Goal: Task Accomplishment & Management: Manage account settings

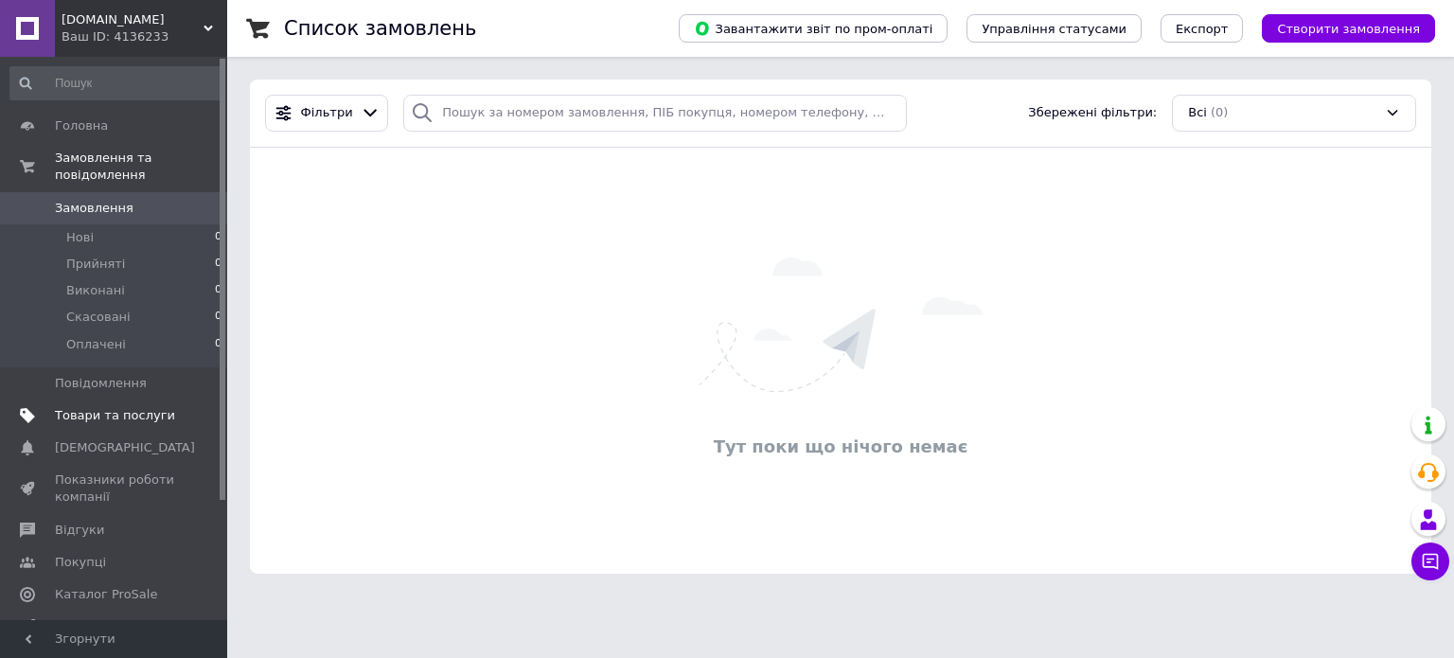
click at [99, 407] on span "Товари та послуги" at bounding box center [115, 415] width 120 height 17
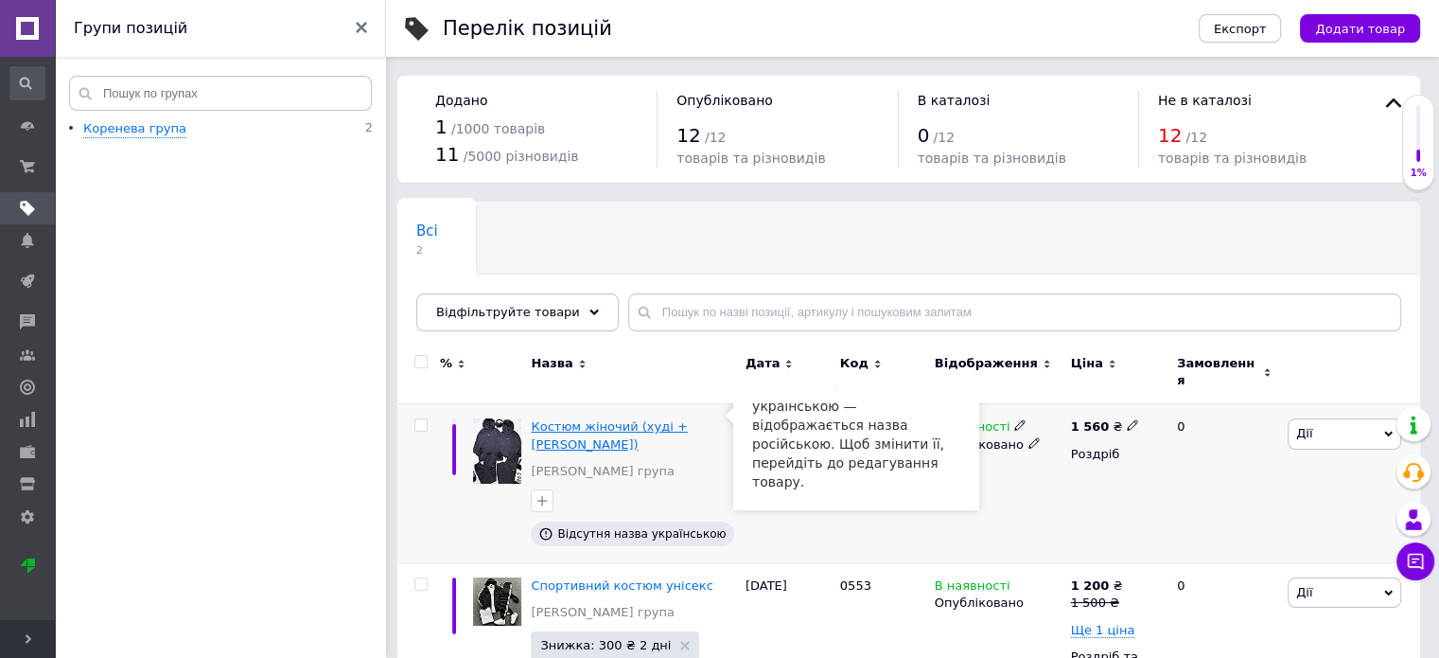
click at [570, 419] on span "Костюм жіночий (худі + [PERSON_NAME])" at bounding box center [609, 434] width 156 height 31
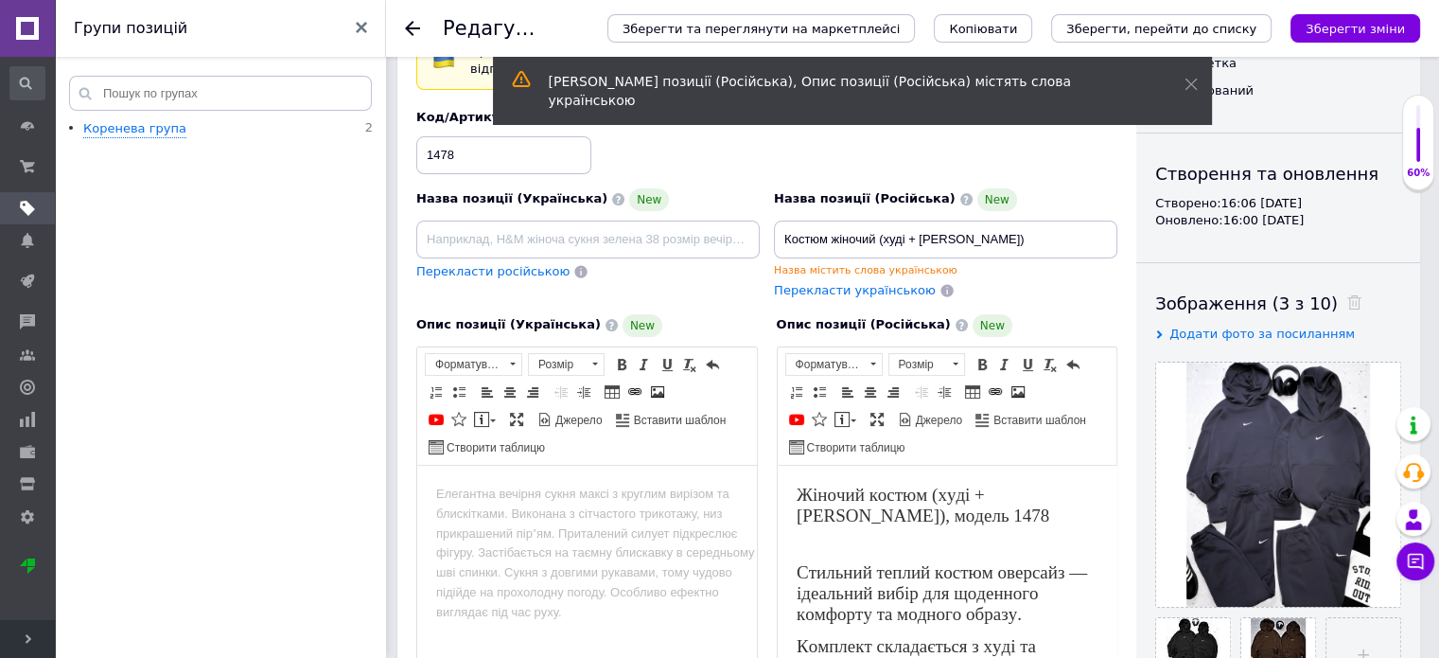
scroll to position [135, 0]
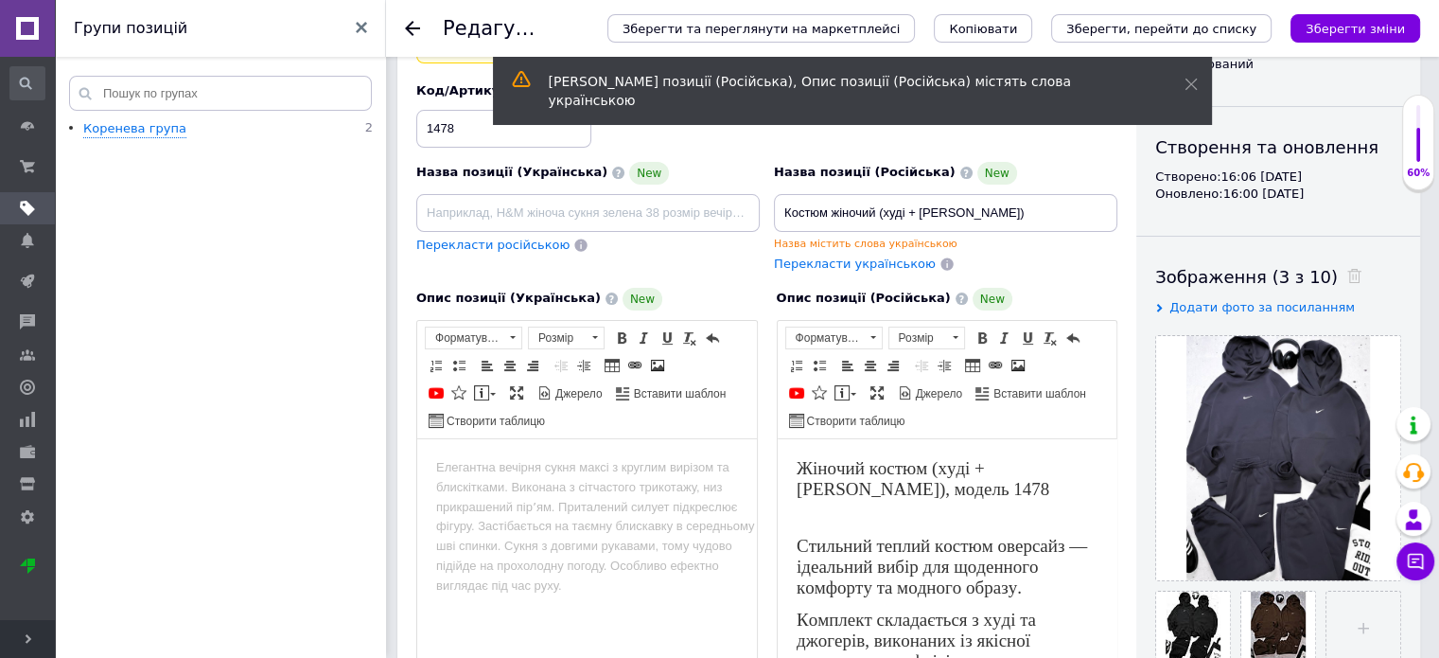
click at [855, 258] on span "Перекласти українською" at bounding box center [855, 263] width 162 height 14
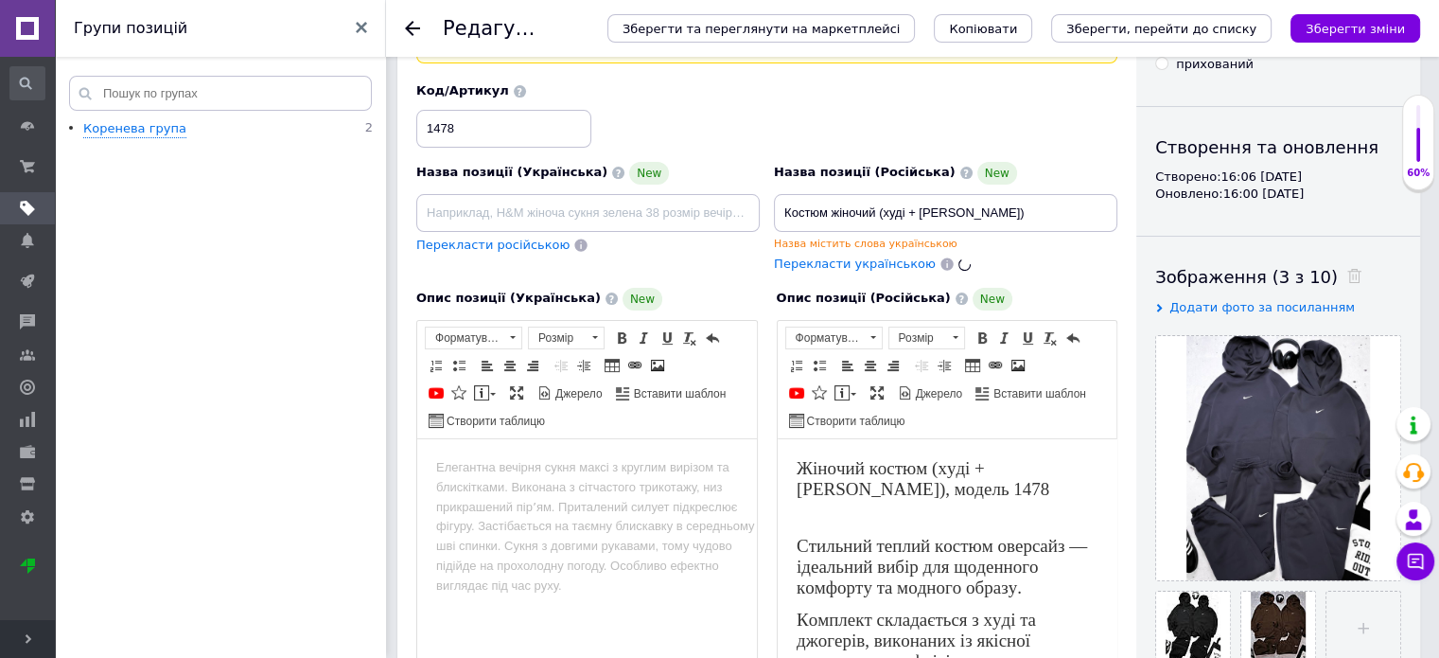
type input "Костюм жіночий (худі + [PERSON_NAME])"
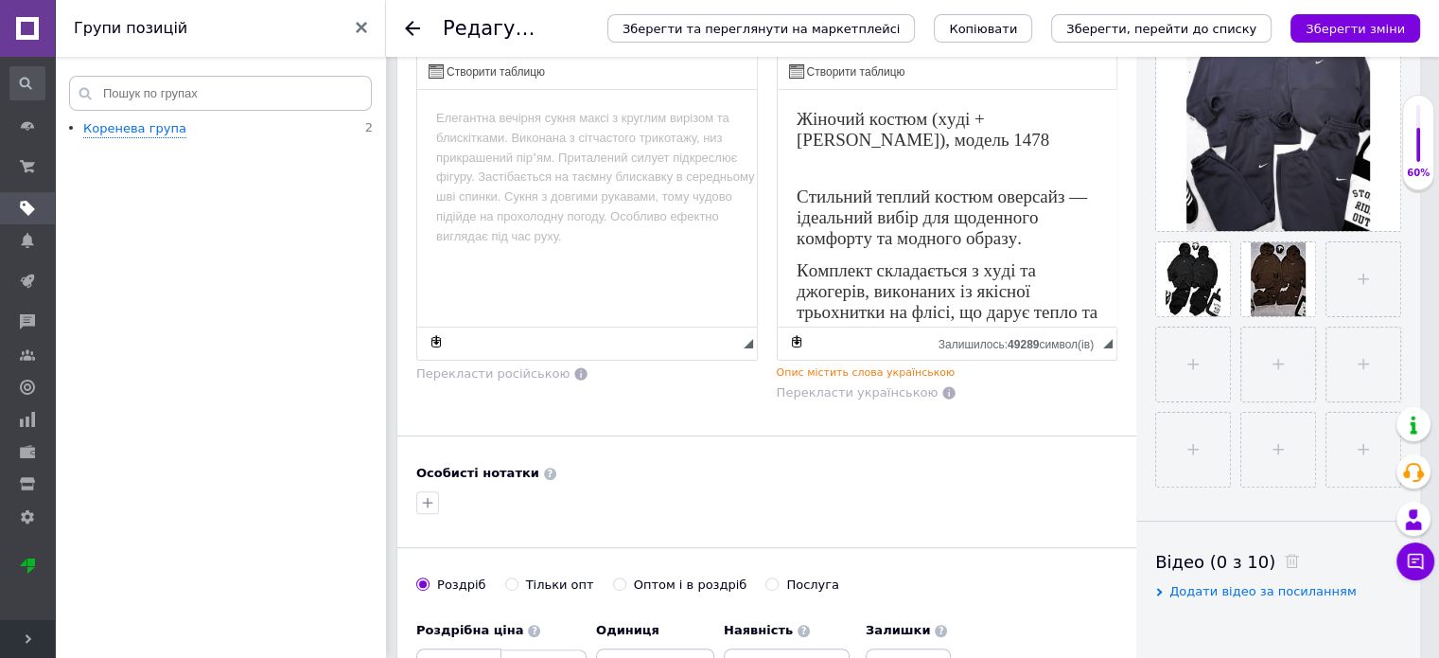
scroll to position [504, 0]
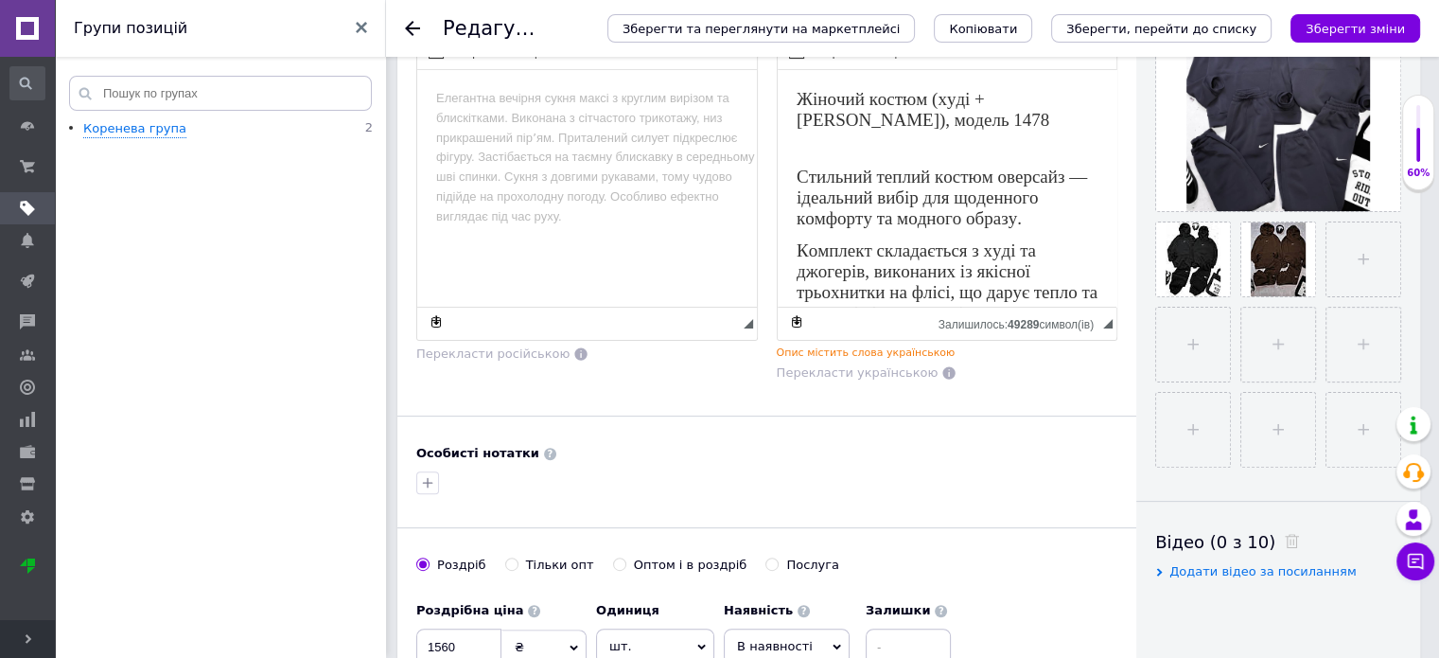
click at [814, 355] on div "Опис містить слова українською" at bounding box center [948, 352] width 342 height 14
click at [818, 347] on div "Опис містить слова українською" at bounding box center [948, 352] width 342 height 14
click at [870, 370] on span "Перекласти українською" at bounding box center [858, 372] width 162 height 14
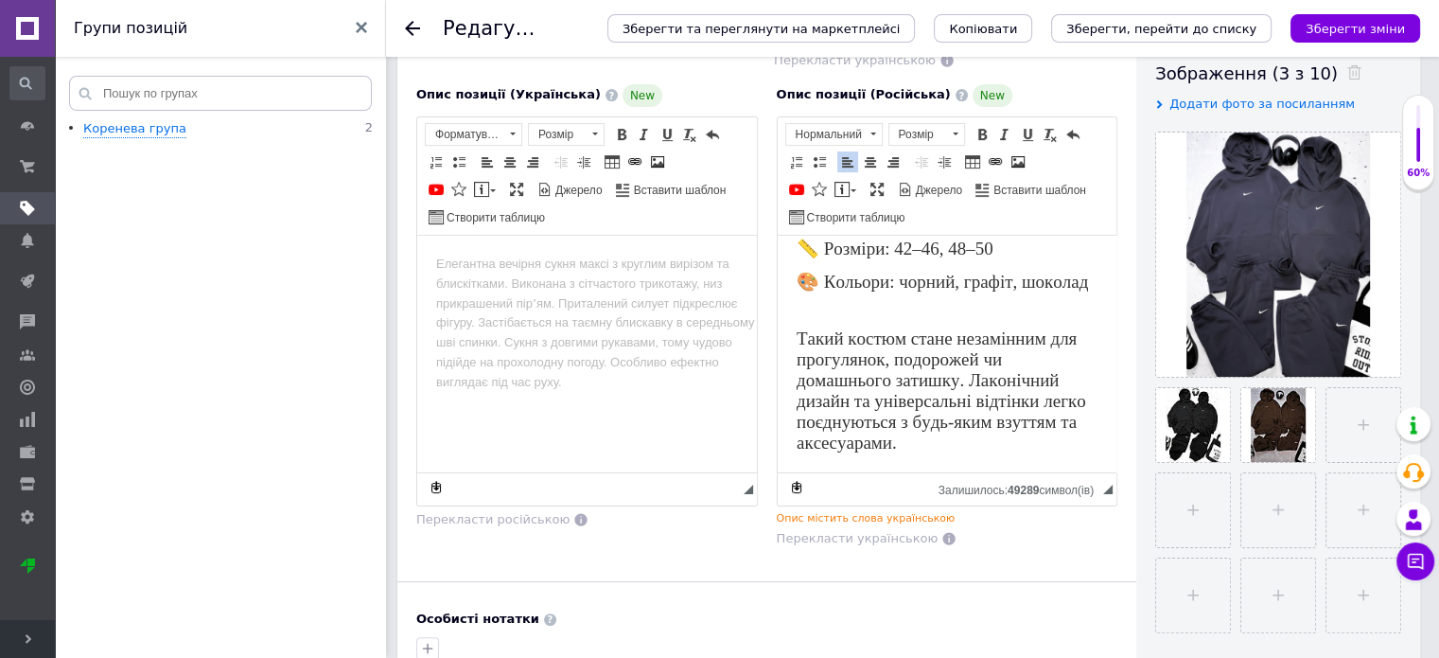
scroll to position [0, 0]
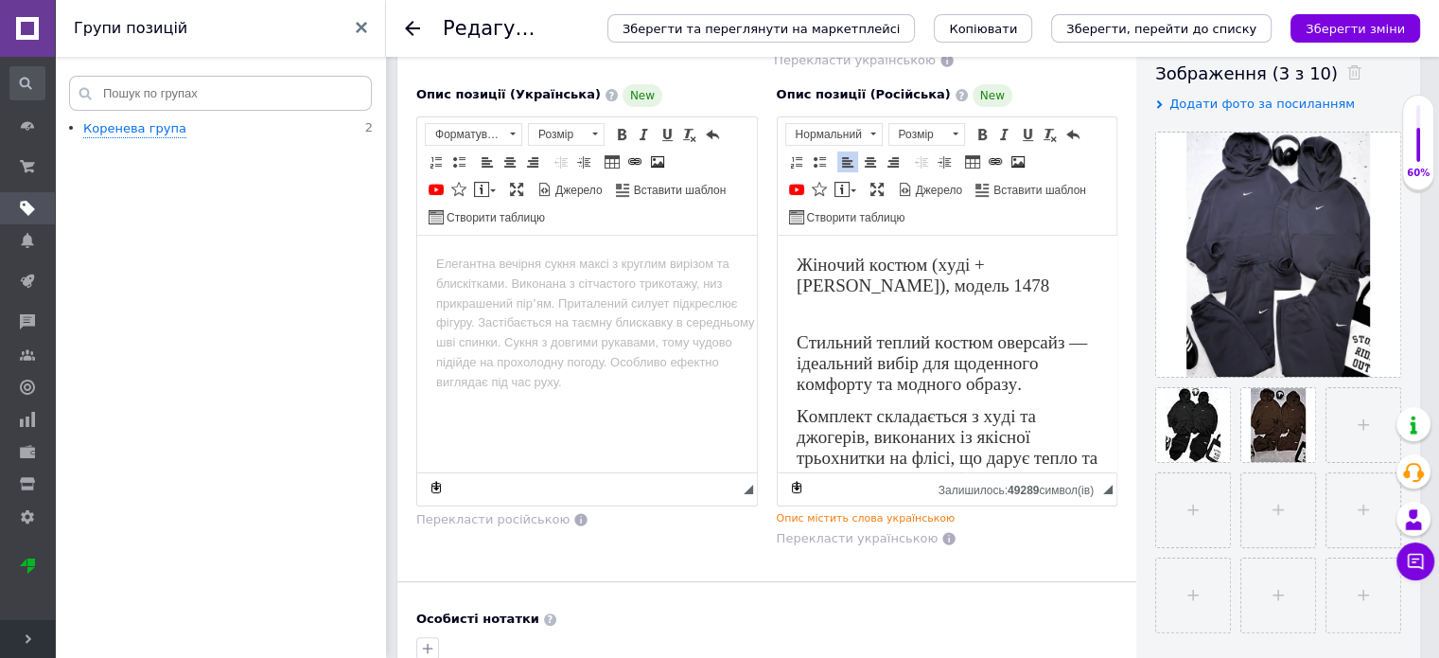
drag, startPoint x: 1107, startPoint y: 277, endPoint x: 1964, endPoint y: 268, distance: 856.5
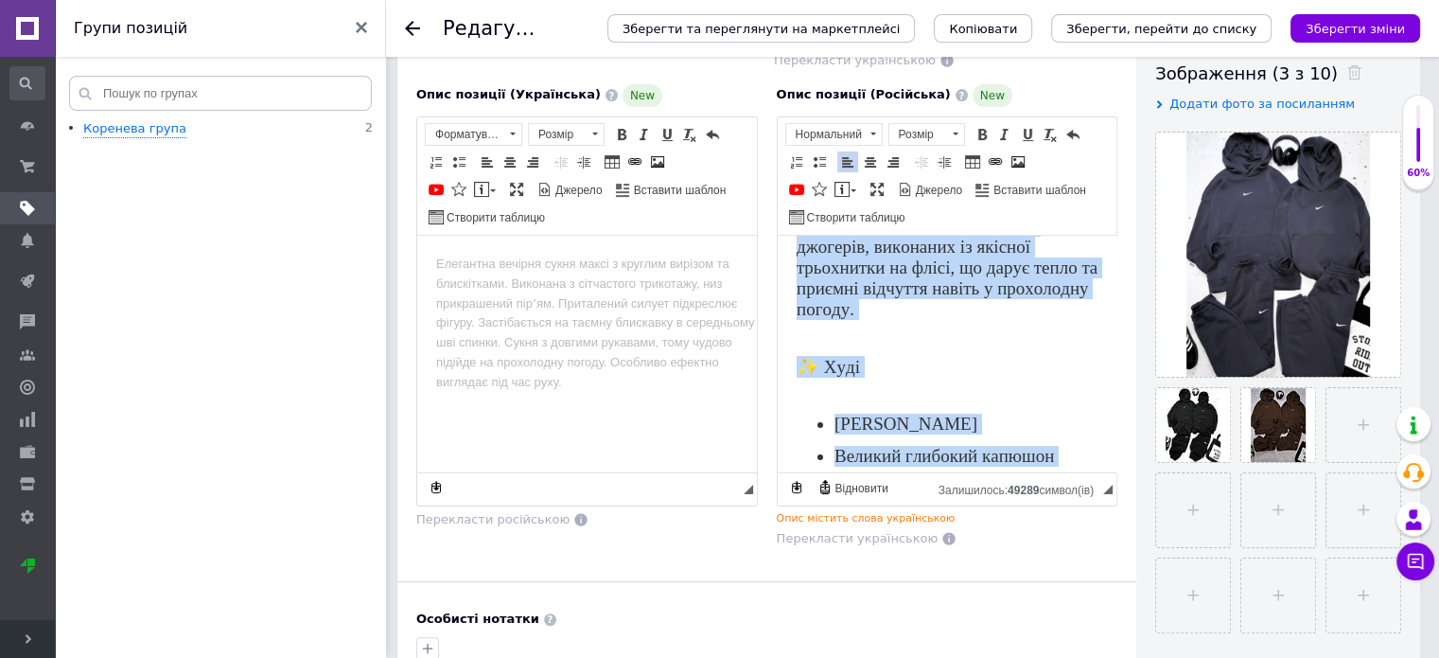
scroll to position [843, 0]
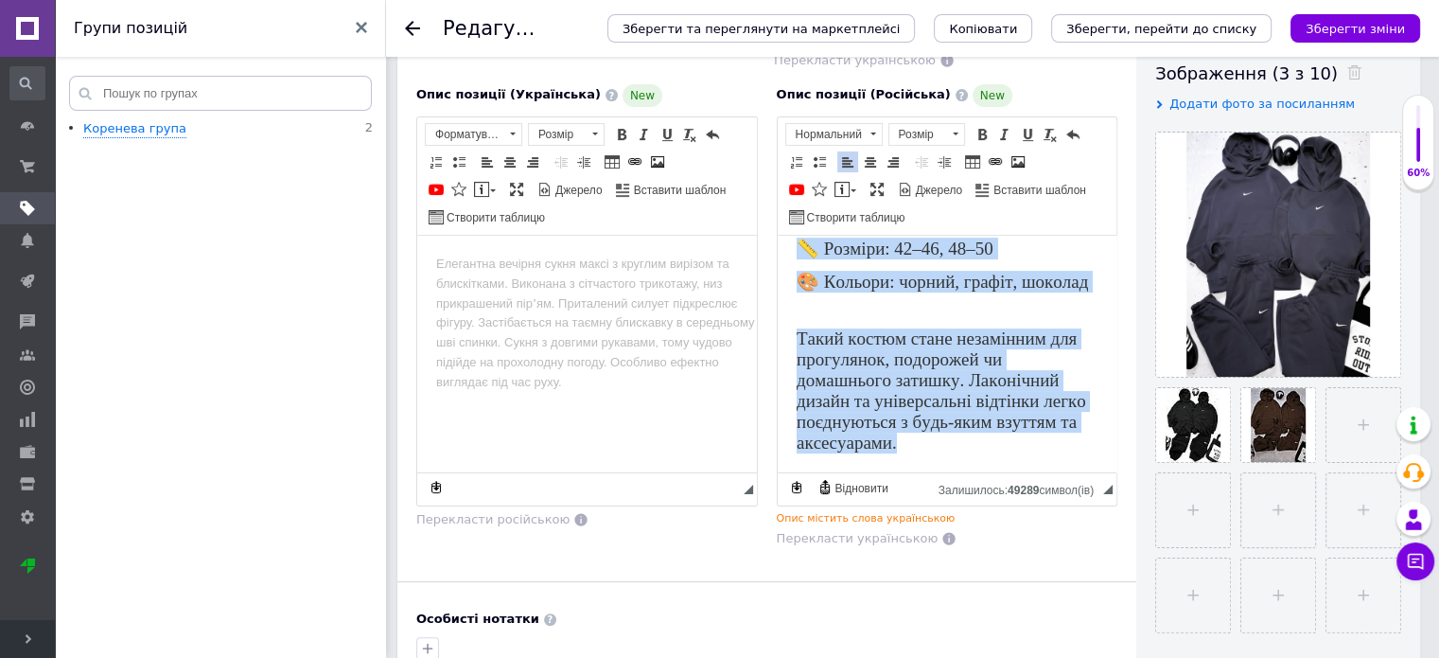
drag, startPoint x: 796, startPoint y: 263, endPoint x: 1058, endPoint y: 511, distance: 360.8
copy body "Loremip dolors (amet + consect), adipis 6376 Elitsedd eiusmo tempor incididu — …"
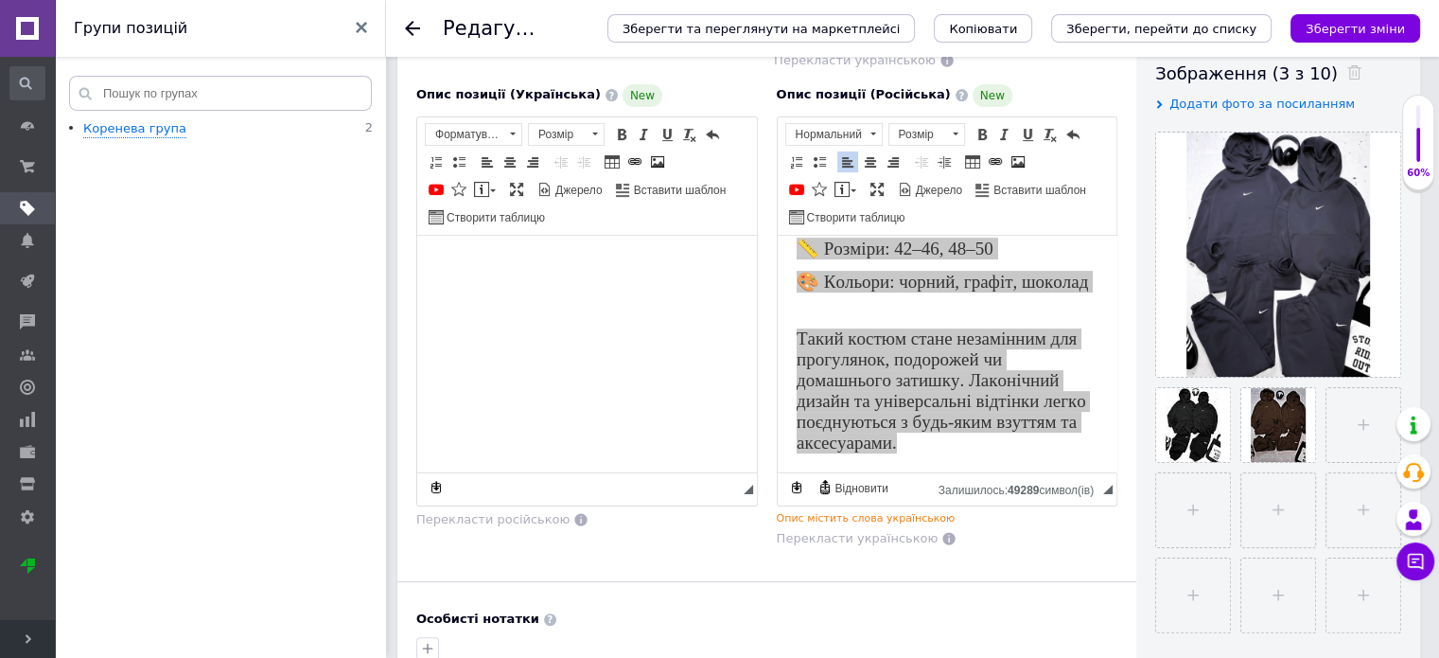
click at [554, 292] on html at bounding box center [587, 264] width 340 height 58
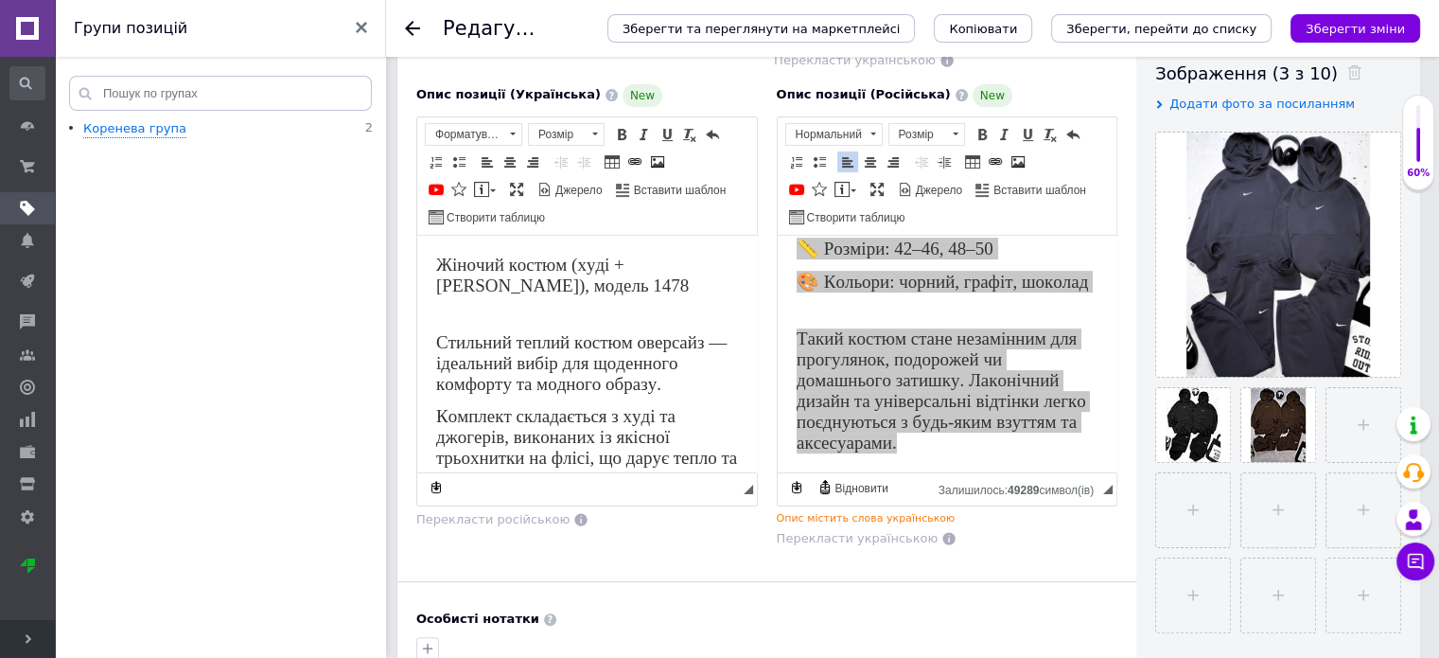
scroll to position [824, 0]
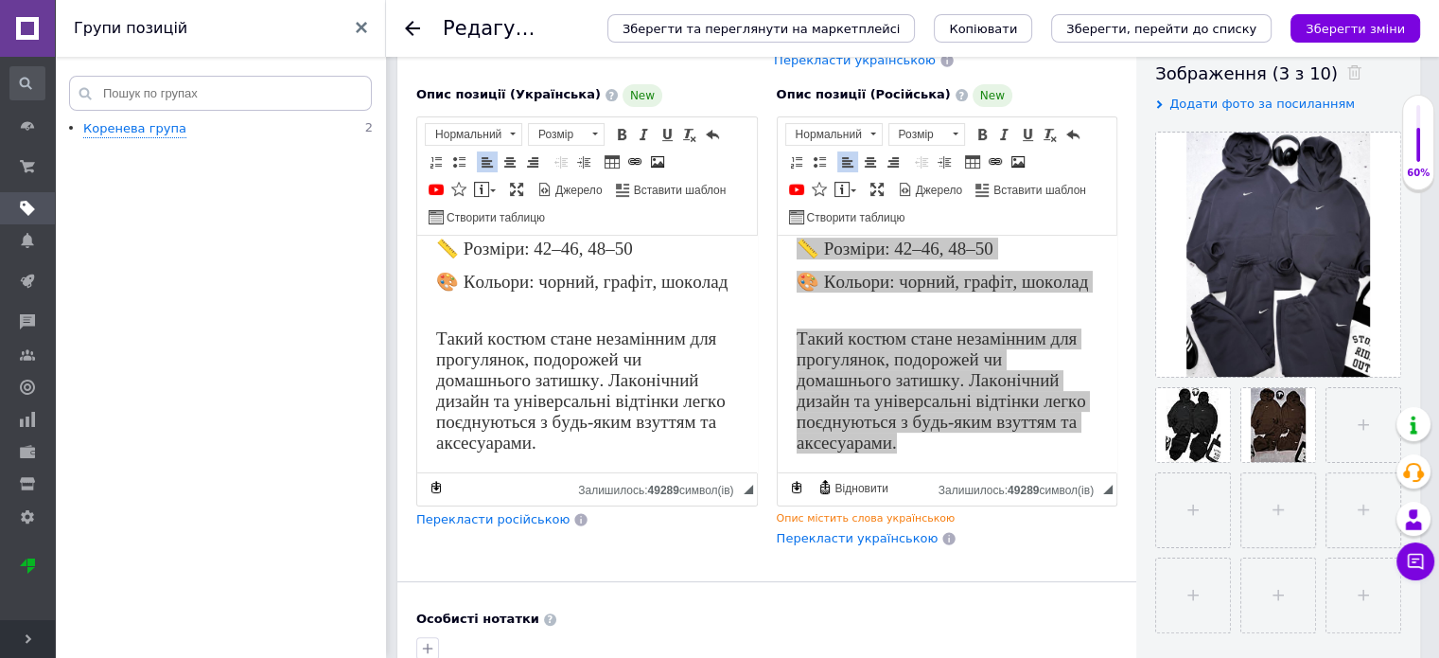
click at [1116, 545] on div "Опис позиції (Російська) New Розширений текстовий редактор, 58C68B4D-BBF7-40B3-…" at bounding box center [948, 316] width 361 height 483
click at [1145, 287] on div "Видимість опубліковано чернетка прихований Створення та оновлення Створено: 16:…" at bounding box center [1279, 384] width 284 height 1295
click at [1012, 548] on div "Опис позиції (Російська) New Розширений текстовий редактор, 58C68B4D-BBF7-40B3-…" at bounding box center [948, 316] width 361 height 483
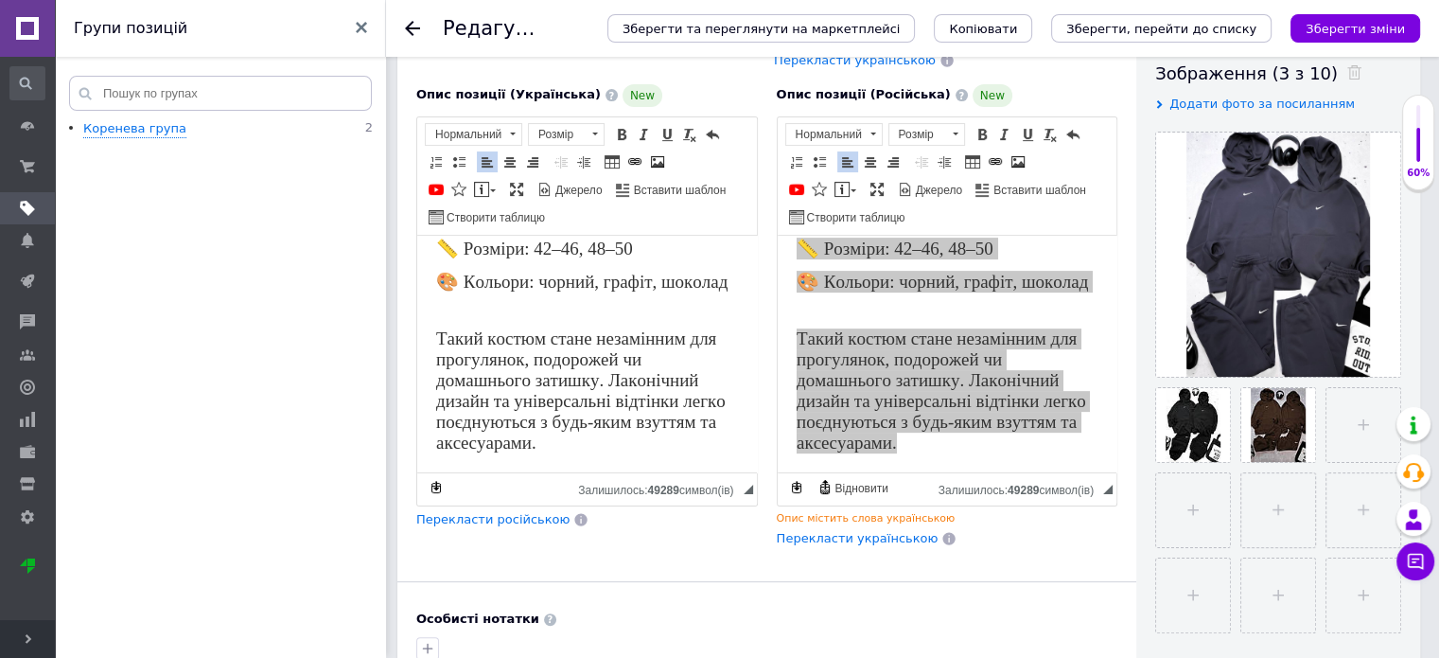
click at [295, 511] on ul "Коренева група 2" at bounding box center [223, 391] width 337 height 543
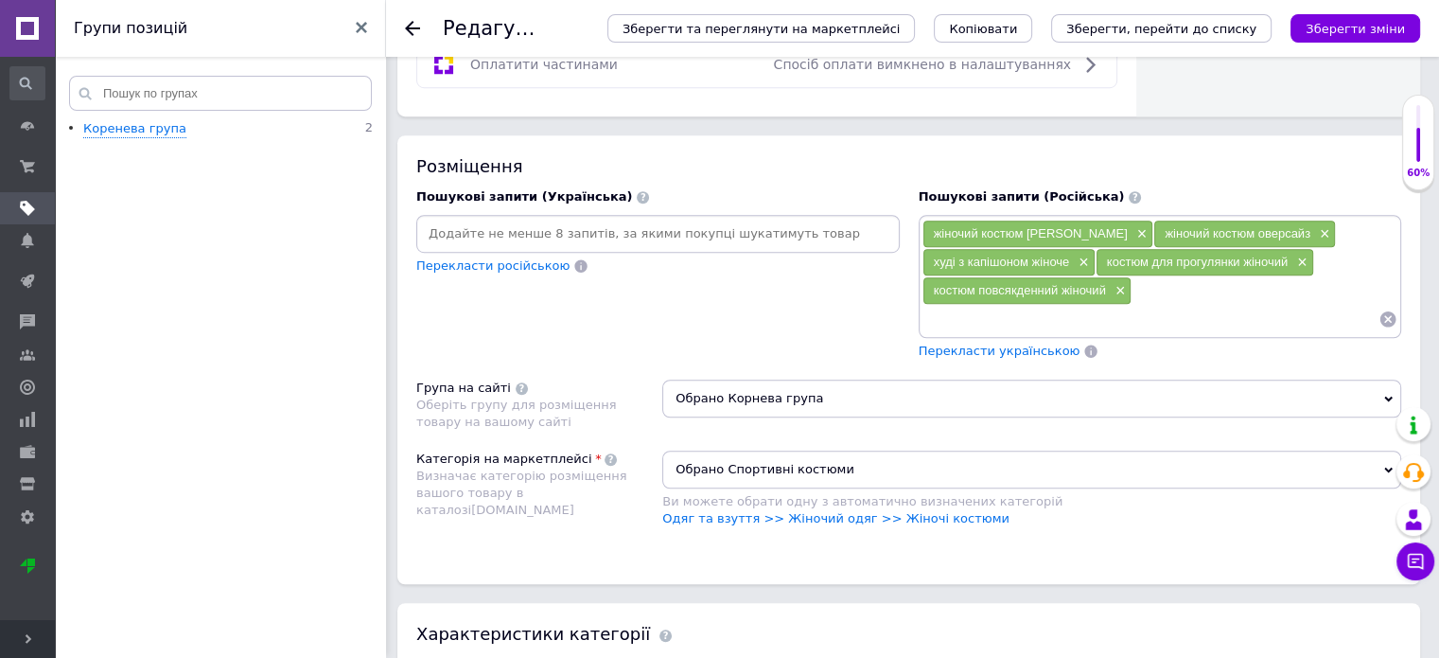
scroll to position [1285, 0]
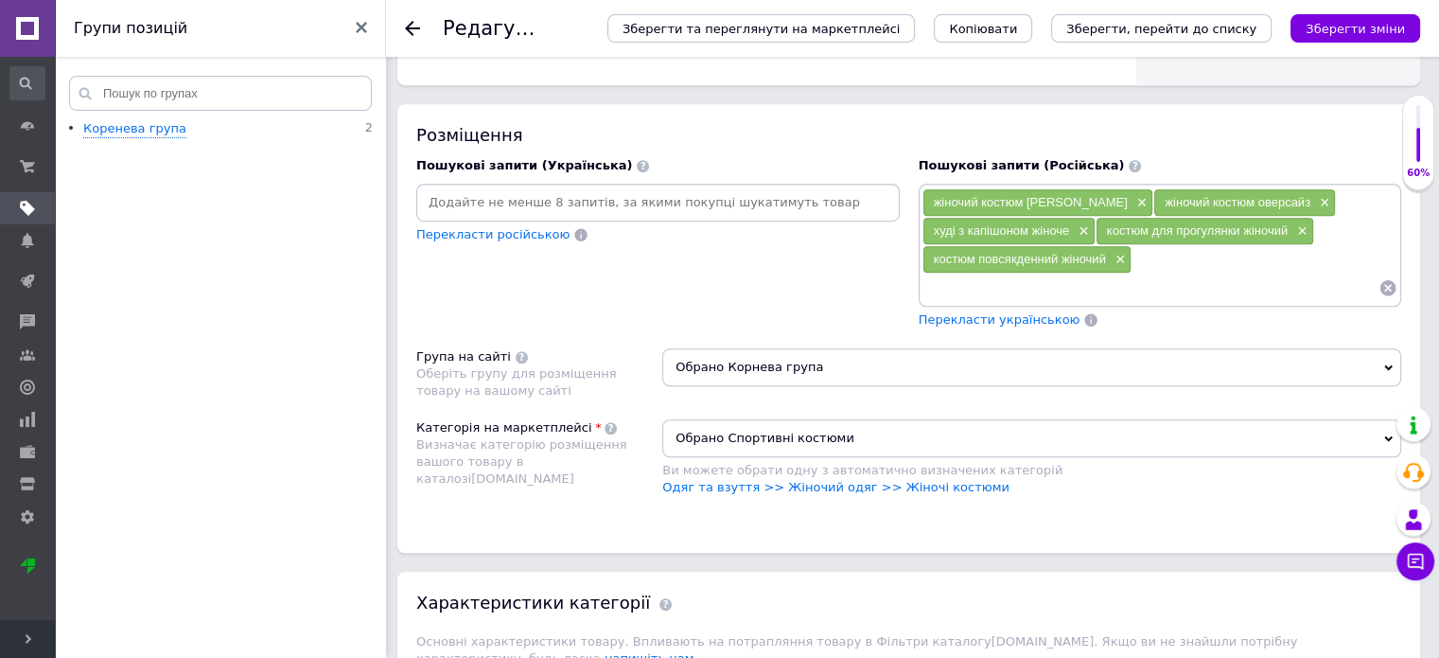
click at [950, 317] on span "Перекласти українською" at bounding box center [1000, 319] width 162 height 14
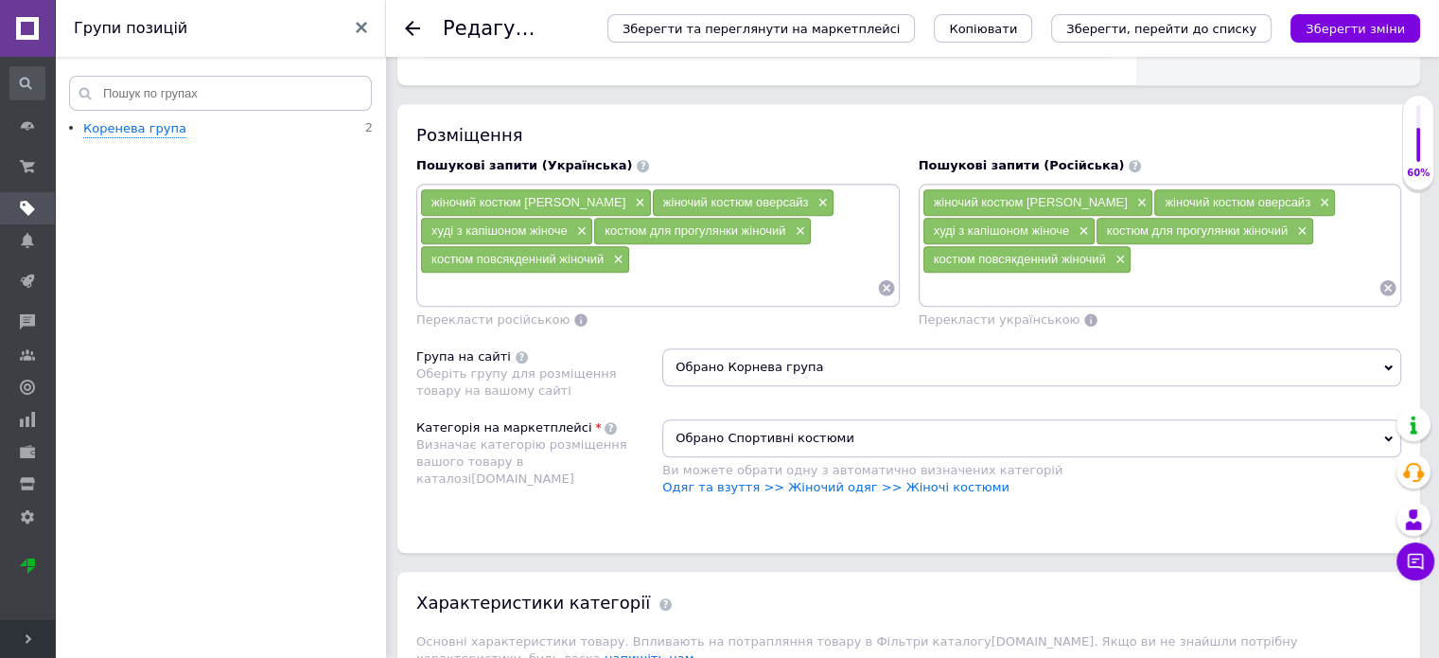
click at [1387, 363] on icon at bounding box center [1389, 367] width 9 height 9
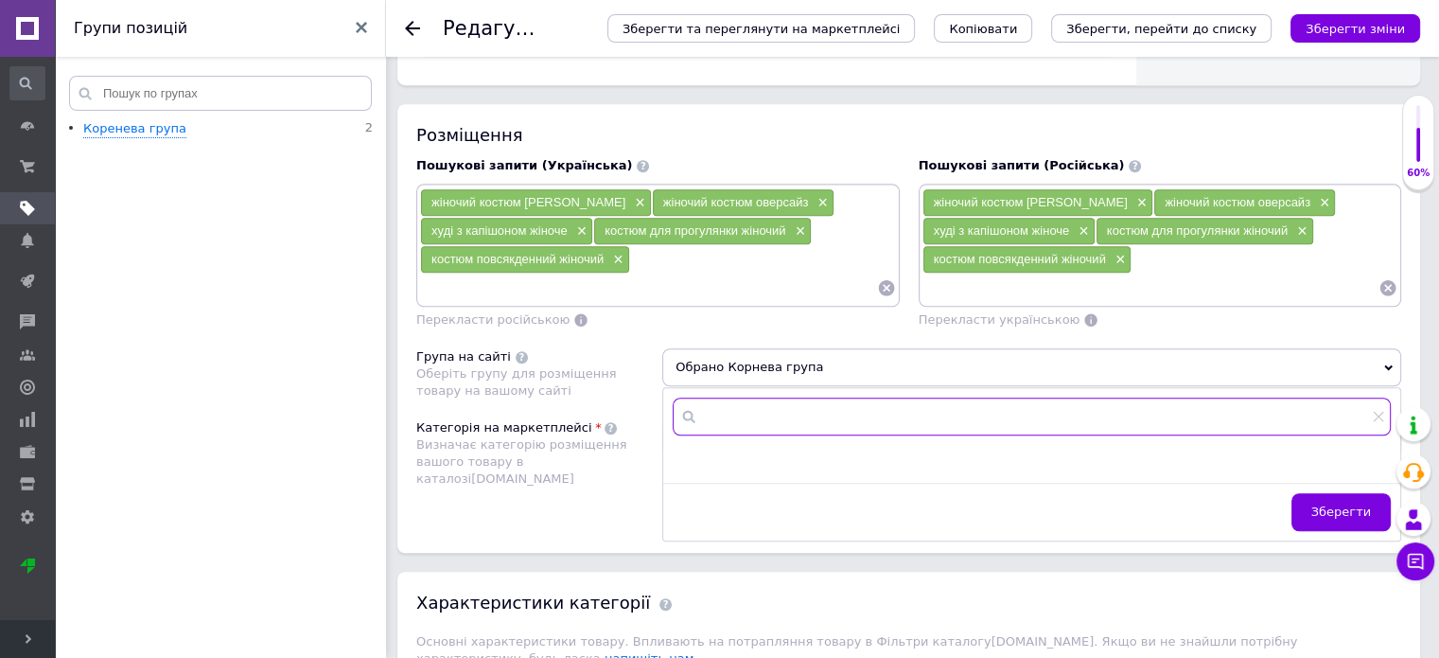
click at [1002, 415] on input "text" at bounding box center [1032, 416] width 718 height 38
click at [605, 387] on div "Оберіть групу для розміщення товару на вашому сайті" at bounding box center [534, 382] width 237 height 34
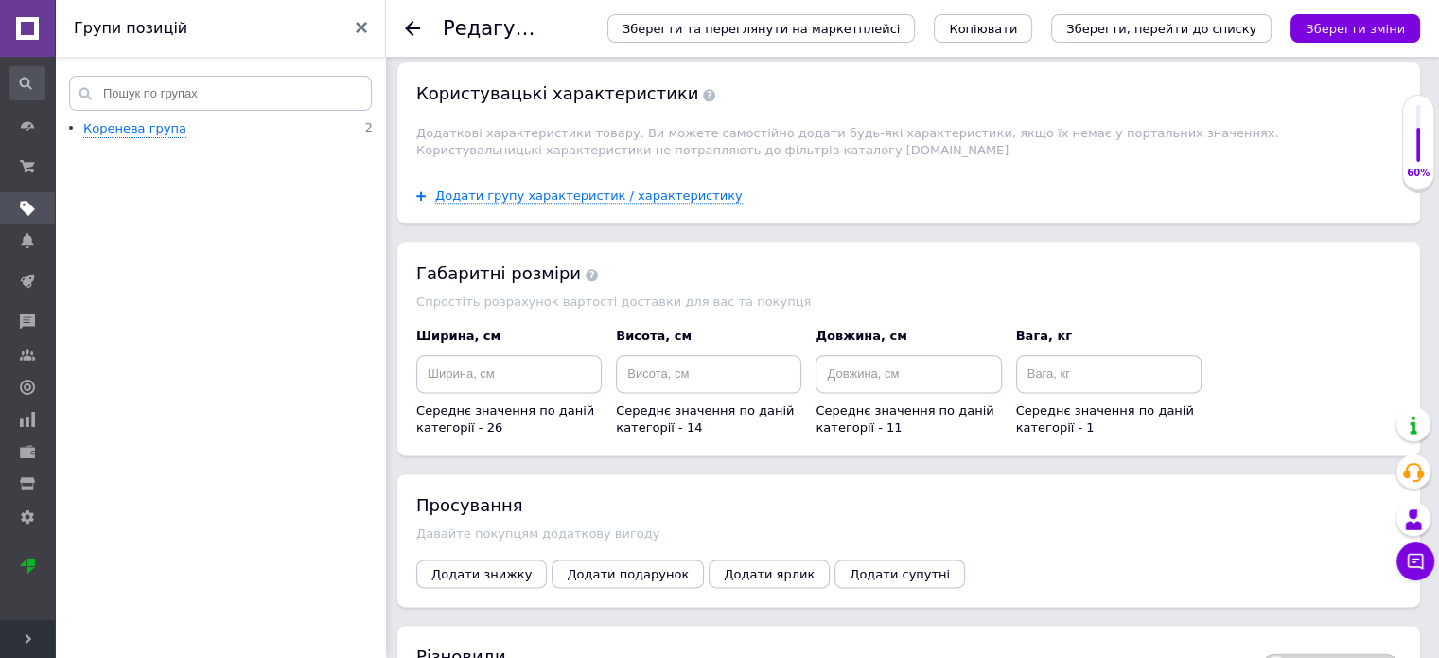
scroll to position [2530, 0]
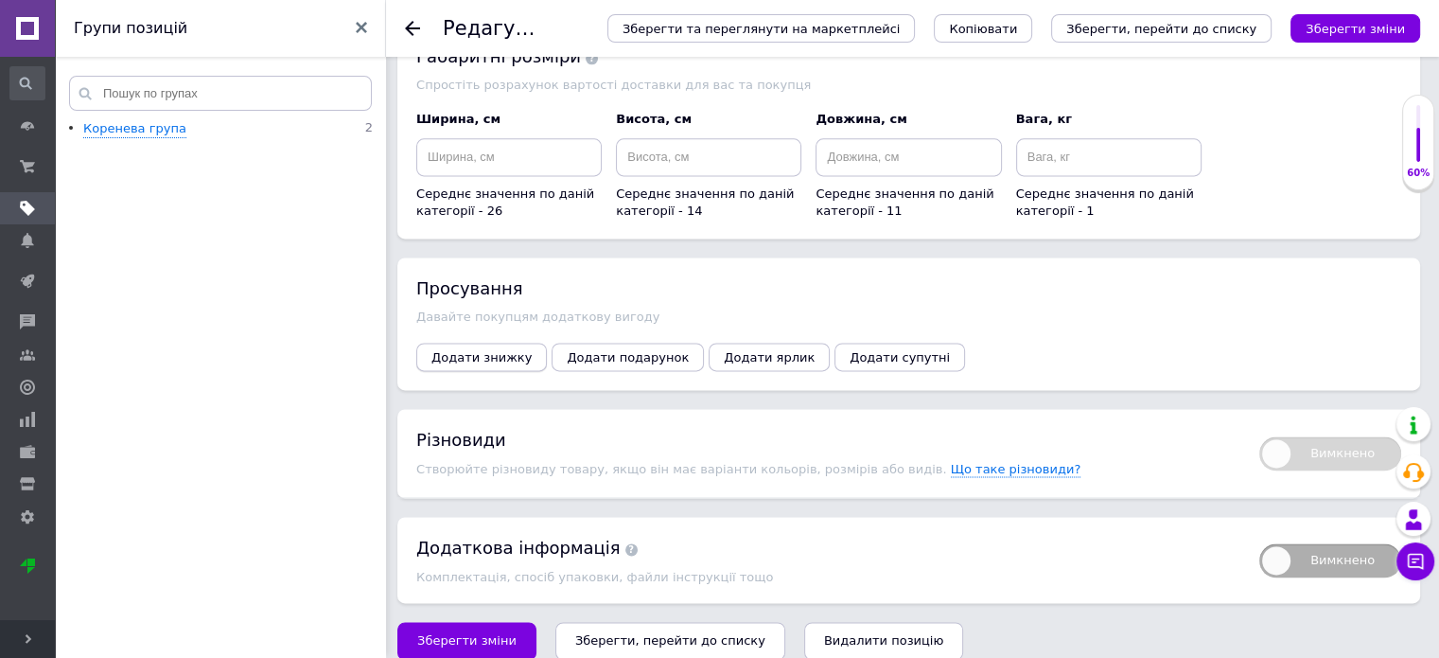
click at [474, 344] on button "Додати знижку" at bounding box center [481, 357] width 131 height 28
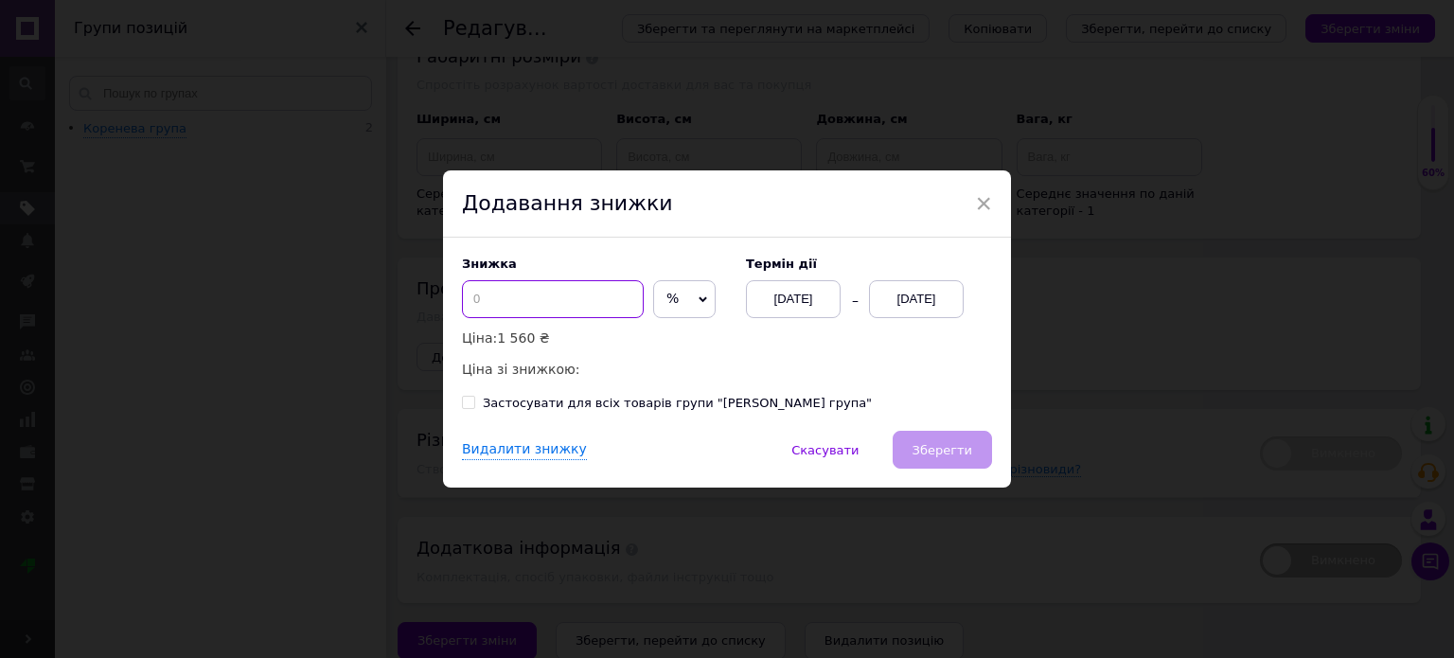
click at [533, 298] on input at bounding box center [553, 299] width 182 height 38
click at [541, 309] on input "30" at bounding box center [553, 299] width 182 height 38
type input "3"
click at [693, 296] on span "%" at bounding box center [684, 299] width 62 height 38
click at [671, 347] on li "₴" at bounding box center [684, 339] width 61 height 26
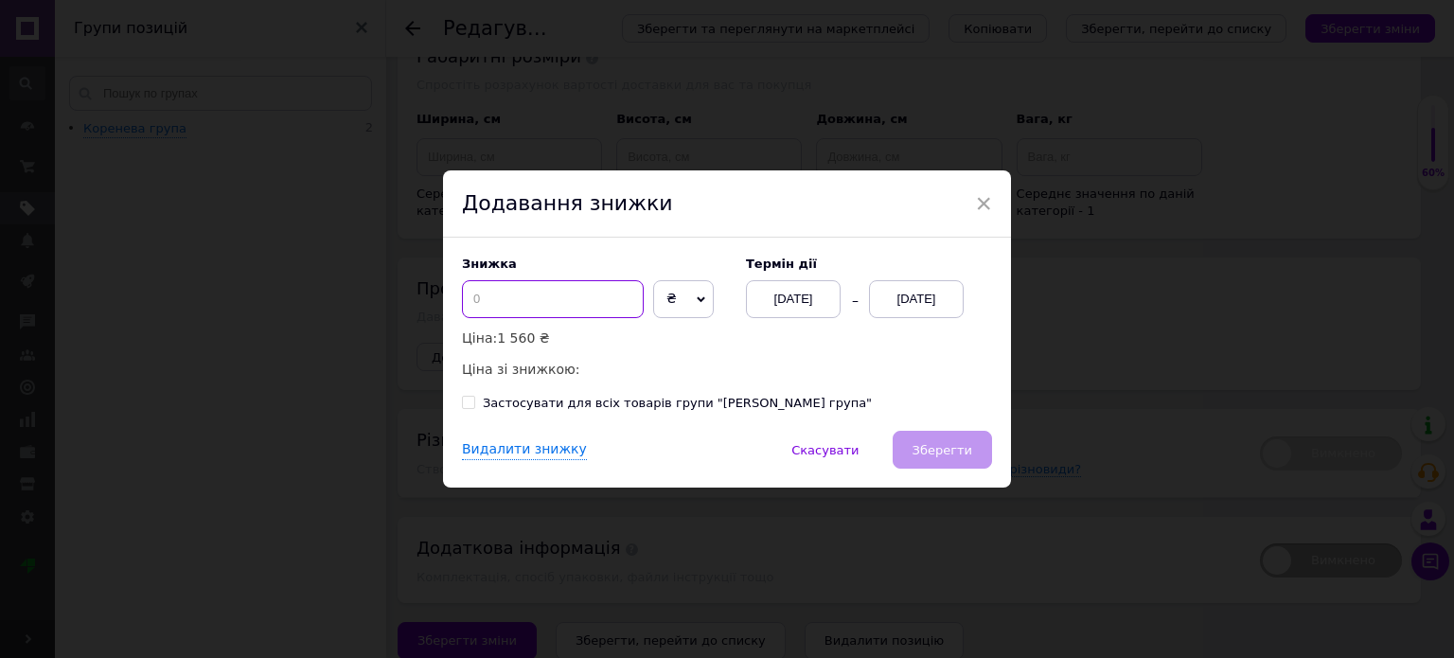
click at [487, 293] on input at bounding box center [553, 299] width 182 height 38
type input "360"
click at [916, 303] on div "[DATE]" at bounding box center [916, 299] width 95 height 38
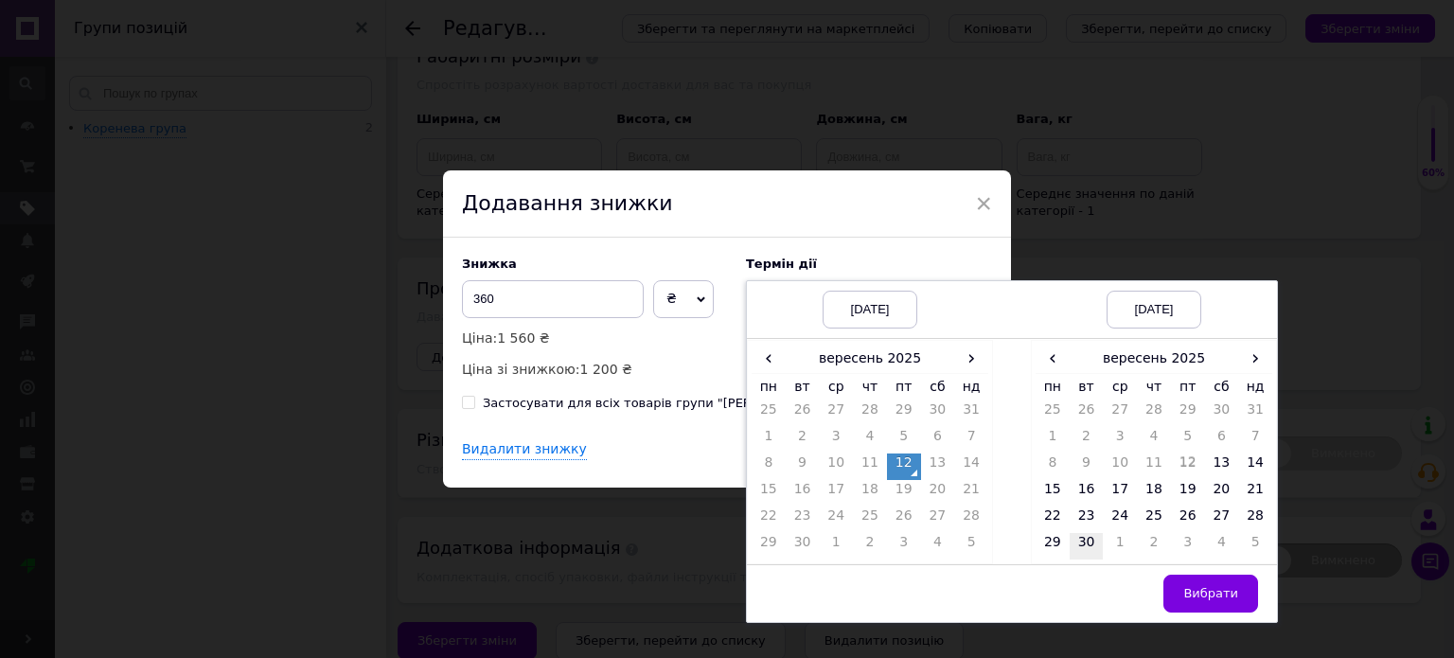
click at [1082, 540] on td "30" at bounding box center [1086, 546] width 34 height 26
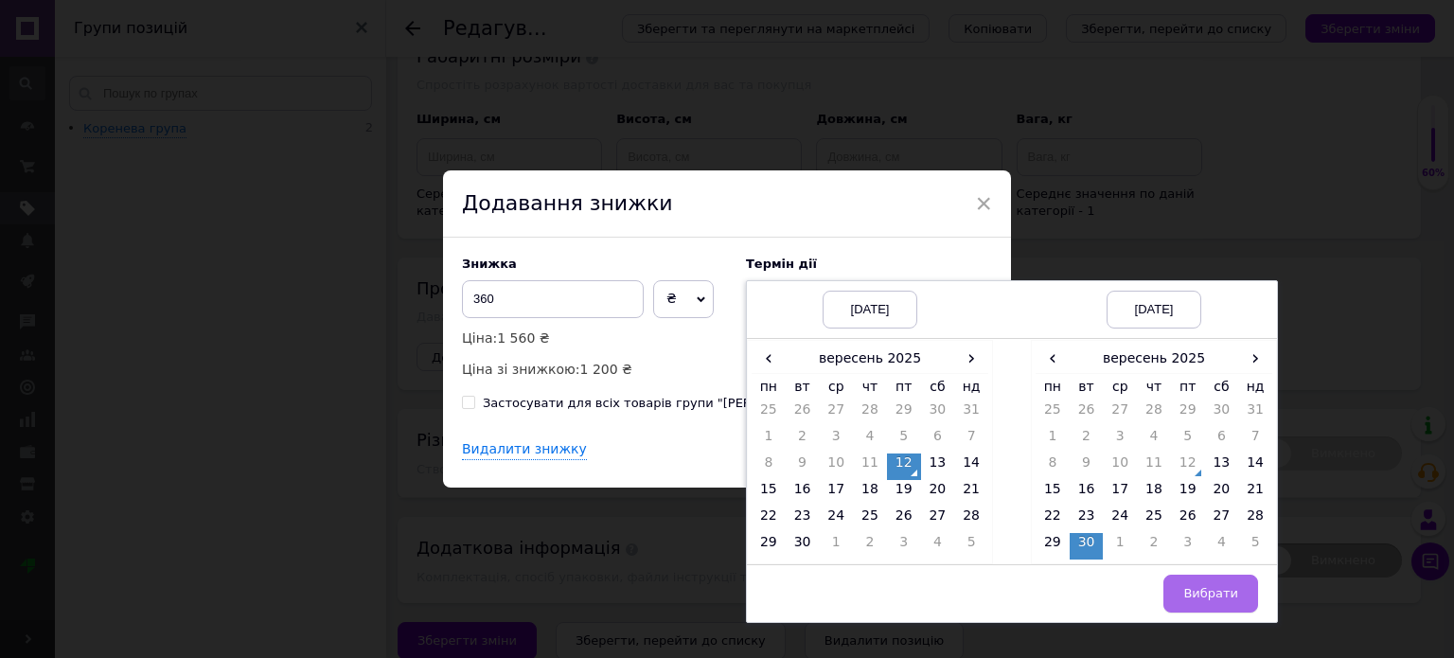
click at [1235, 594] on button "Вибрати" at bounding box center [1210, 593] width 95 height 38
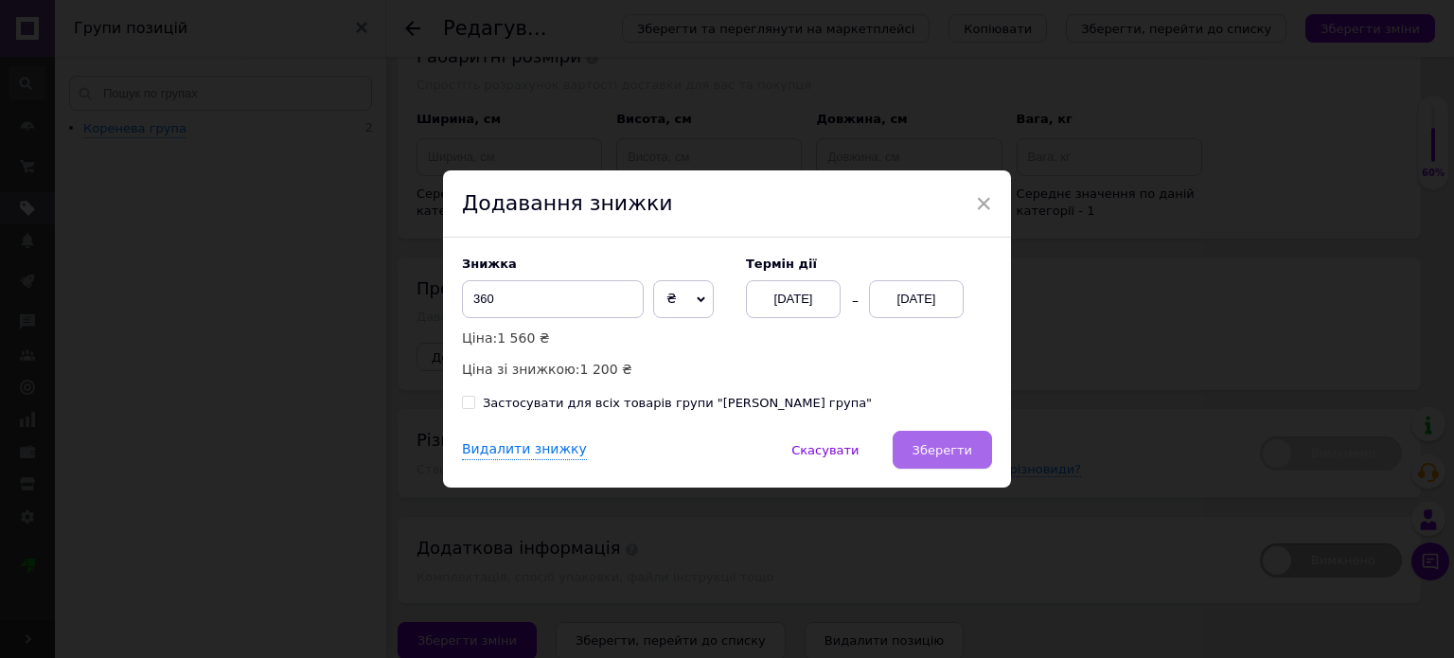
click at [964, 459] on button "Зберегти" at bounding box center [941, 450] width 99 height 38
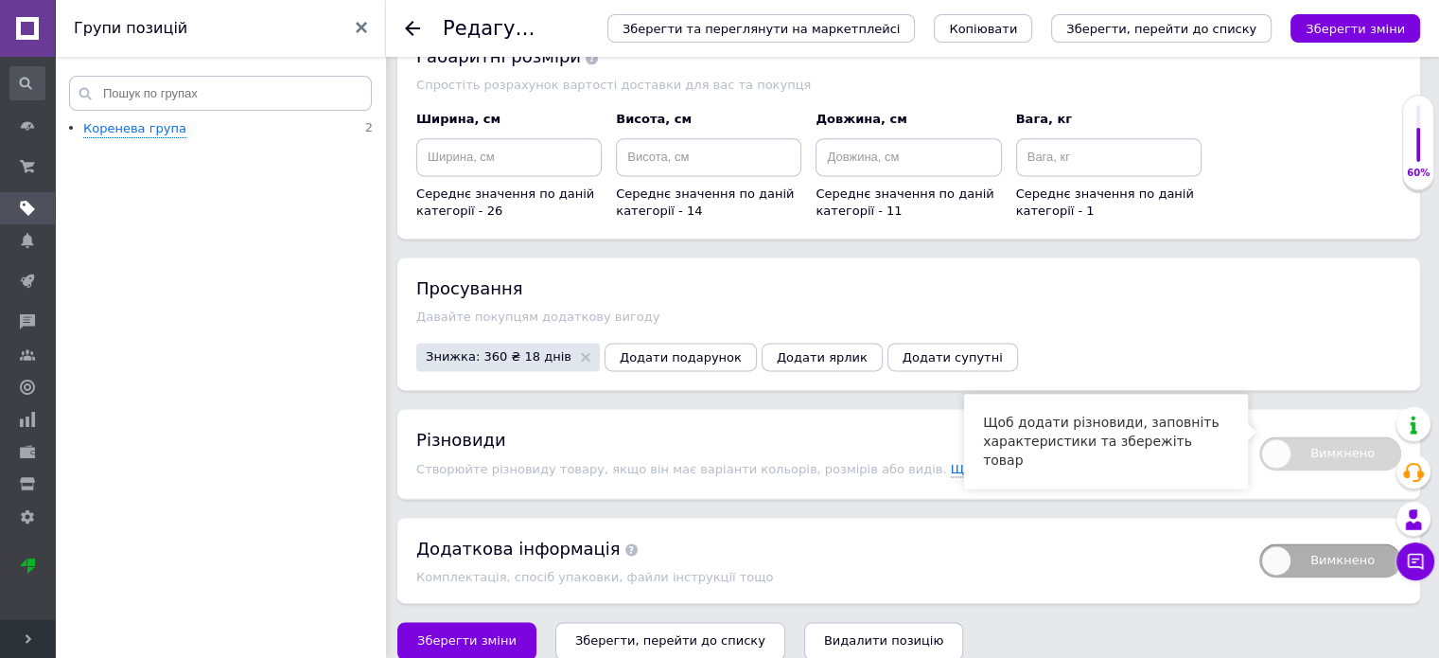
click at [1273, 436] on span "Вимкнено" at bounding box center [1331, 453] width 142 height 34
click at [1312, 436] on span "Вимкнено" at bounding box center [1331, 453] width 142 height 34
click at [1288, 436] on span "Вимкнено" at bounding box center [1331, 453] width 142 height 34
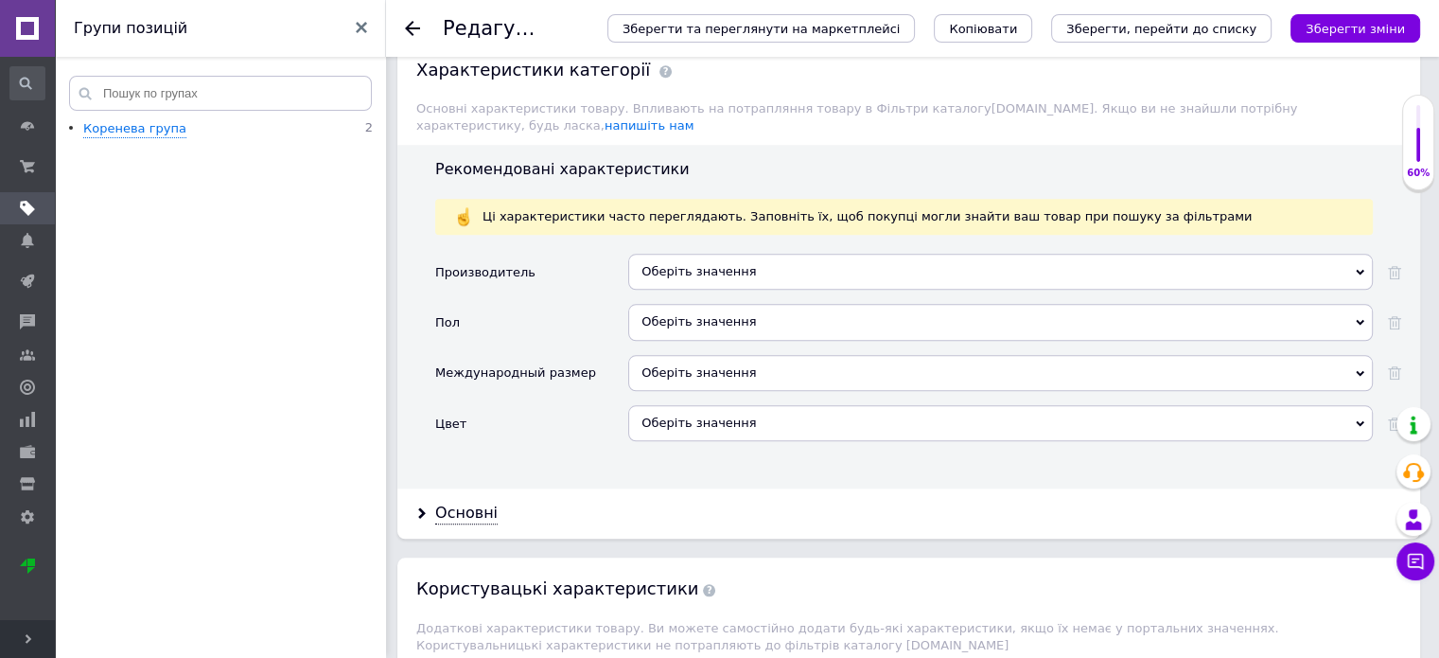
scroll to position [1806, 0]
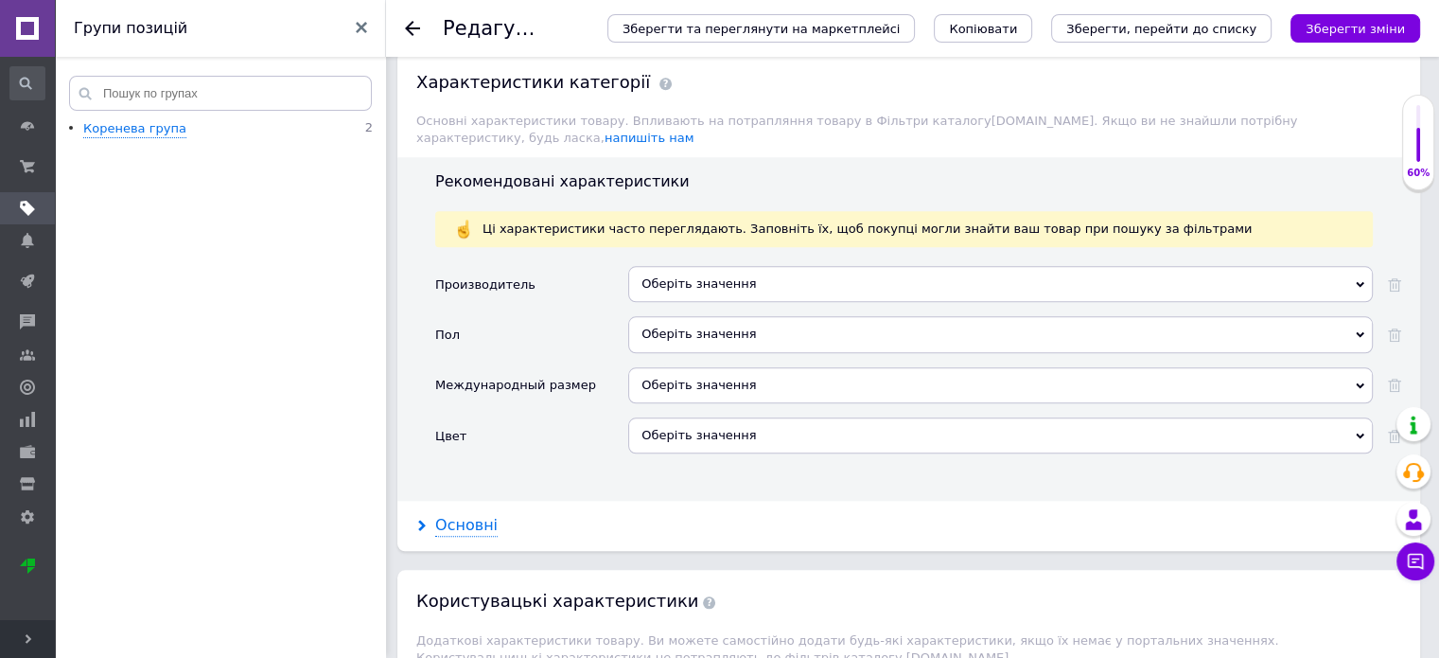
click at [449, 515] on div "Основні" at bounding box center [466, 526] width 62 height 22
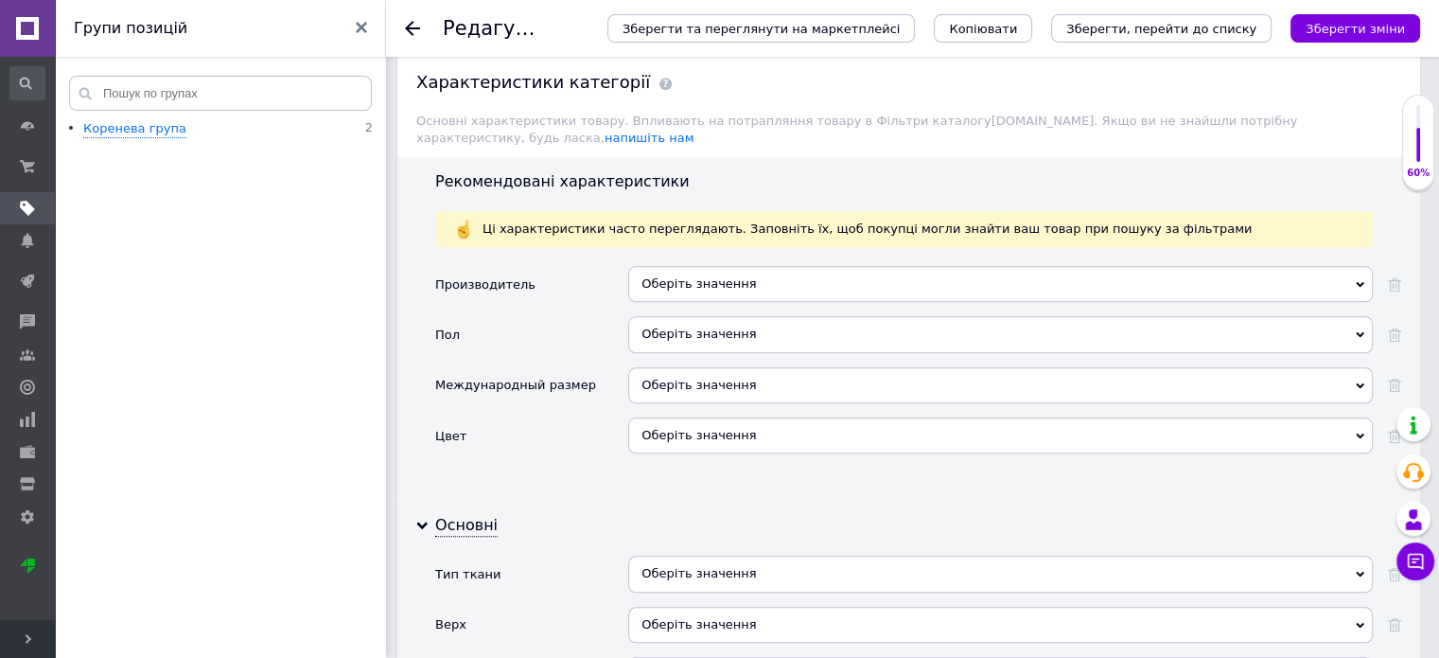
click at [969, 266] on div "Оберіть значення" at bounding box center [1000, 284] width 745 height 36
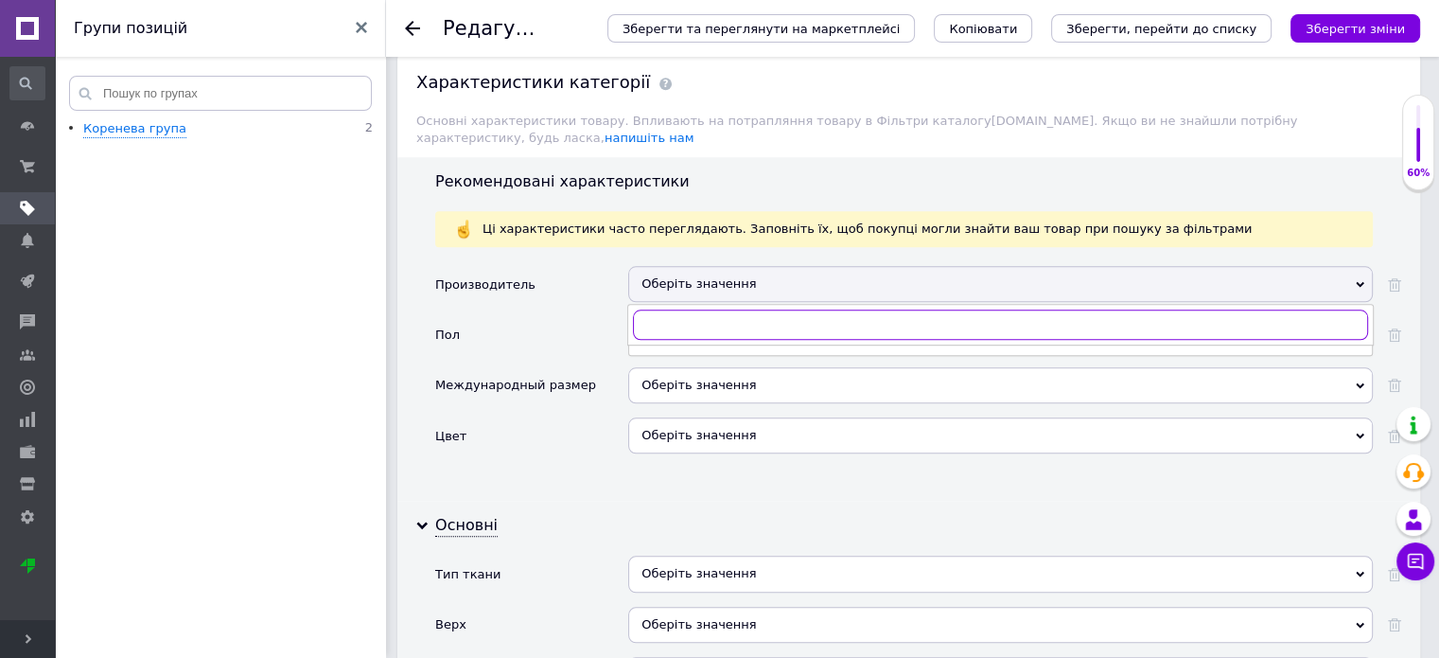
type input "к"
type input "r"
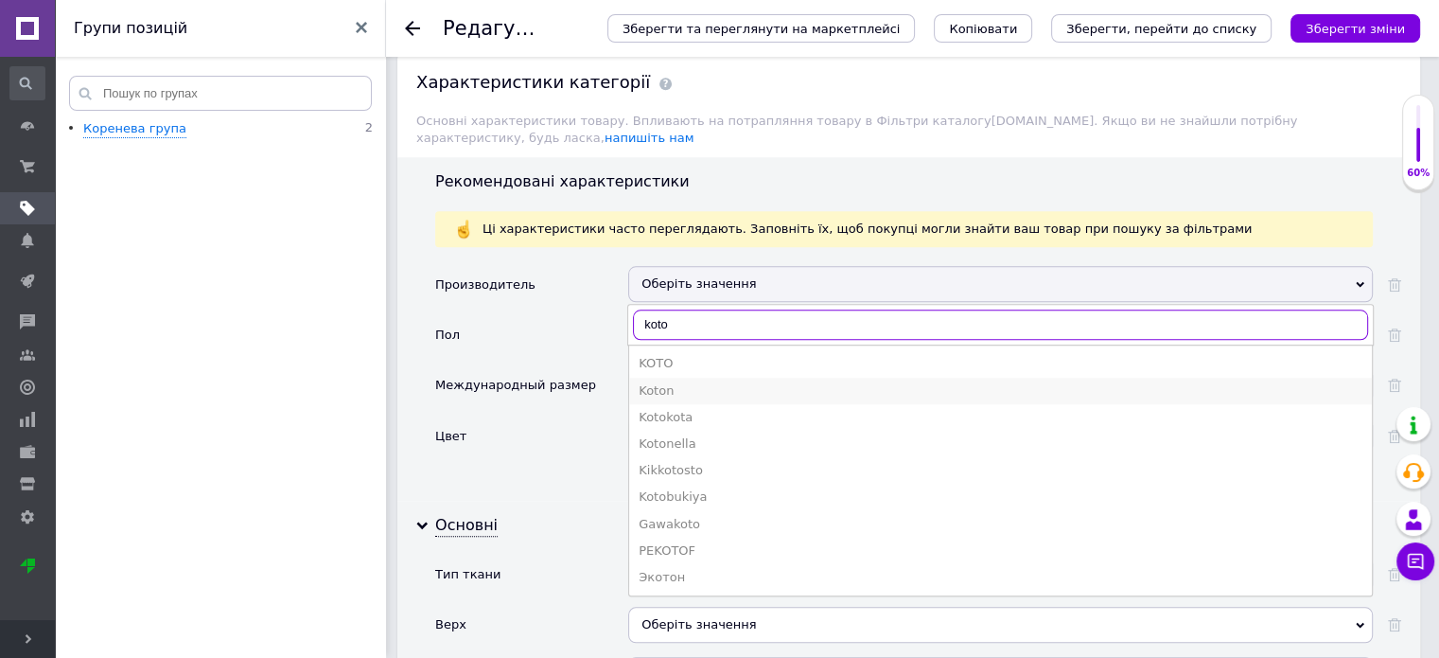
type input "koto"
click at [689, 382] on div "Koton" at bounding box center [1001, 390] width 724 height 17
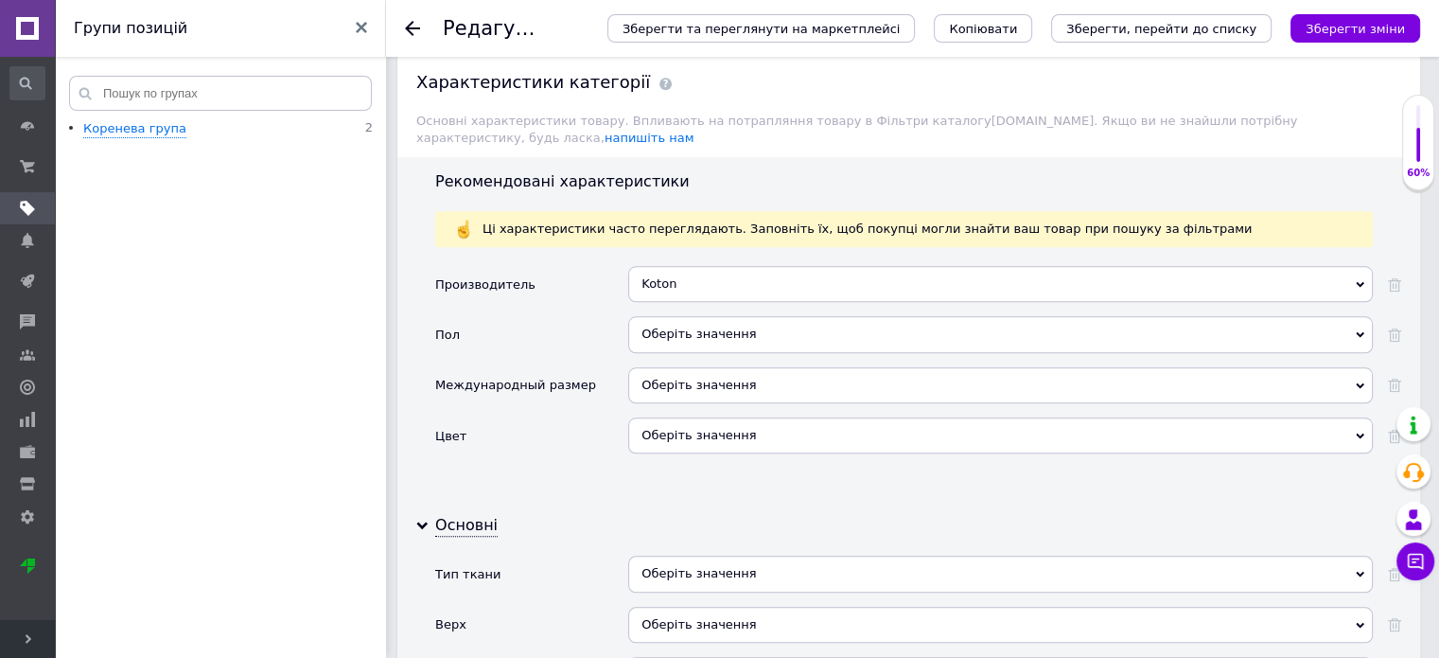
click at [748, 316] on div "Оберіть значення" at bounding box center [1000, 334] width 745 height 36
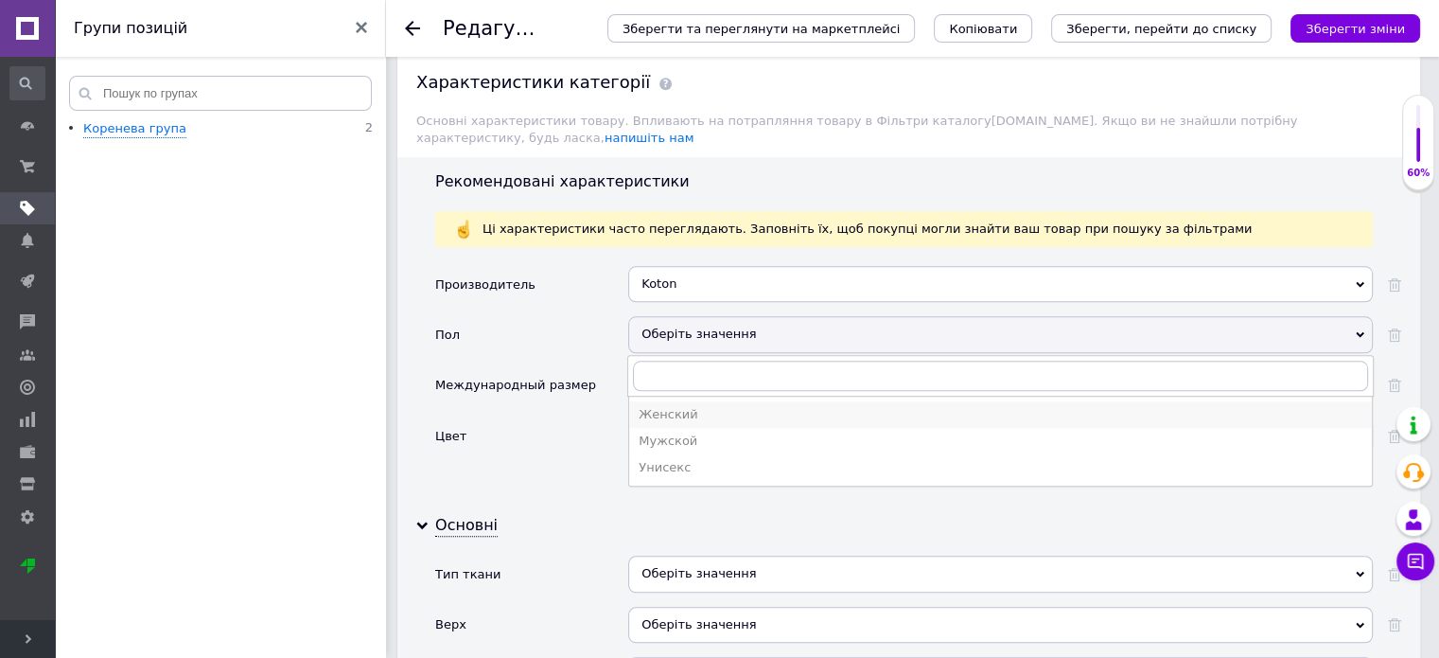
click at [700, 406] on div "Женский" at bounding box center [1001, 414] width 724 height 17
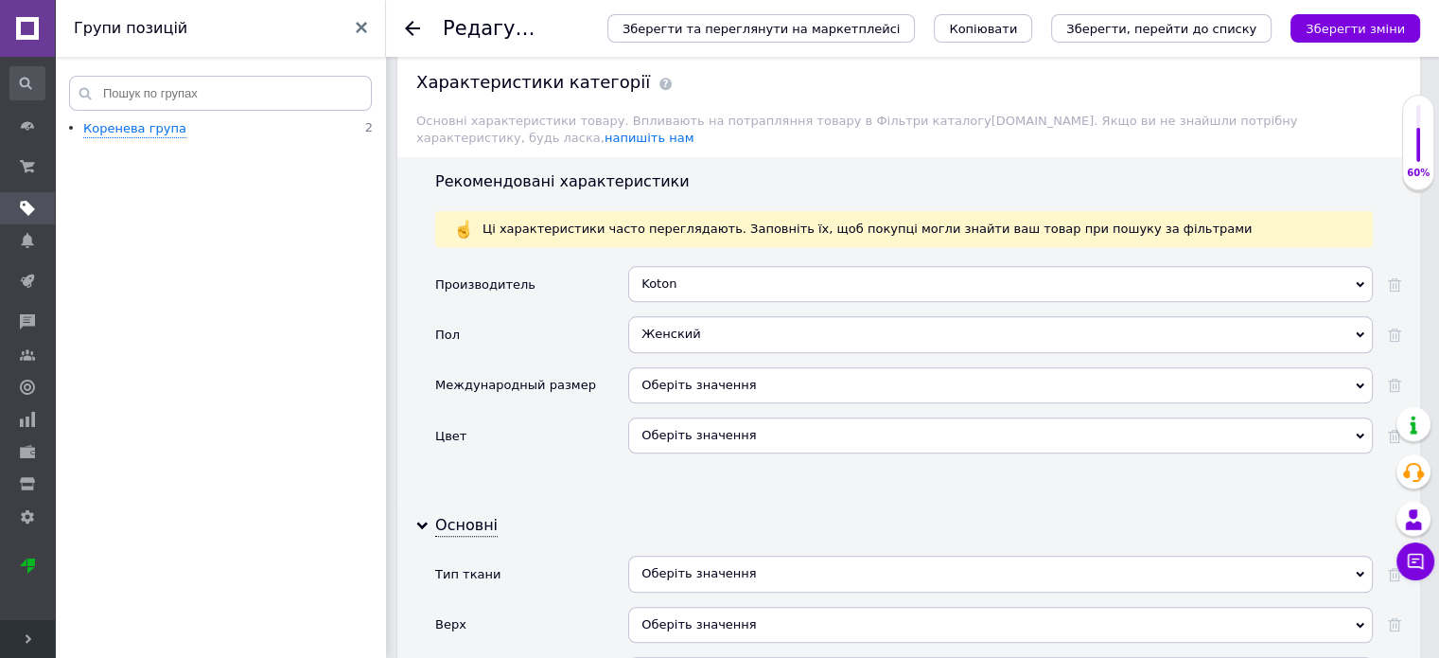
click at [859, 367] on div "Оберіть значення" at bounding box center [1000, 385] width 745 height 36
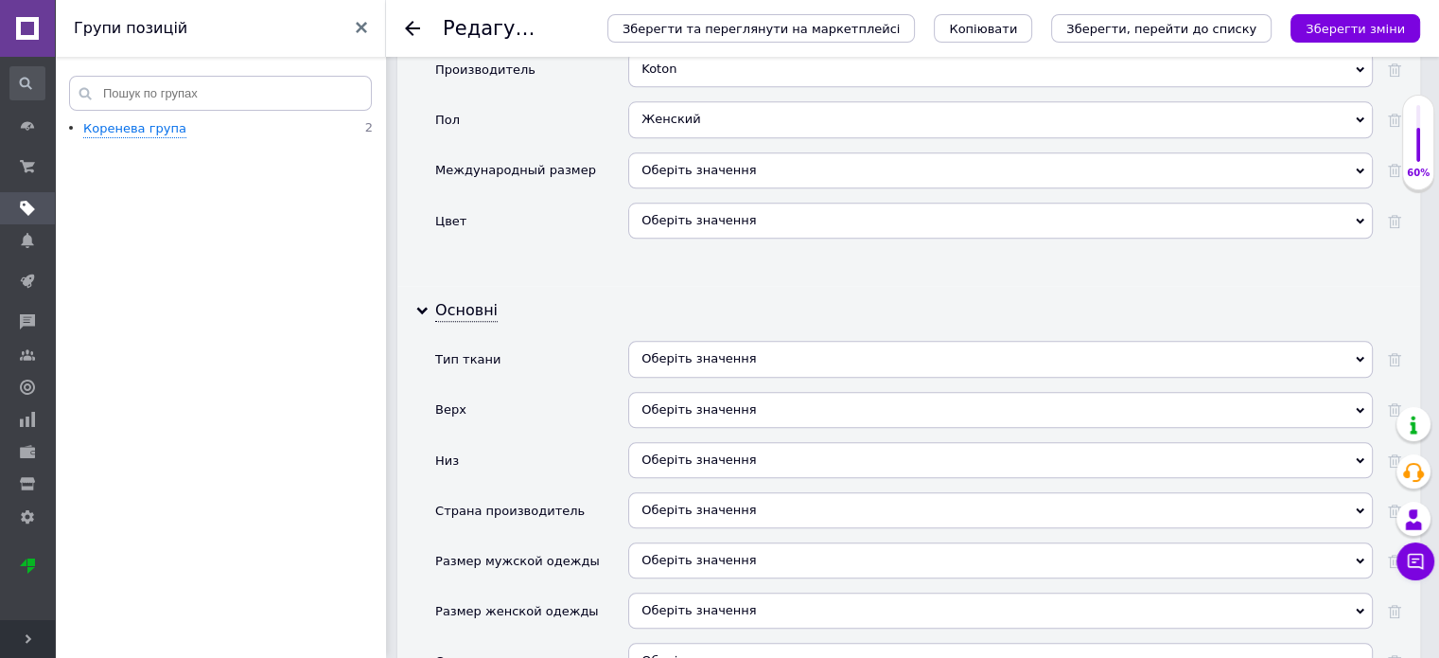
scroll to position [2001, 0]
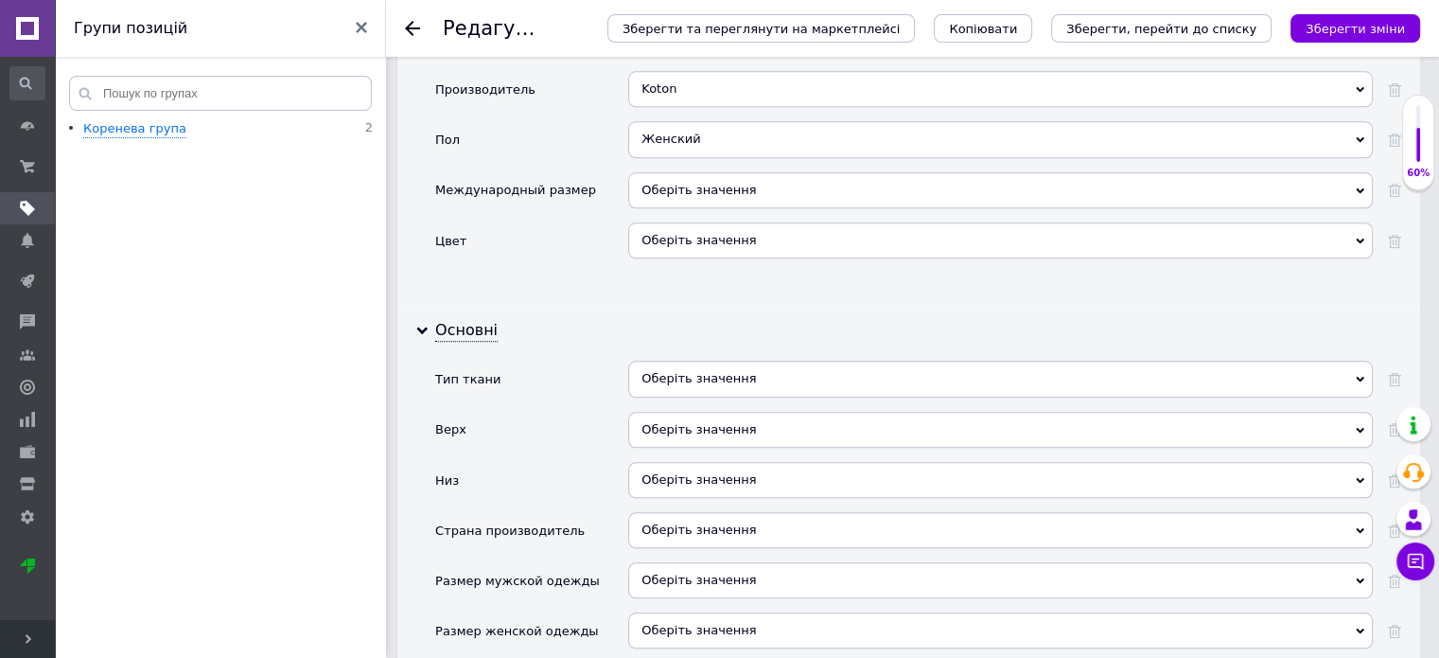
click at [1356, 186] on icon at bounding box center [1360, 190] width 9 height 9
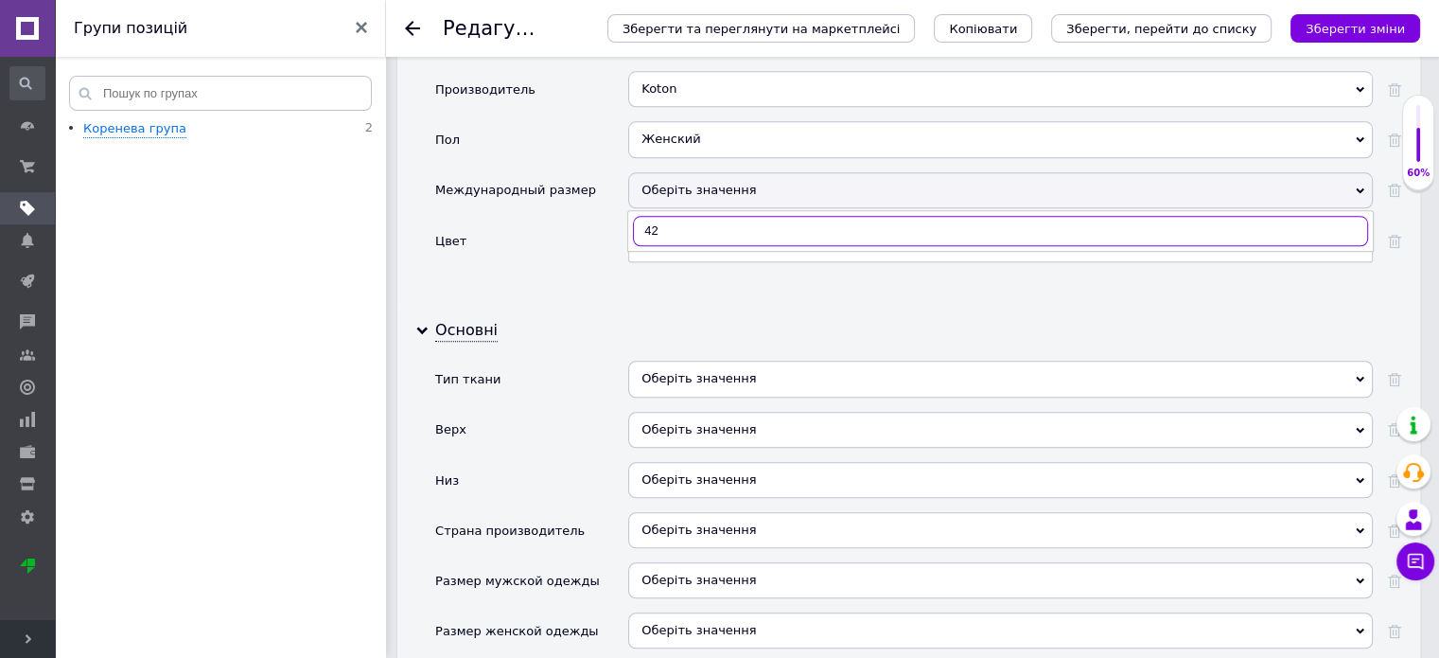
type input "4"
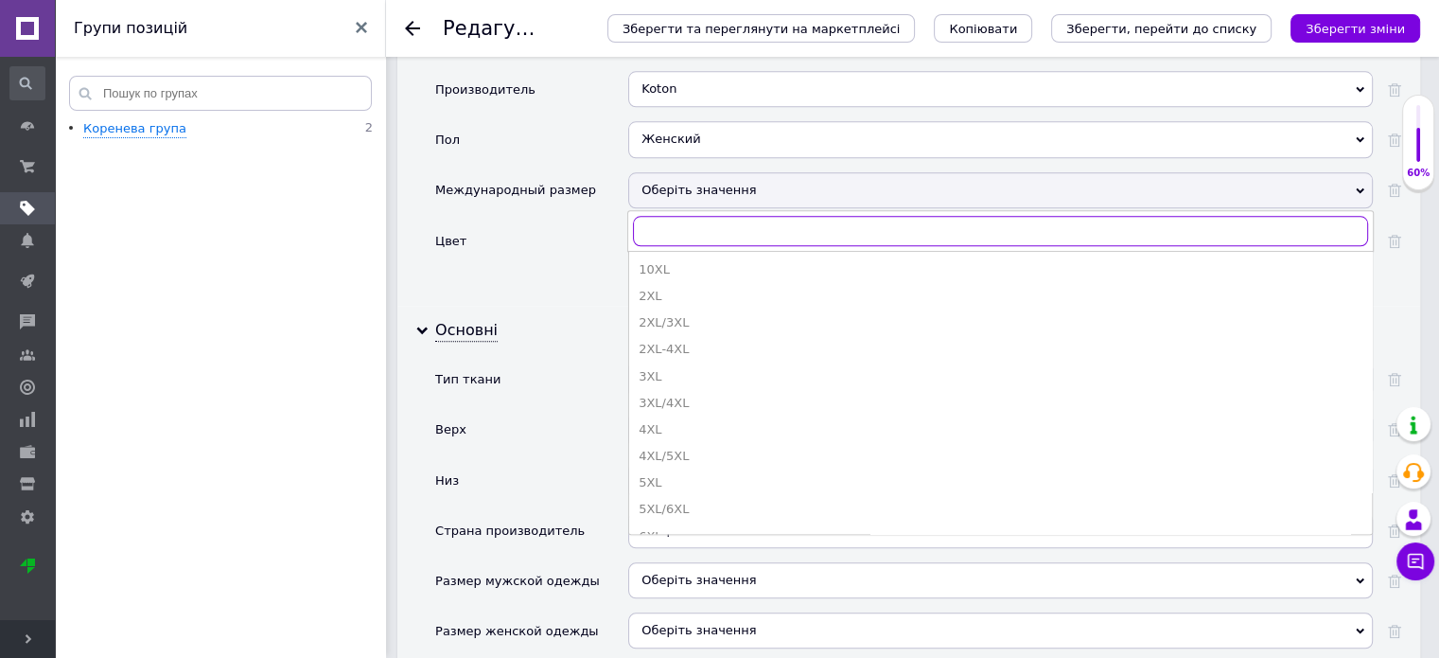
type input "v"
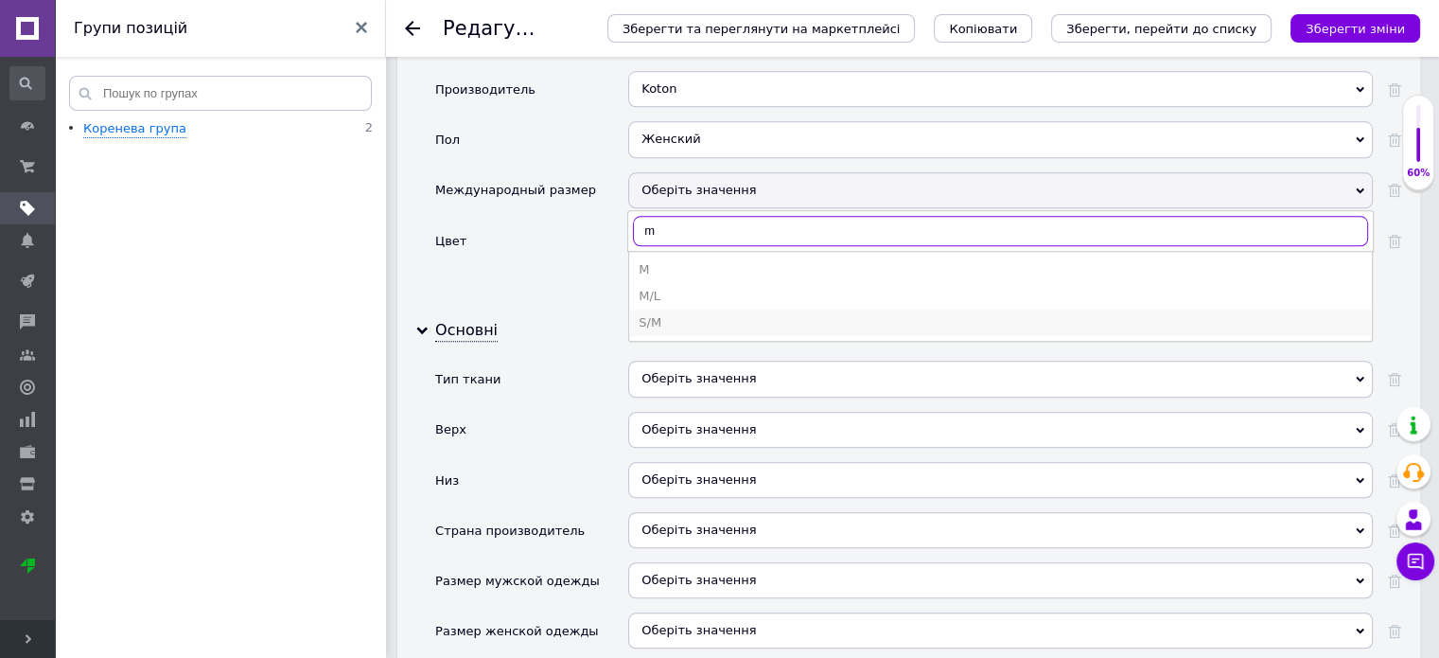
type input "m"
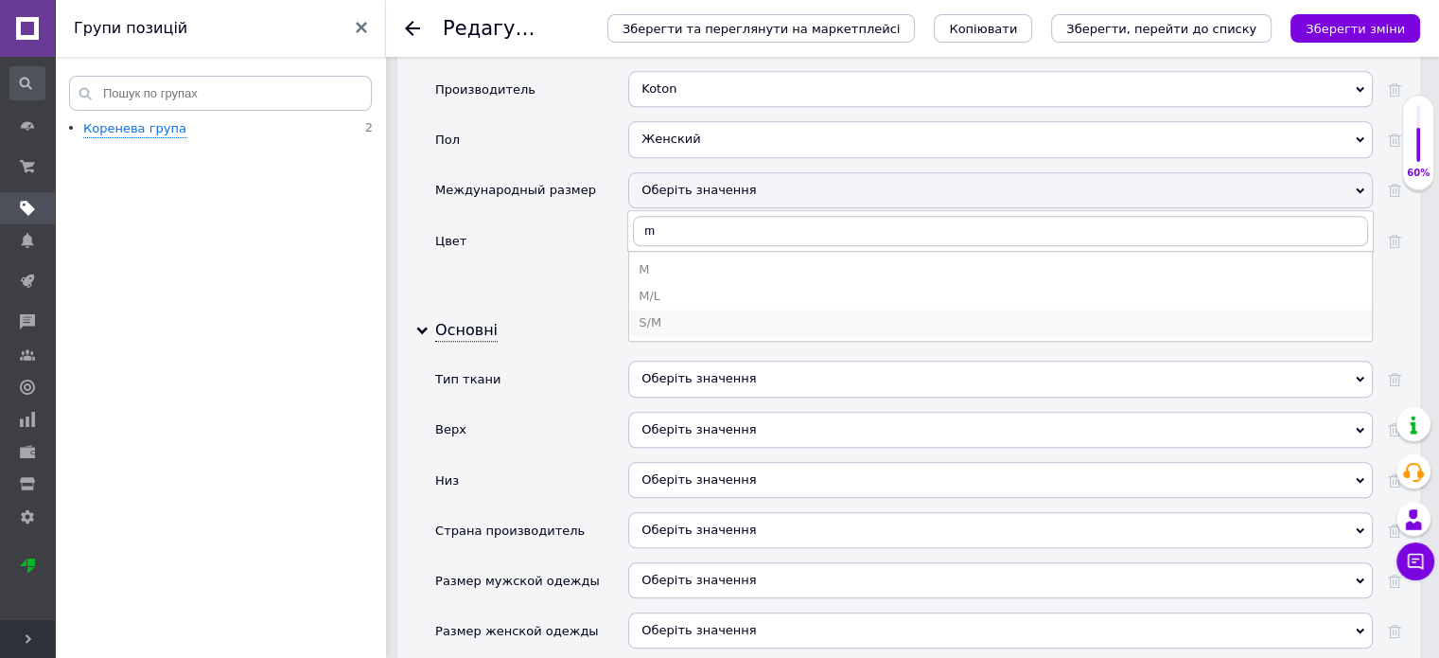
click at [667, 314] on div "S/M" at bounding box center [1001, 322] width 724 height 17
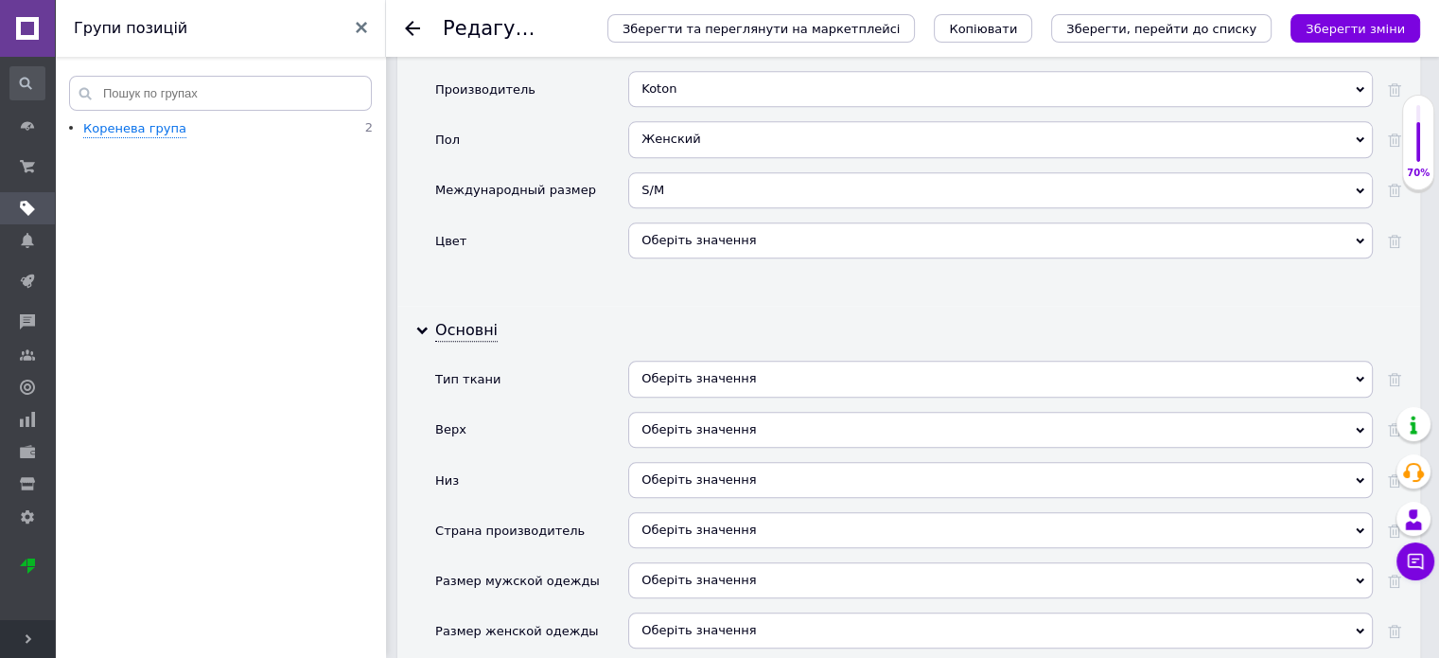
click at [1360, 222] on div "Оберіть значення" at bounding box center [1000, 240] width 745 height 36
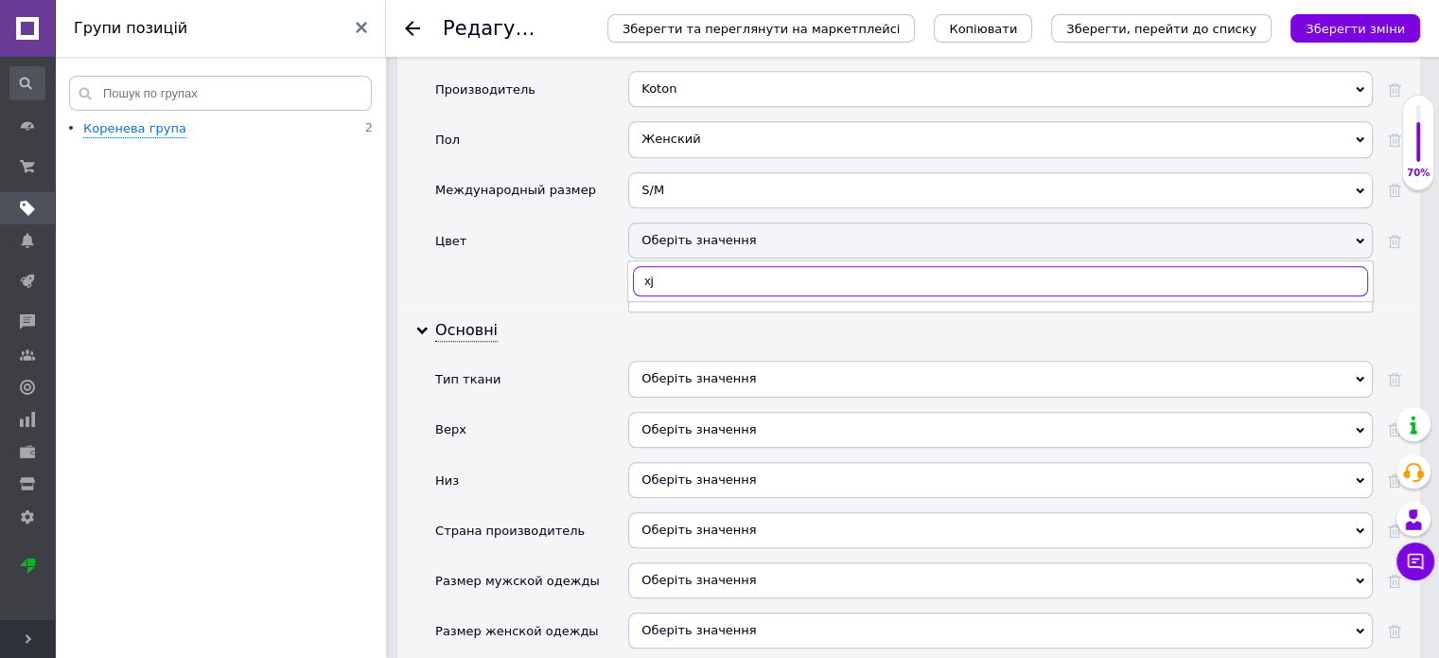
type input "x"
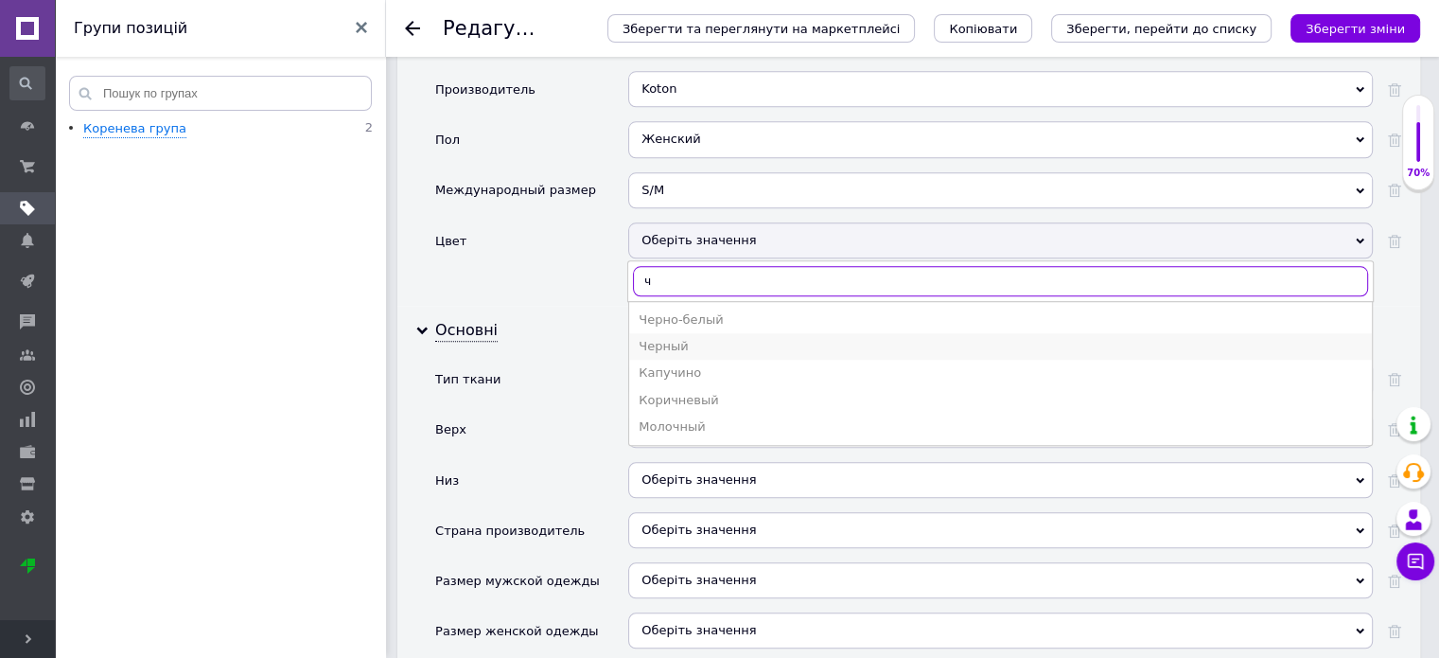
type input "ч"
click at [690, 338] on div "Черный" at bounding box center [1001, 346] width 724 height 17
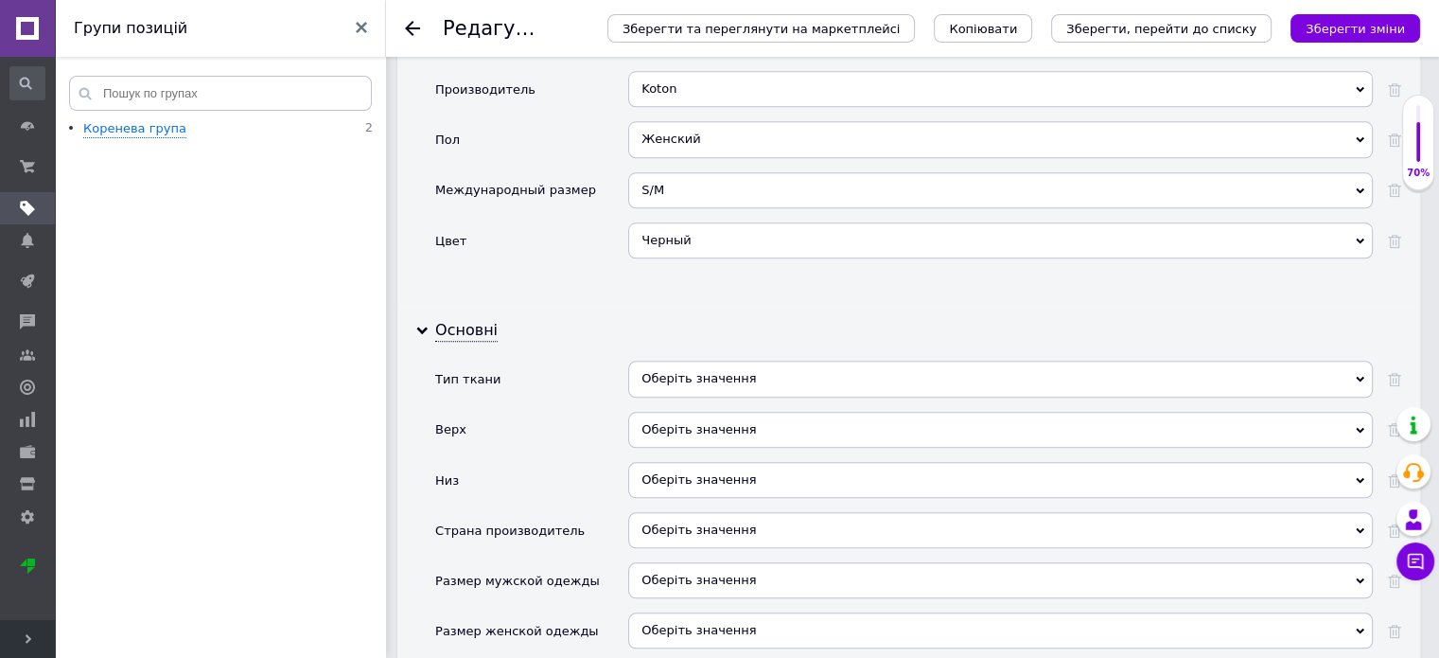
click at [1360, 375] on icon at bounding box center [1360, 379] width 9 height 9
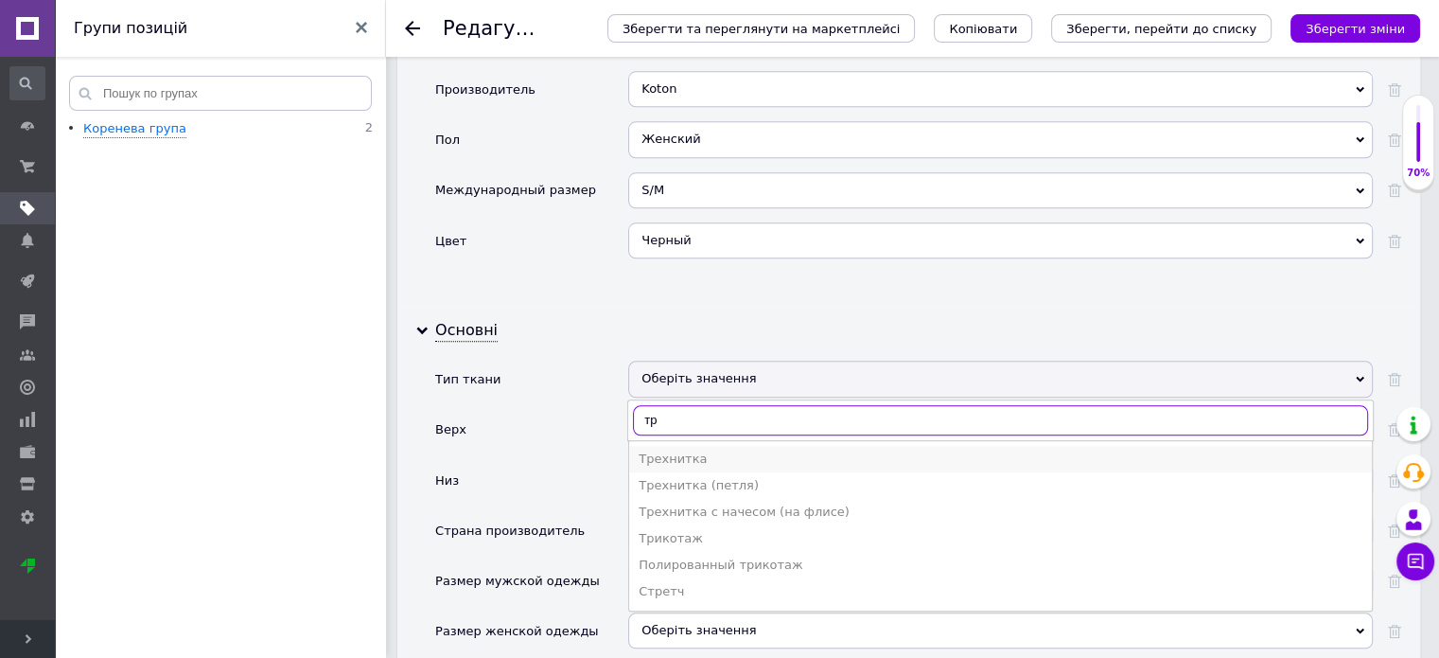
type input "тр"
click at [666, 450] on div "Трехнитка" at bounding box center [1001, 458] width 724 height 17
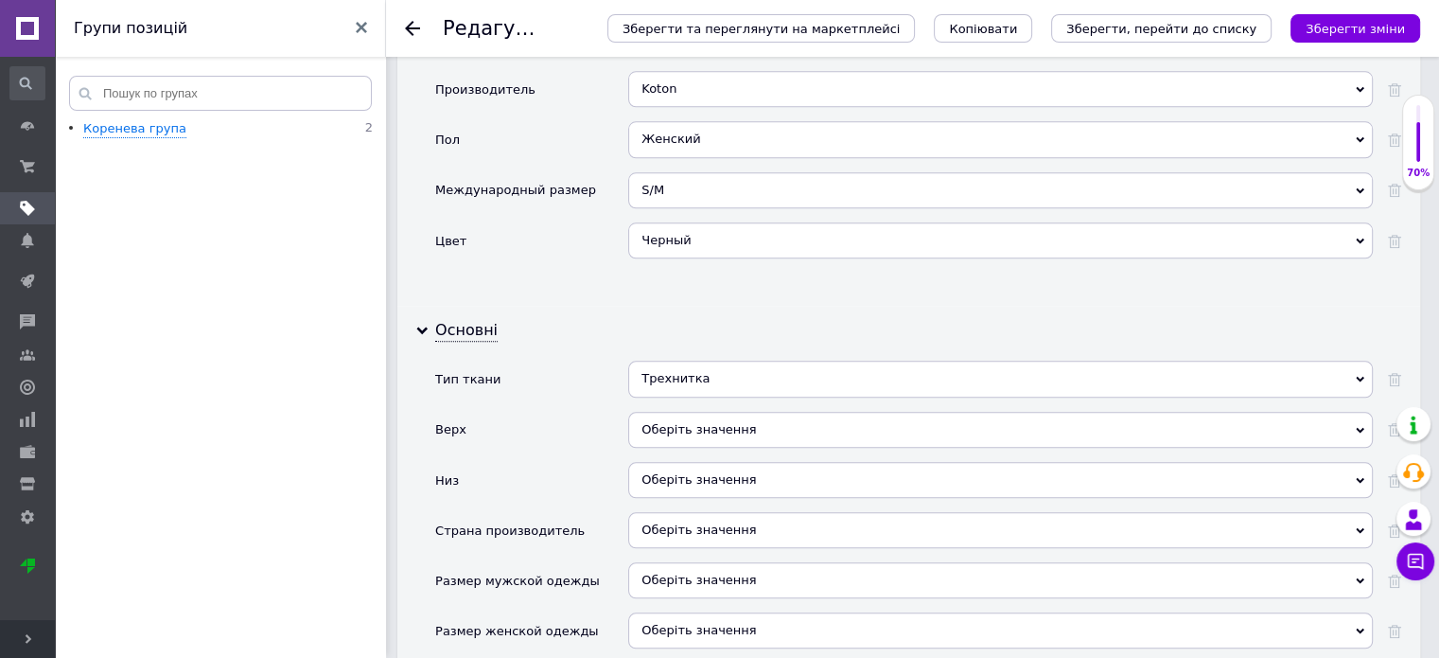
click at [810, 412] on div "Оберіть значення" at bounding box center [1000, 430] width 745 height 36
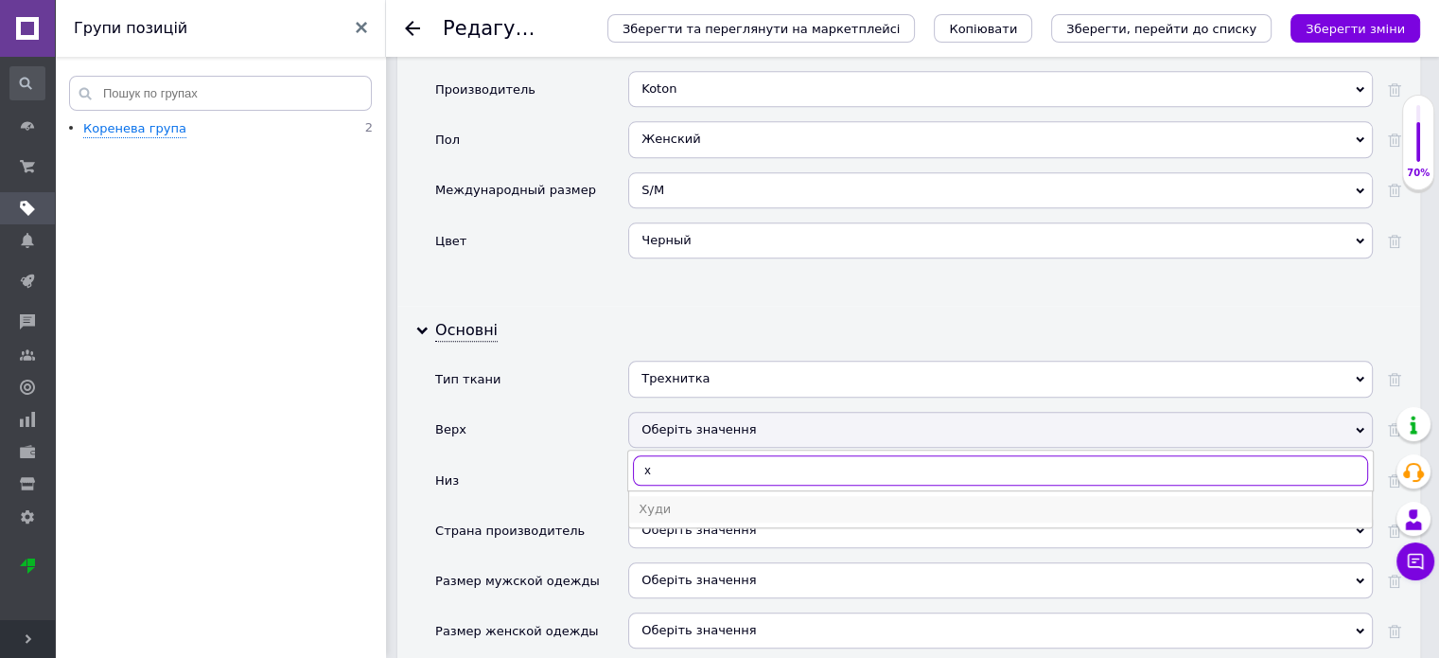
type input "х"
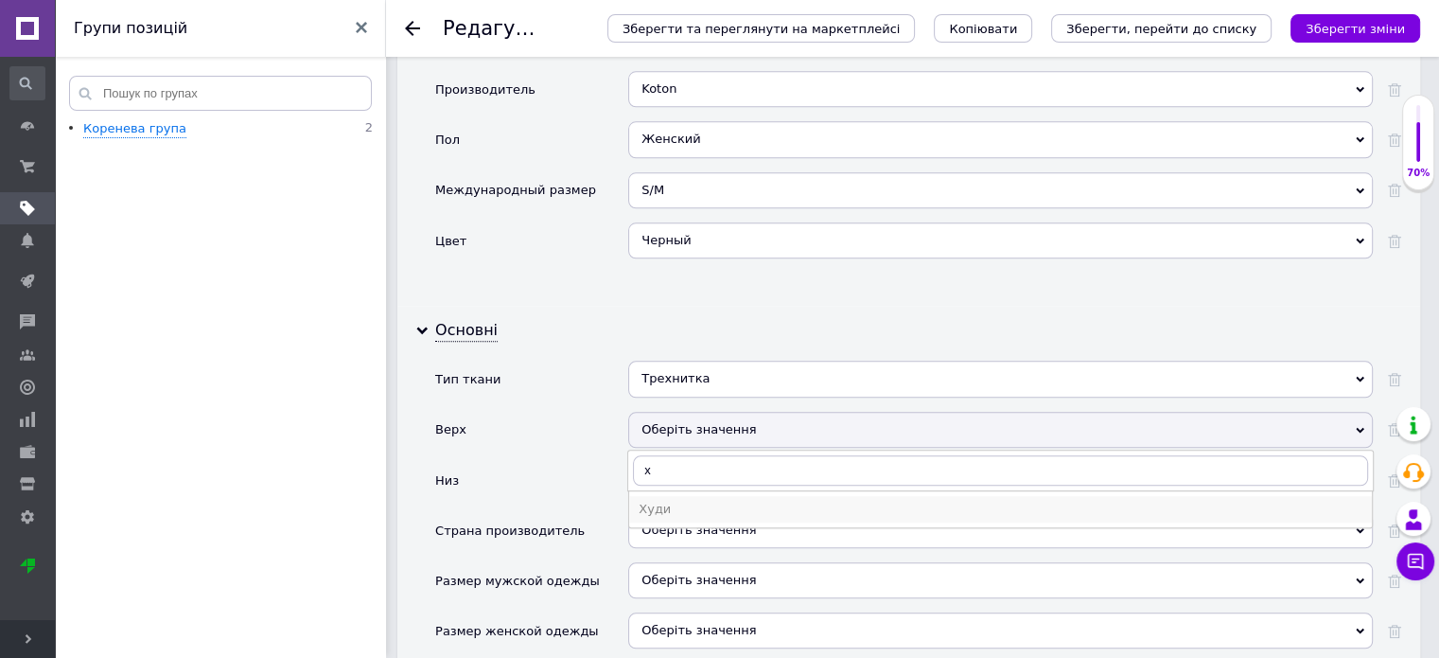
click at [668, 501] on div "Худи" at bounding box center [1001, 509] width 724 height 17
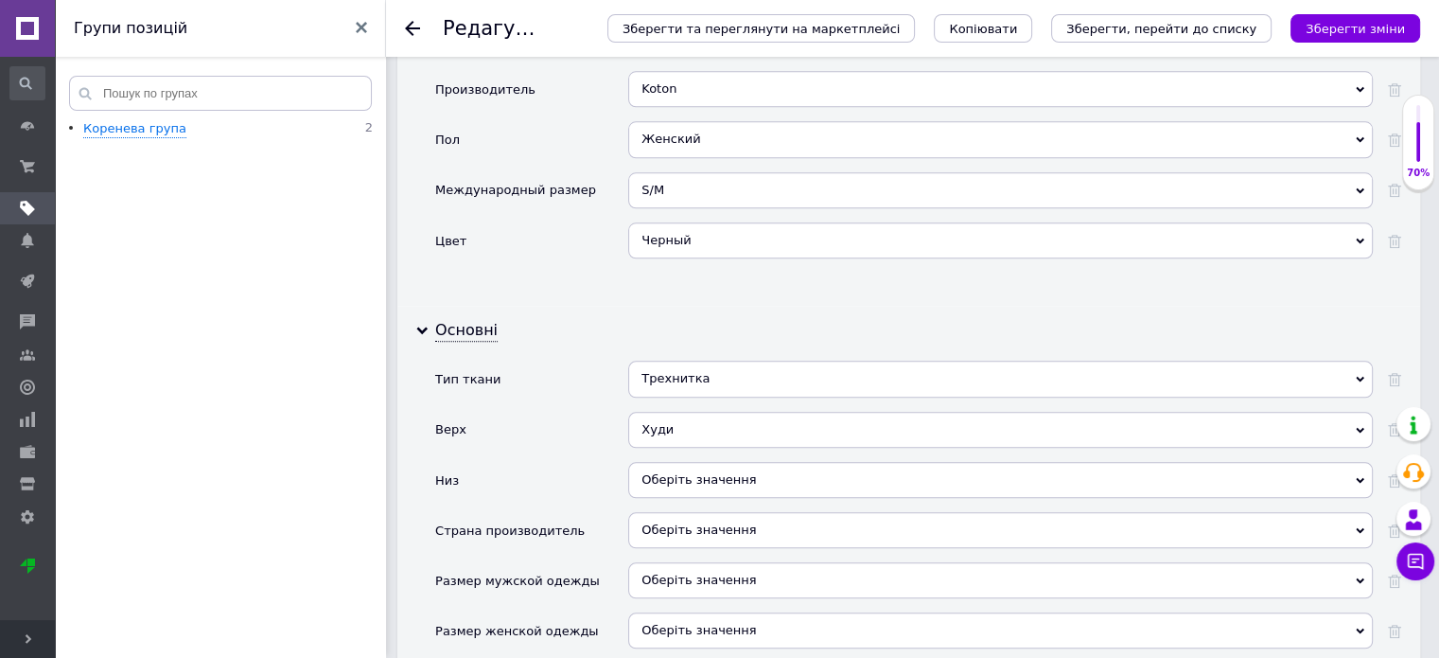
click at [732, 462] on div "Оберіть значення" at bounding box center [1000, 480] width 745 height 36
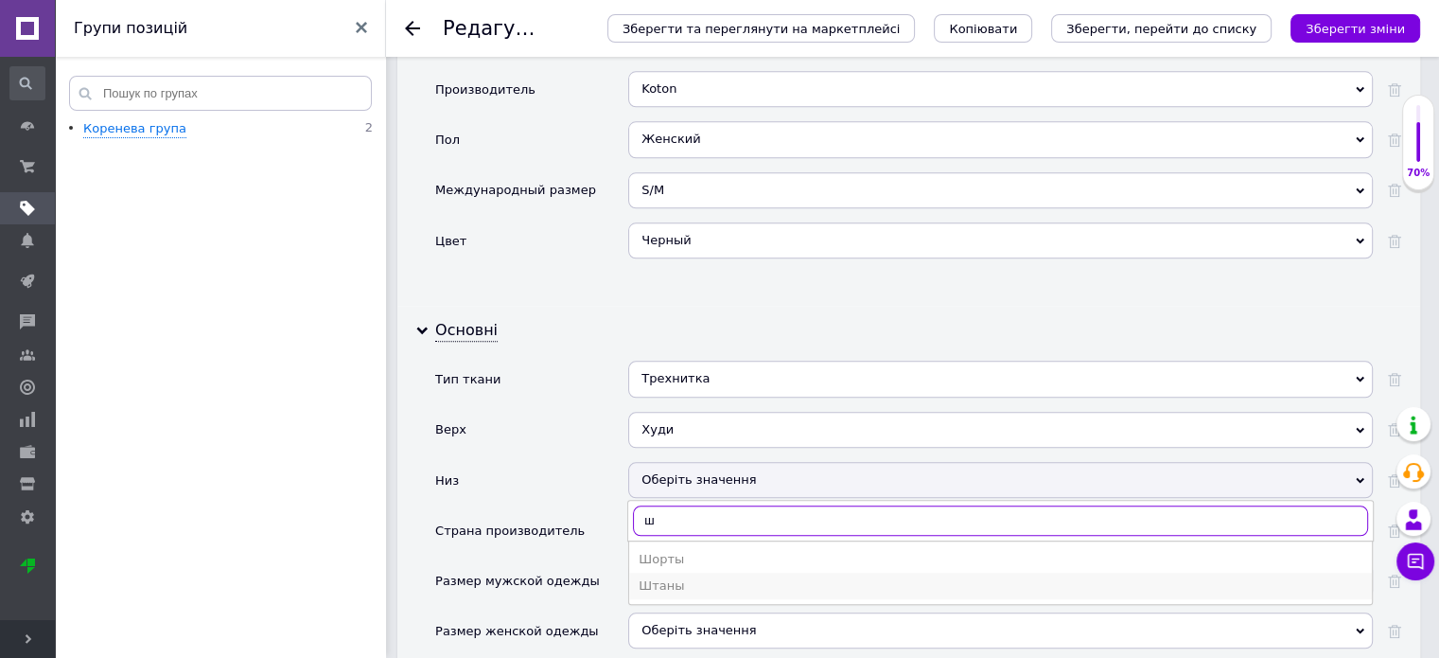
type input "ш"
click at [651, 577] on div "Штаны" at bounding box center [1001, 585] width 724 height 17
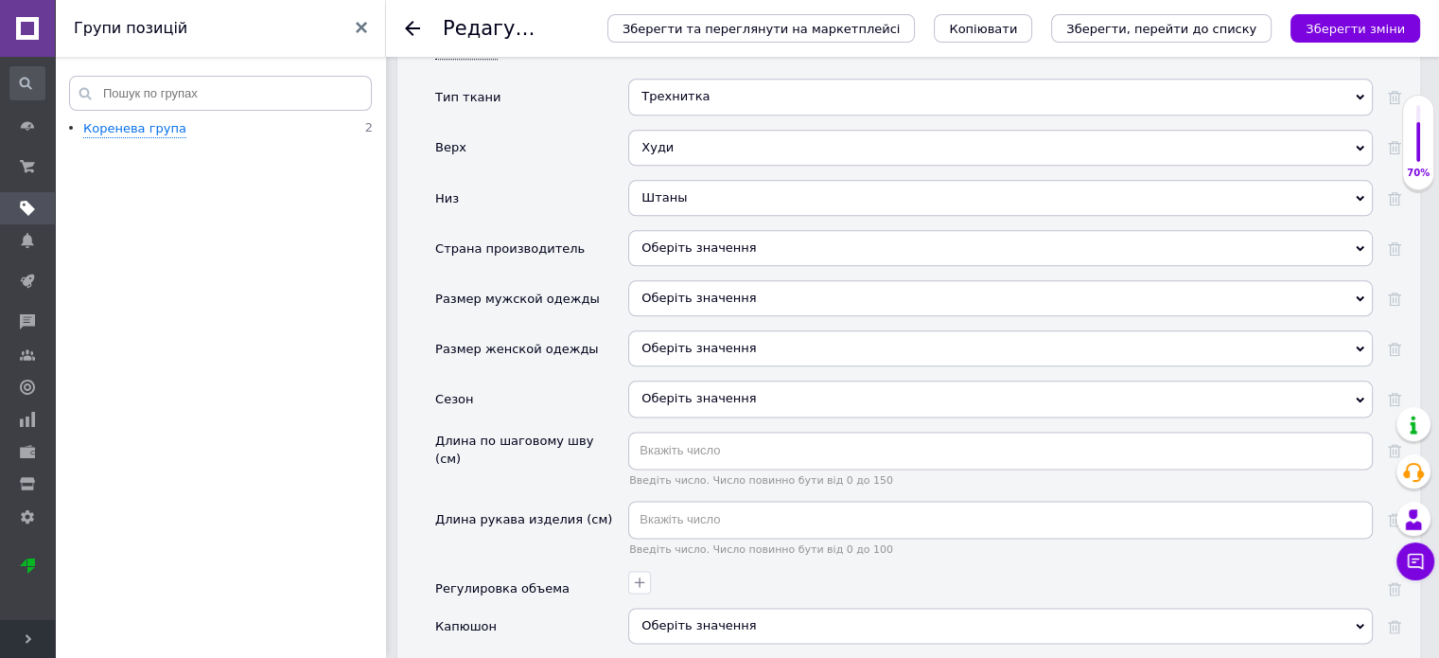
scroll to position [2286, 0]
click at [1361, 226] on div "Оберіть значення" at bounding box center [1000, 244] width 745 height 36
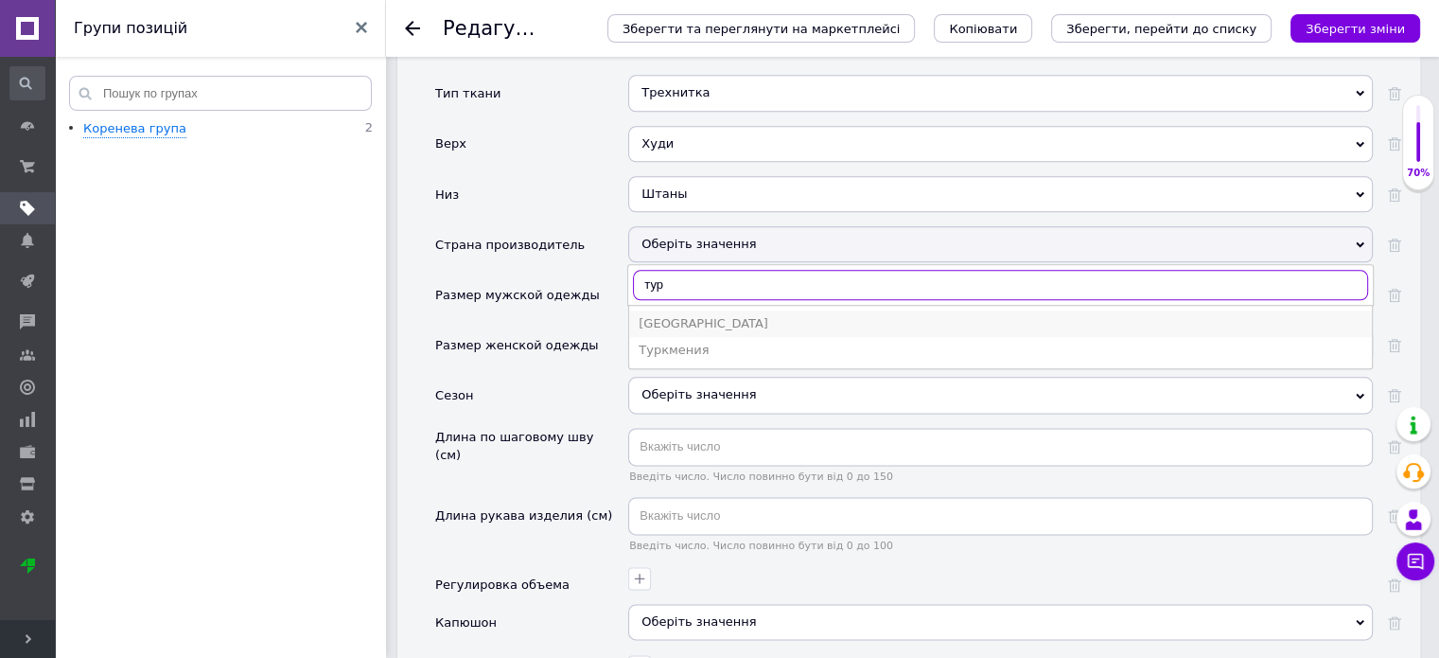
type input "тур"
click at [703, 315] on div "[GEOGRAPHIC_DATA]" at bounding box center [1001, 323] width 724 height 17
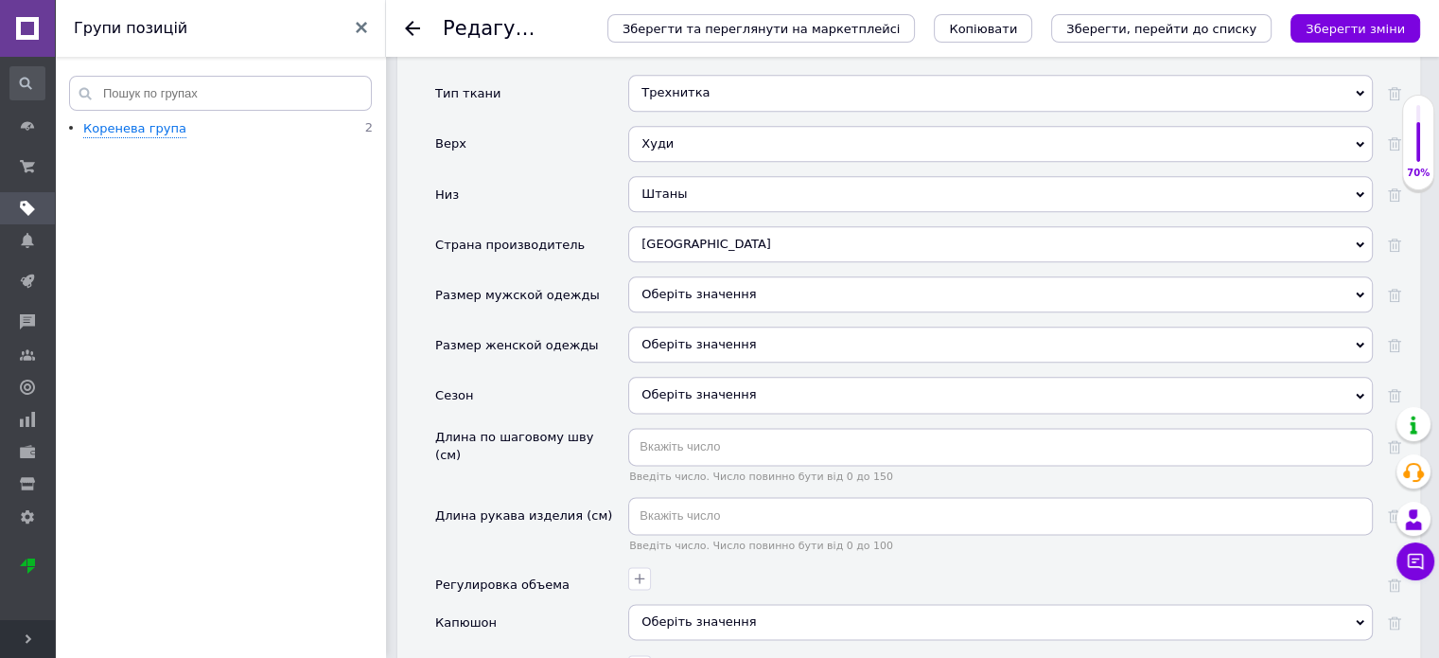
click at [1360, 343] on use at bounding box center [1360, 346] width 9 height 6
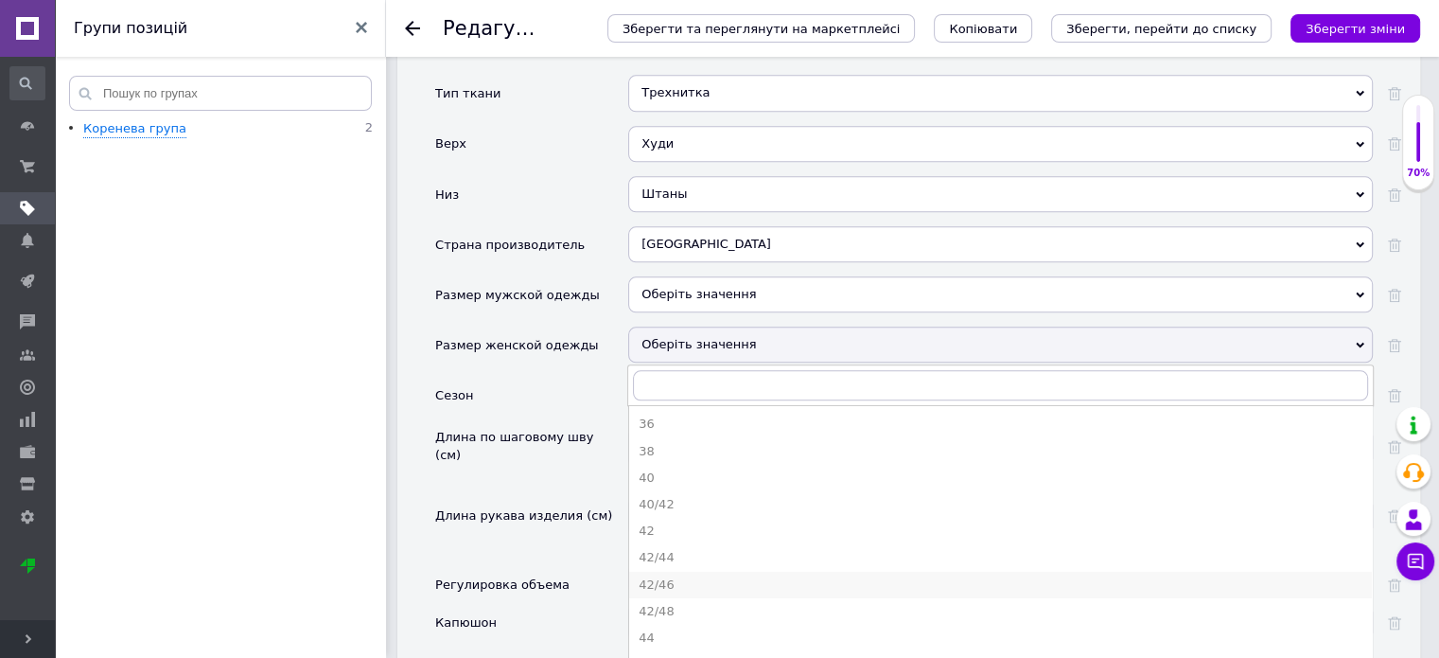
click at [662, 576] on div "42/46" at bounding box center [1001, 584] width 724 height 17
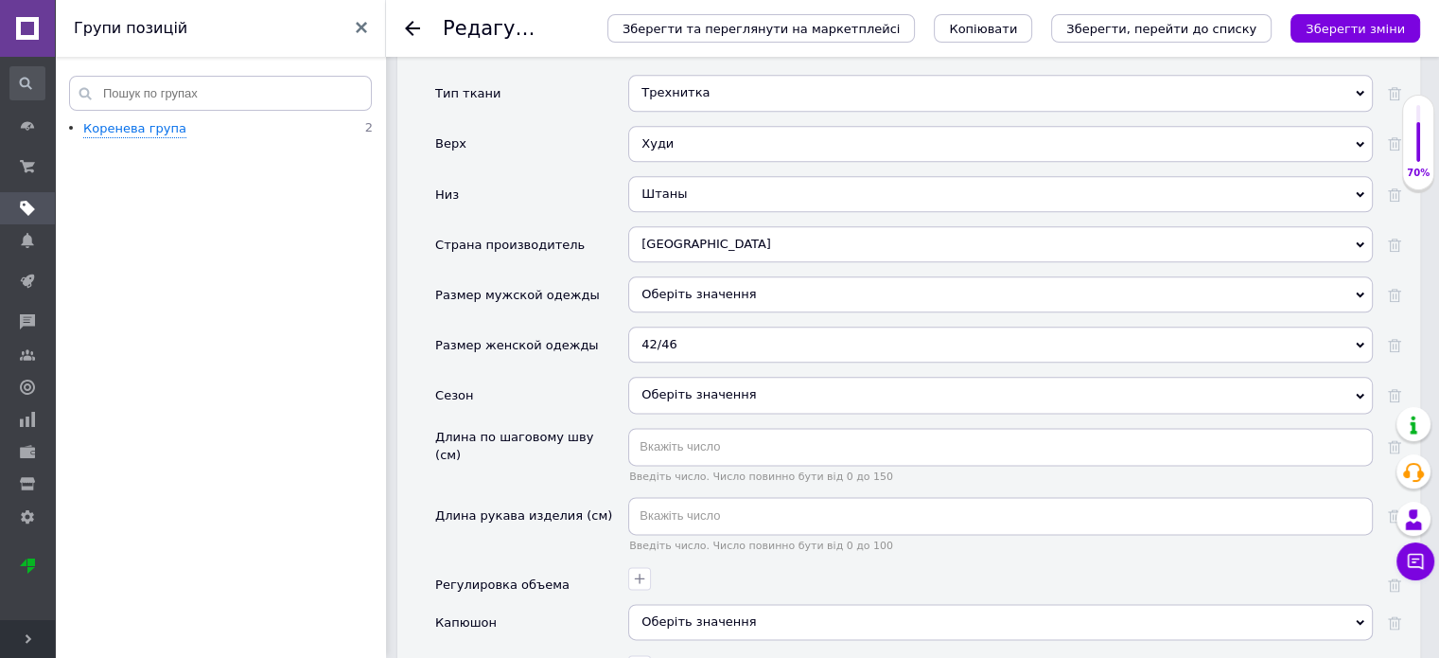
click at [1356, 377] on div "Оберіть значення" at bounding box center [1000, 395] width 745 height 36
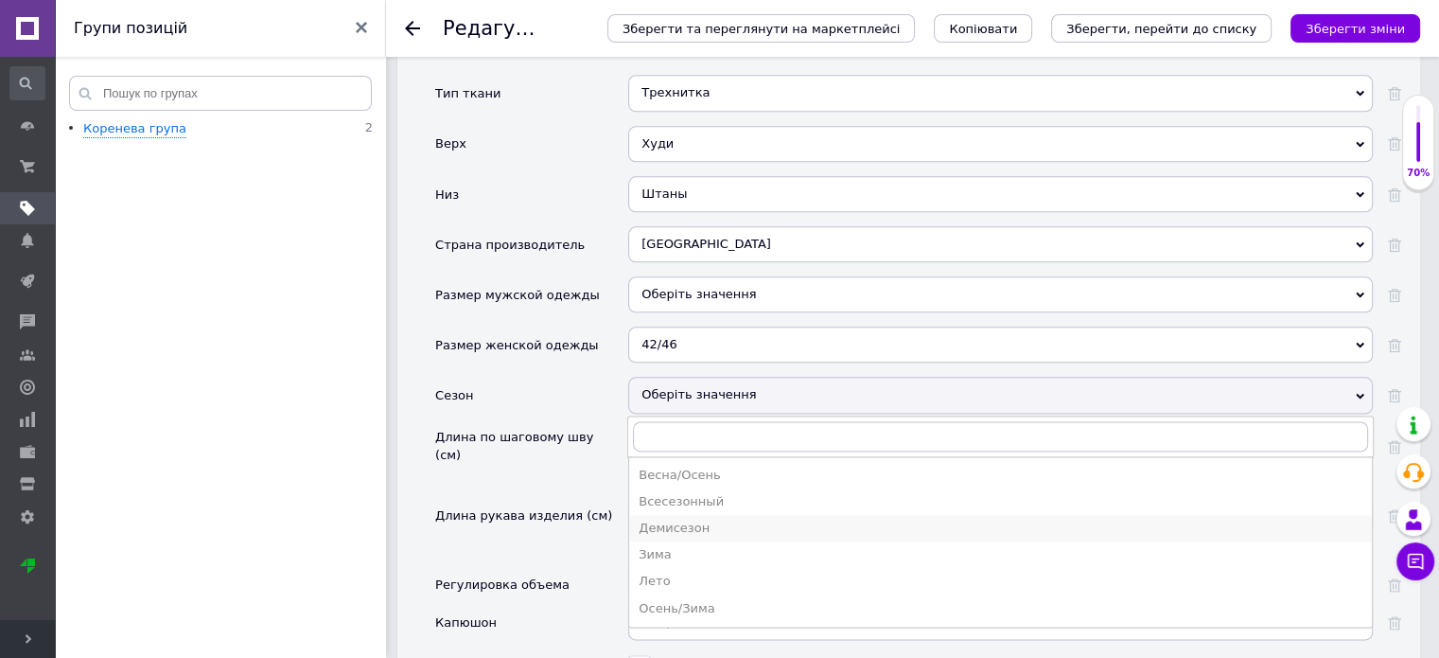
click at [684, 520] on div "Демисезон" at bounding box center [1001, 528] width 724 height 17
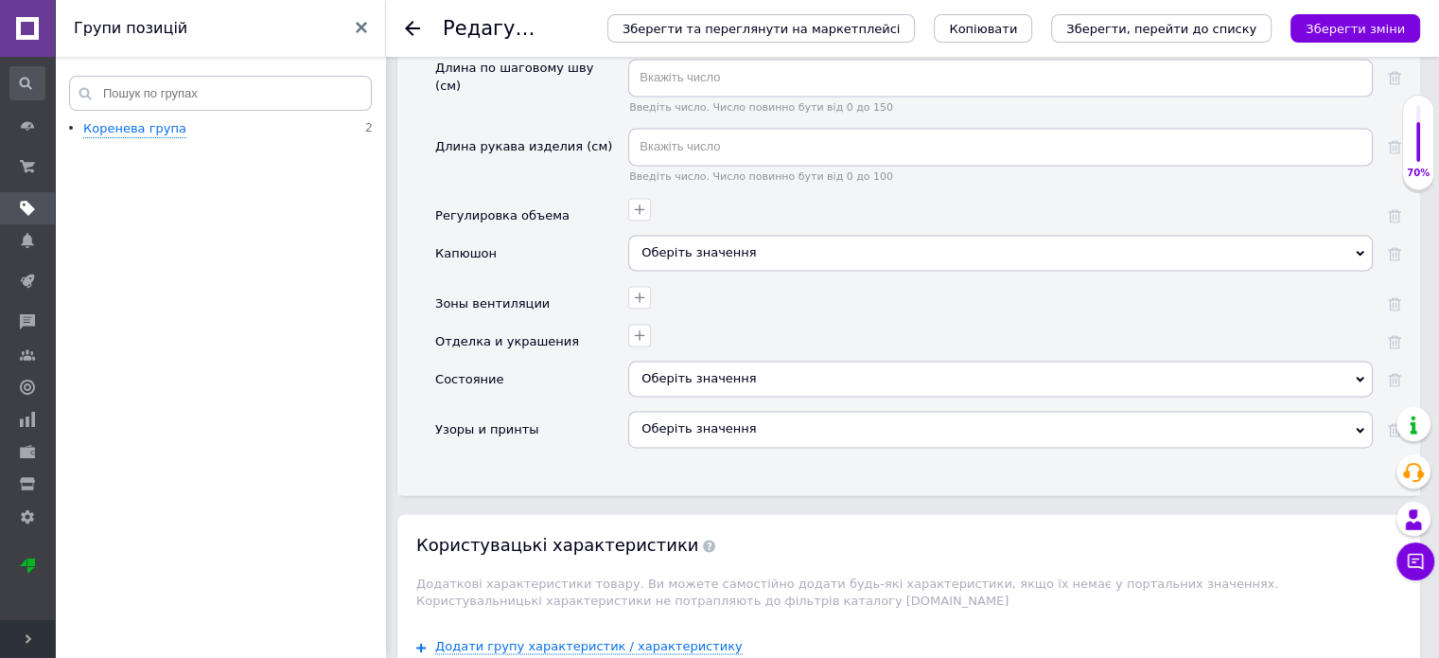
scroll to position [2665, 0]
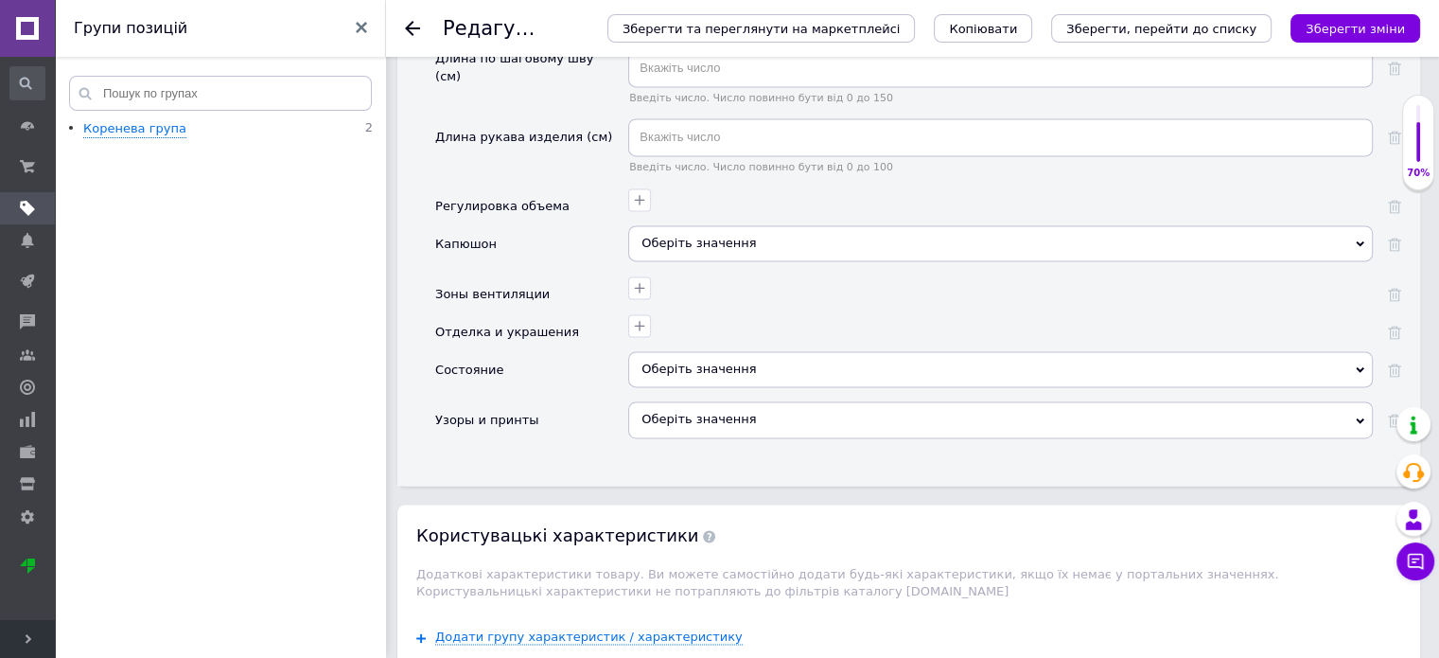
click at [1254, 225] on div "Оберіть значення" at bounding box center [1000, 243] width 745 height 36
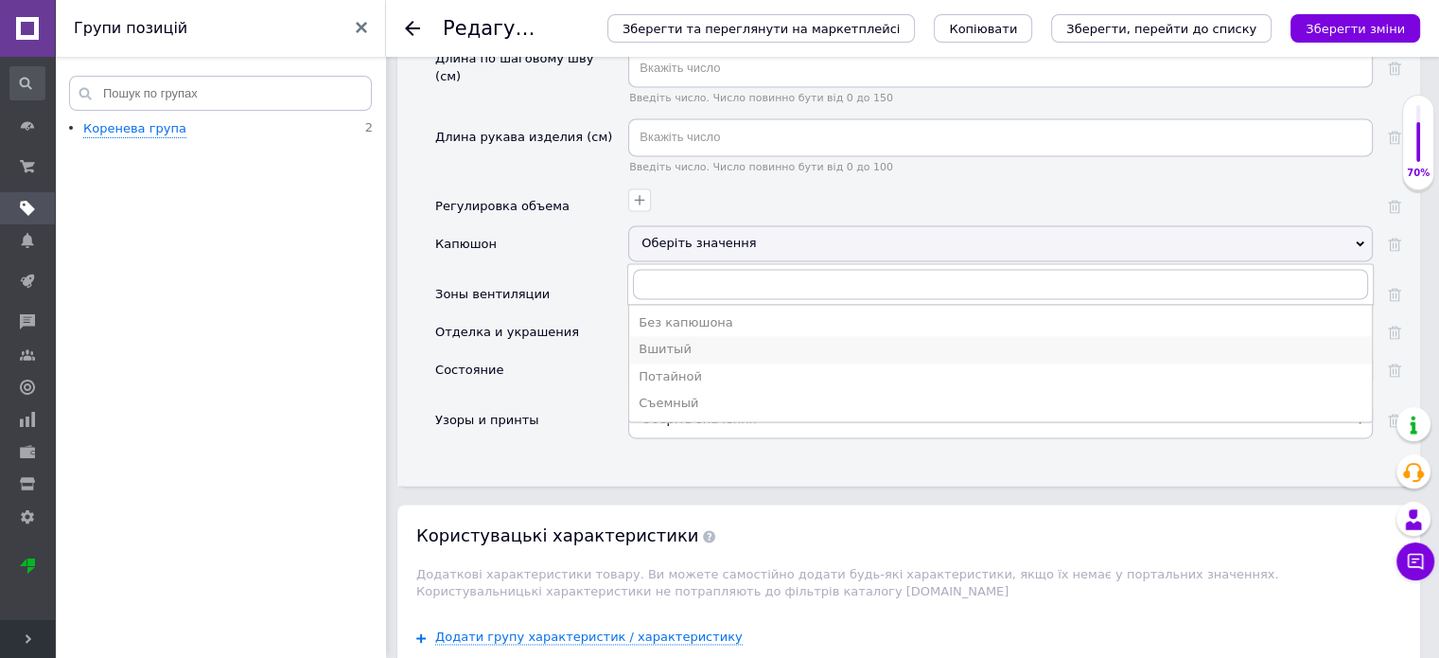
click at [775, 341] on div "Вшитый" at bounding box center [1001, 349] width 724 height 17
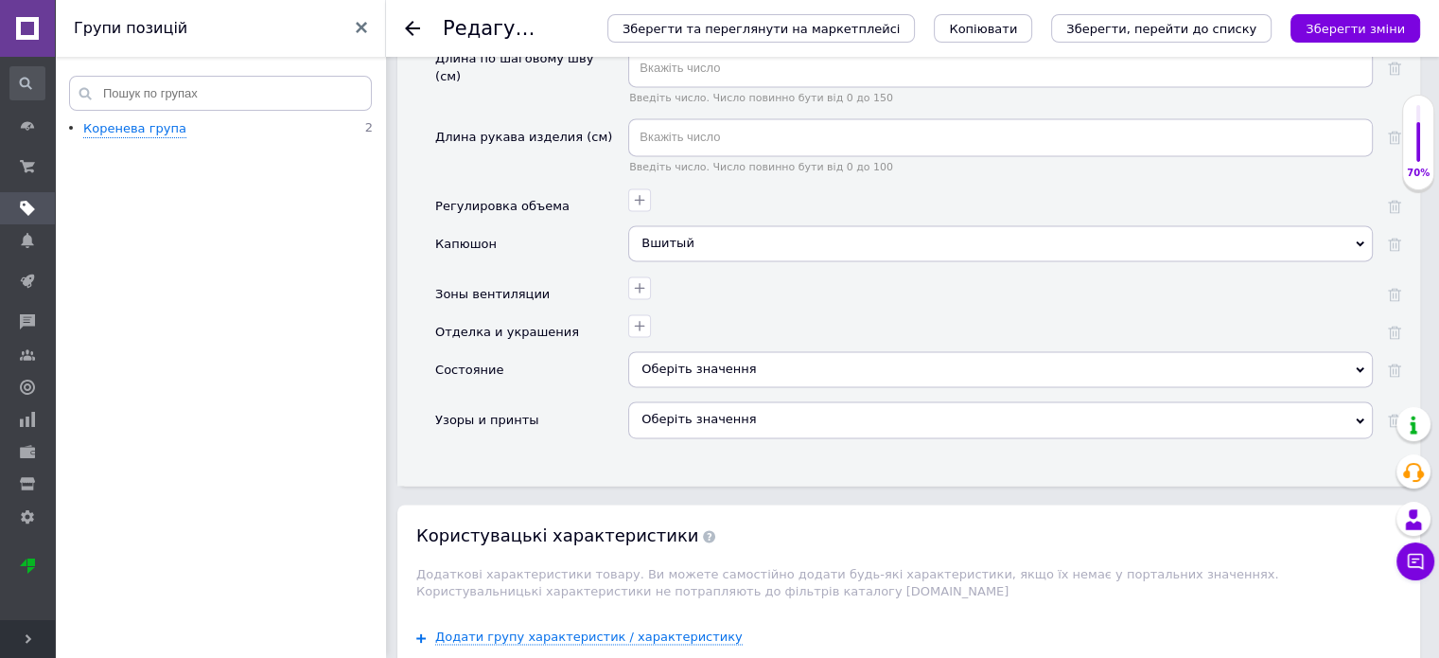
click at [897, 351] on div "Оберіть значення" at bounding box center [1000, 369] width 745 height 36
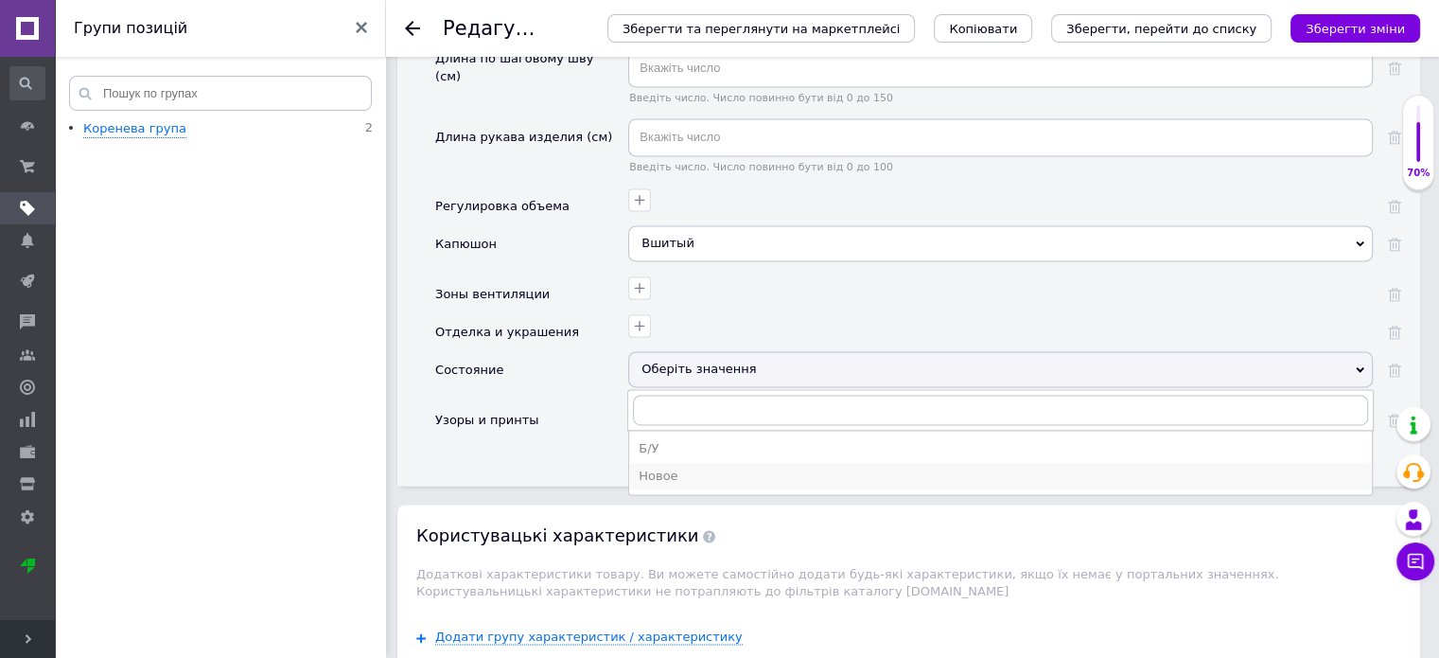
click at [697, 468] on div "Новое" at bounding box center [1001, 476] width 724 height 17
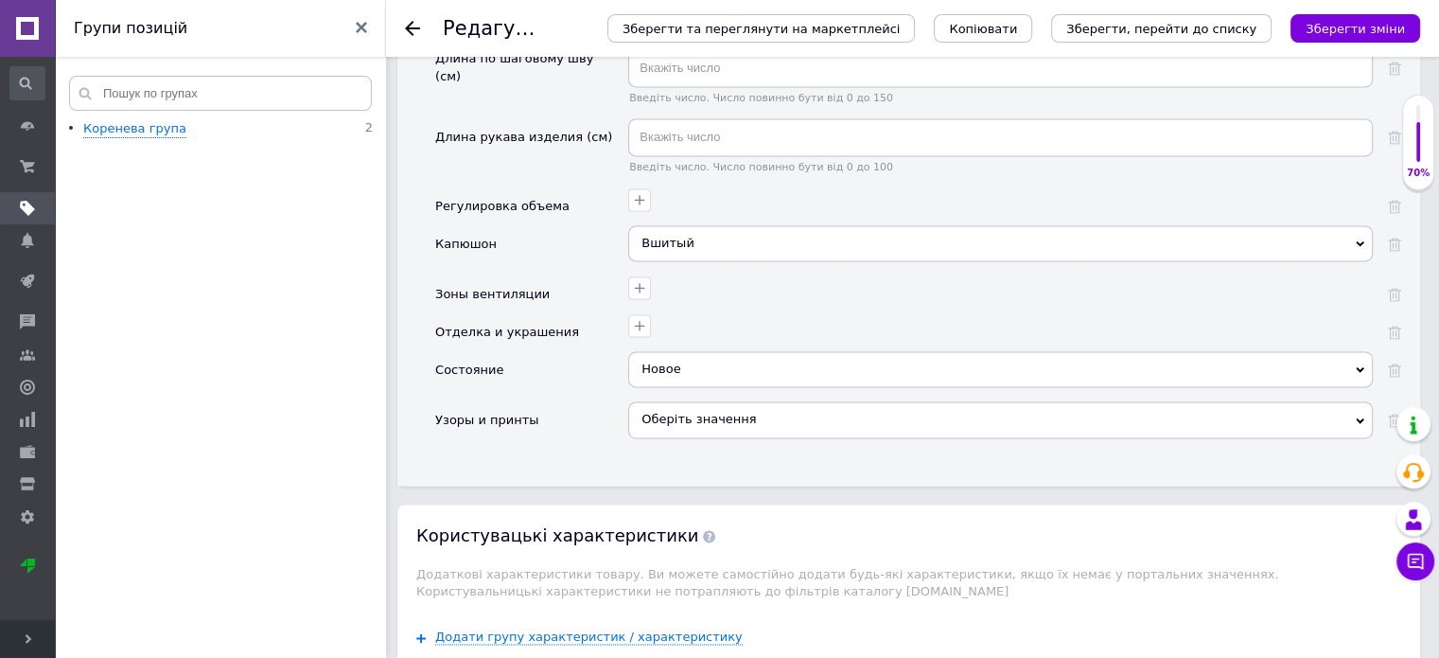
click at [856, 401] on div "Оберіть значення" at bounding box center [1000, 419] width 745 height 36
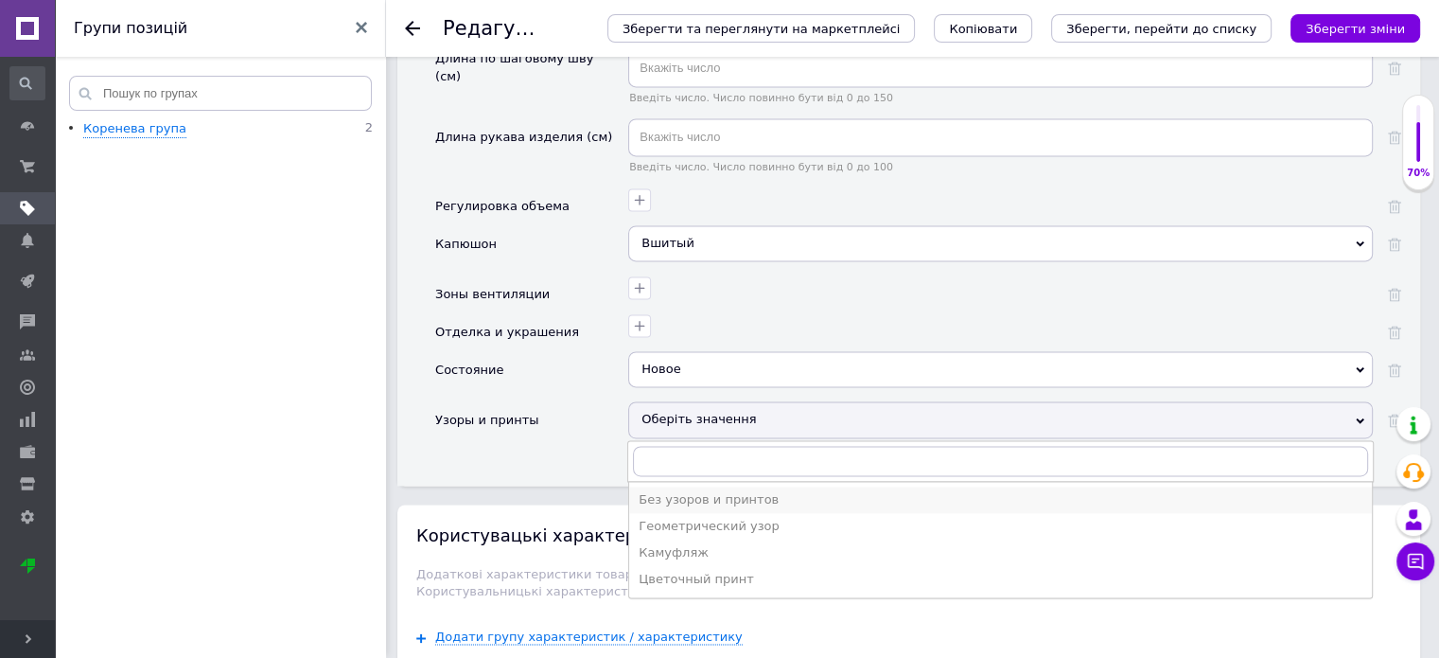
click at [736, 491] on div "Без узоров и принтов" at bounding box center [1001, 499] width 724 height 17
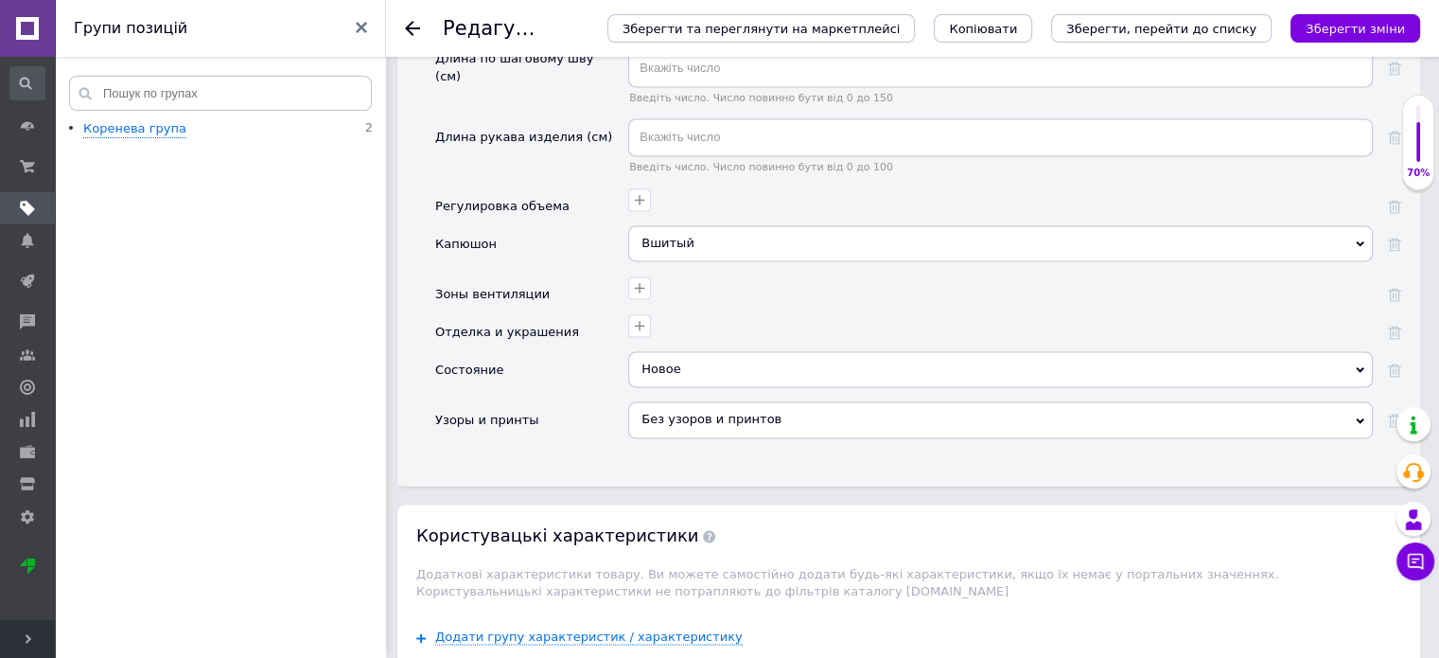
click at [1173, 401] on div "Без узоров и принтов" at bounding box center [1000, 419] width 745 height 36
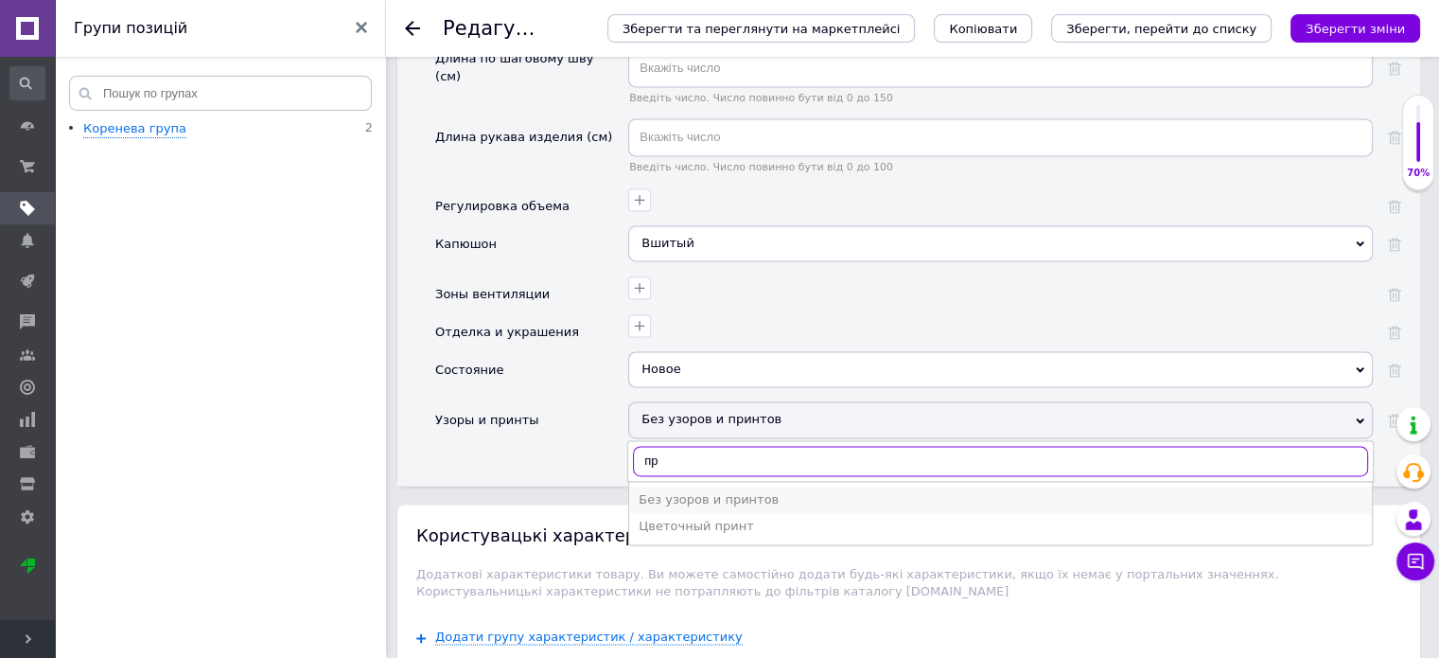
type input "пр"
click at [750, 491] on div "Без узоров и принтов" at bounding box center [1001, 499] width 724 height 17
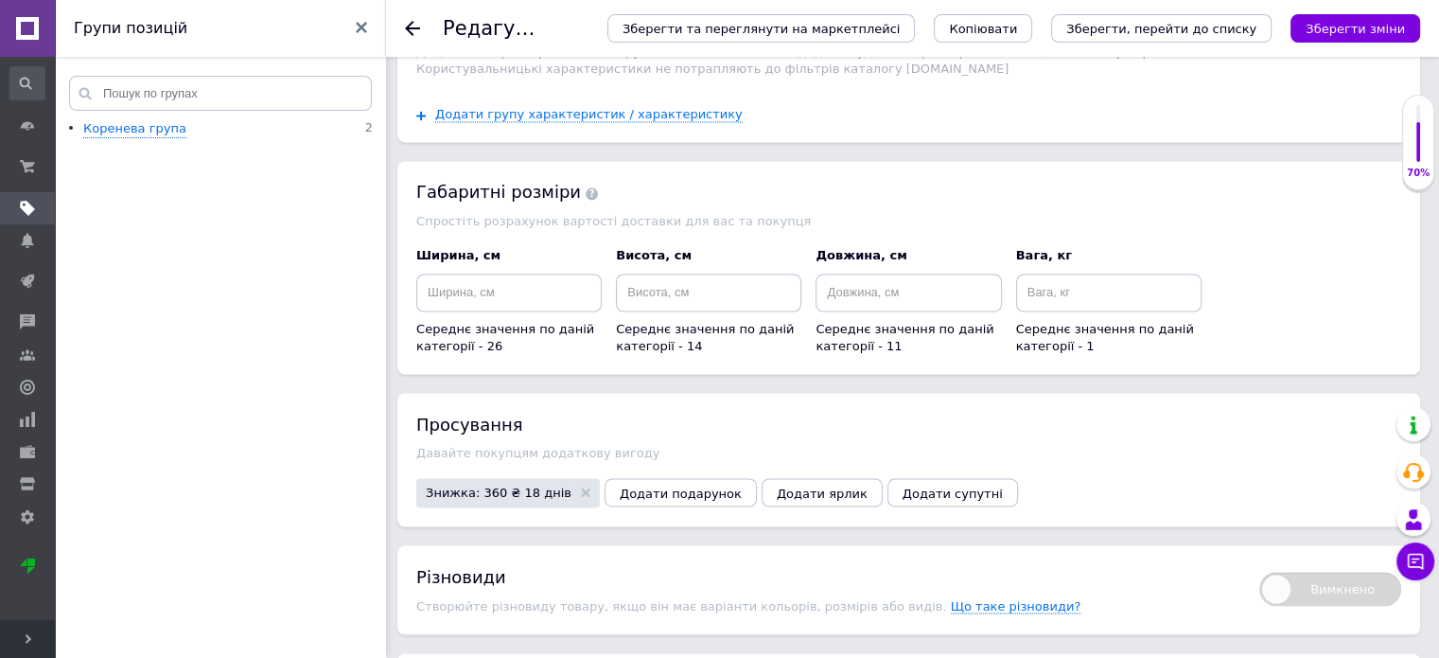
scroll to position [3319, 0]
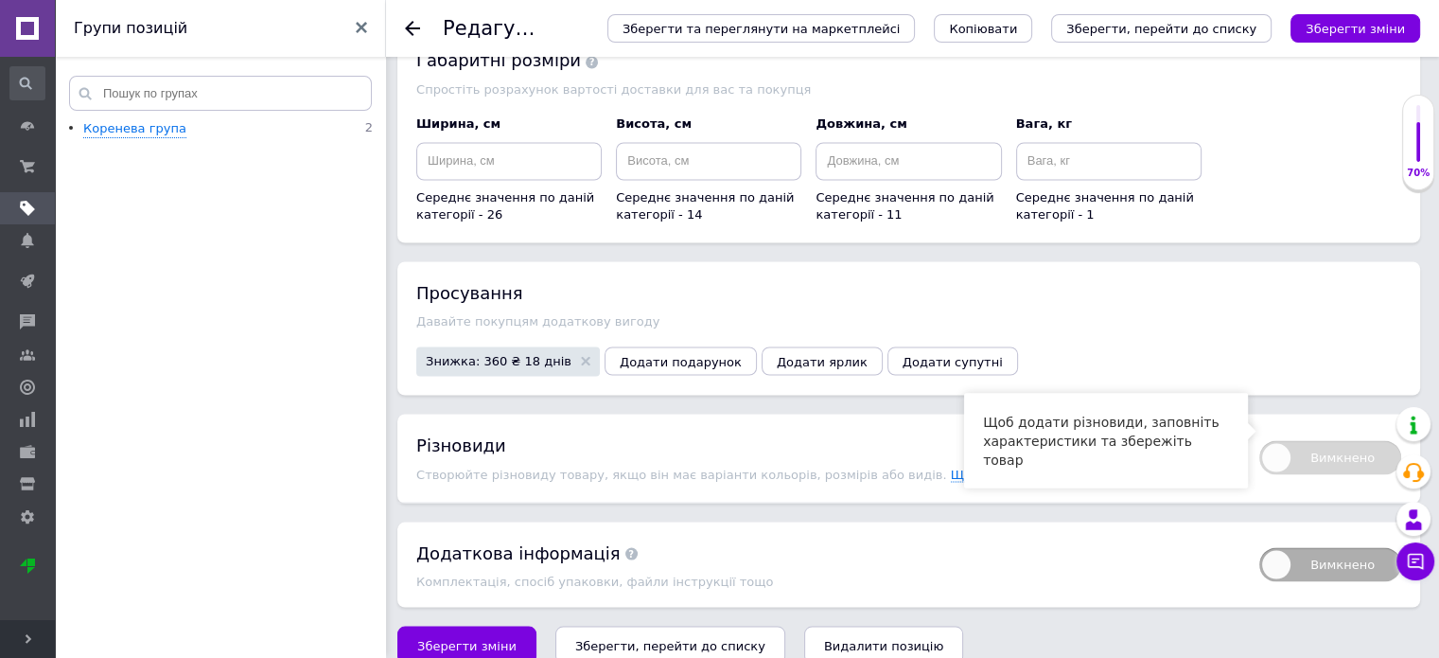
click at [1298, 440] on span "Вимкнено" at bounding box center [1331, 457] width 142 height 34
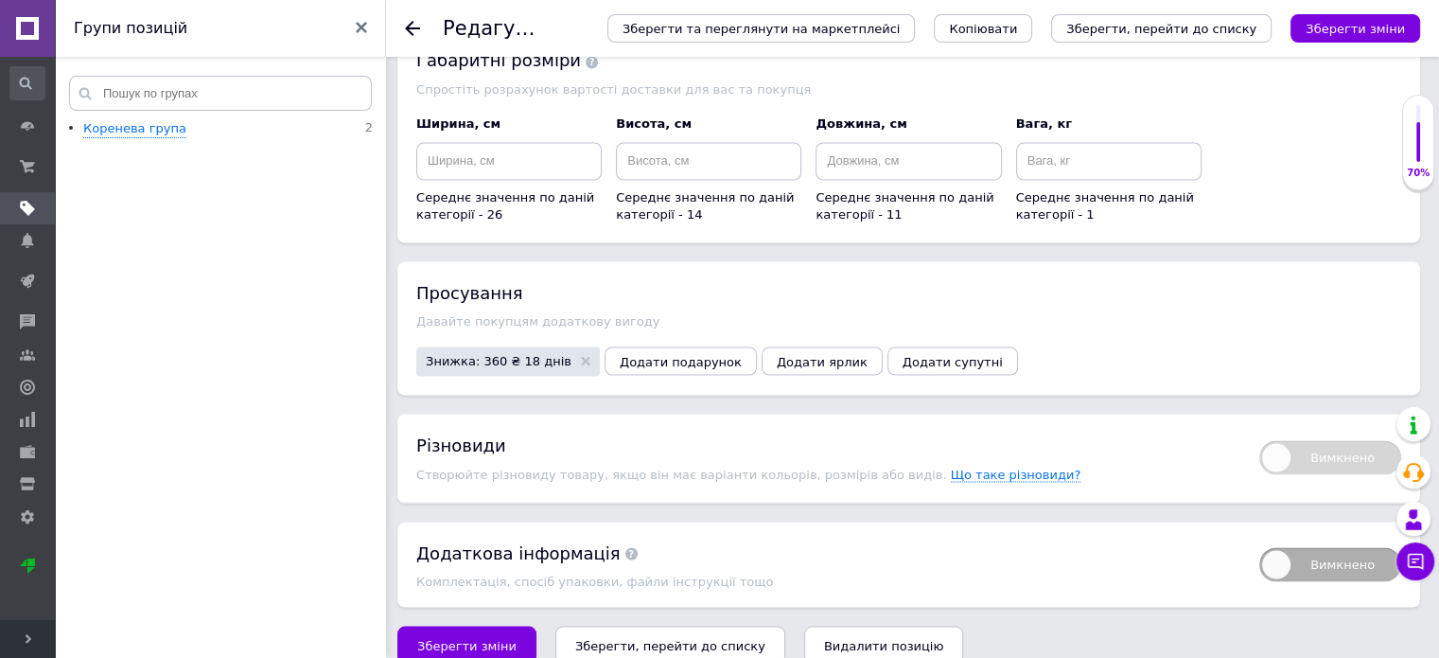
click at [1282, 440] on span "Вимкнено" at bounding box center [1331, 457] width 142 height 34
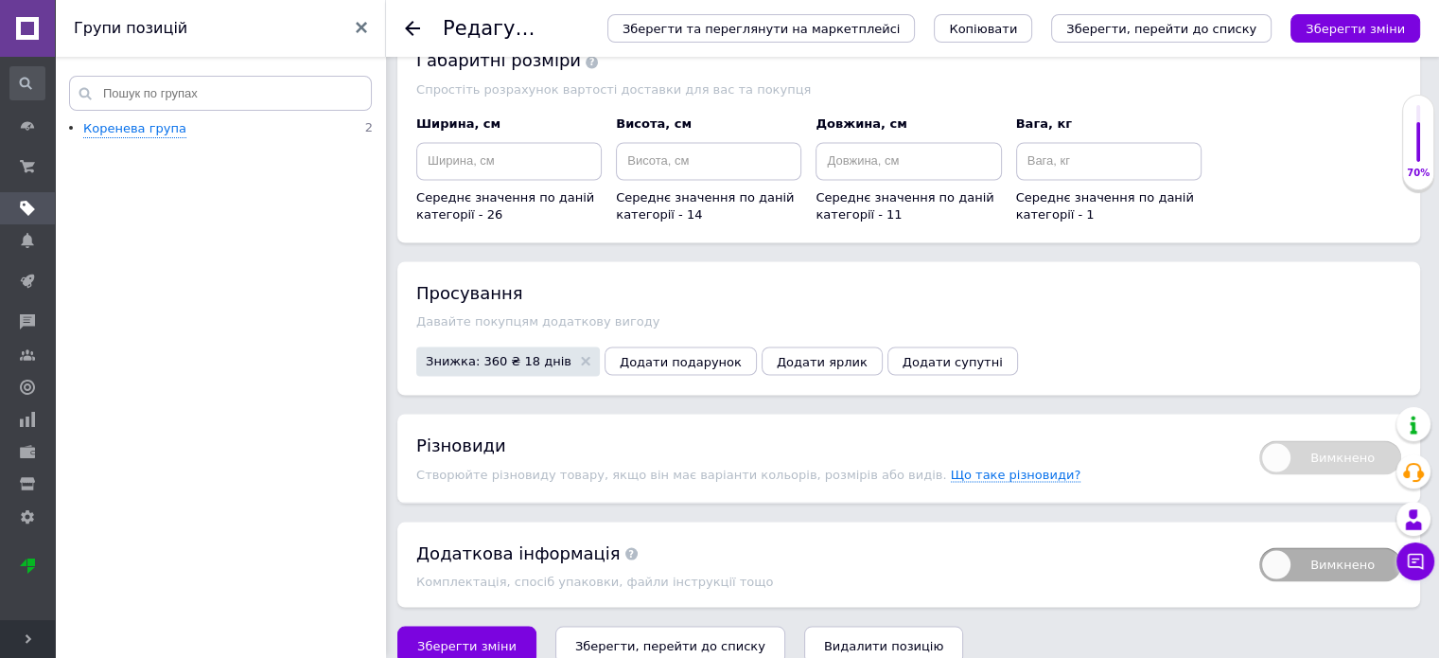
click at [627, 467] on span "Створюйте різновиду товару, якщо він має варіанти кольорів, розмірів або видів." at bounding box center [683, 474] width 535 height 14
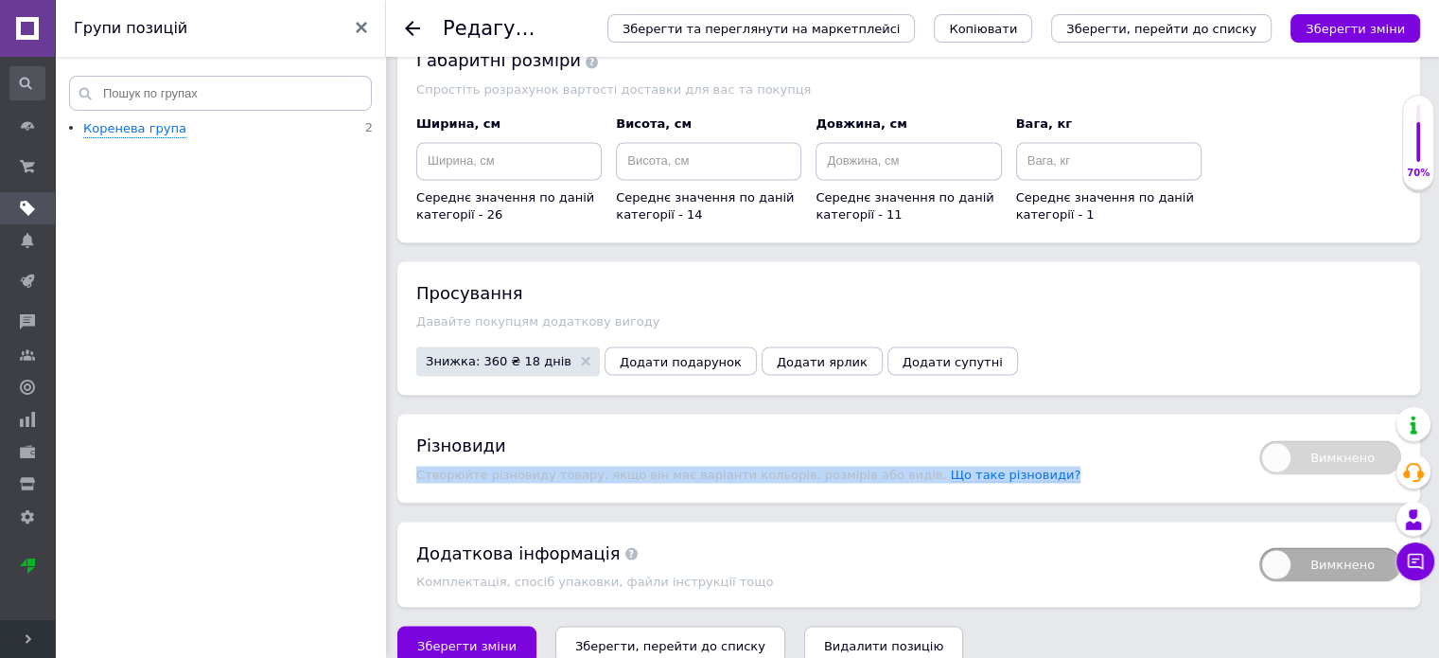
click at [627, 467] on span "Створюйте різновиду товару, якщо він має варіанти кольорів, розмірів або видів." at bounding box center [683, 474] width 535 height 14
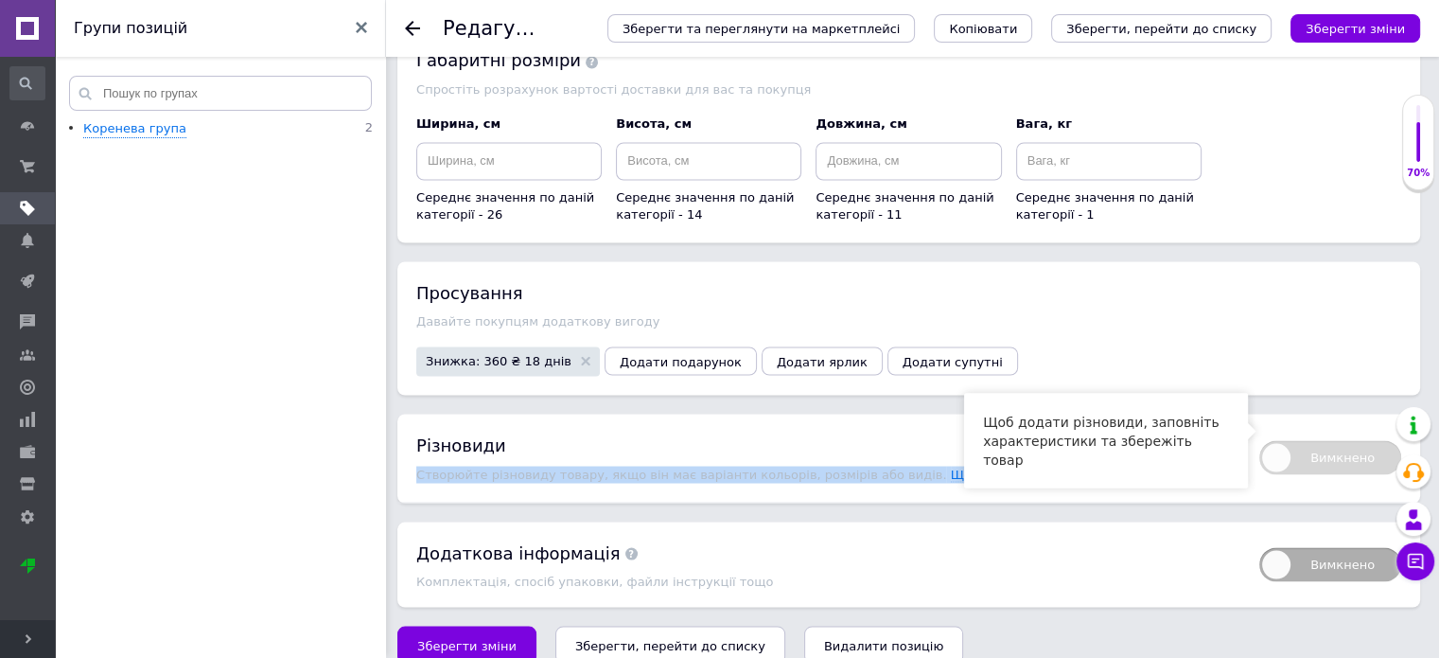
click at [1306, 440] on span "Вимкнено" at bounding box center [1331, 457] width 142 height 34
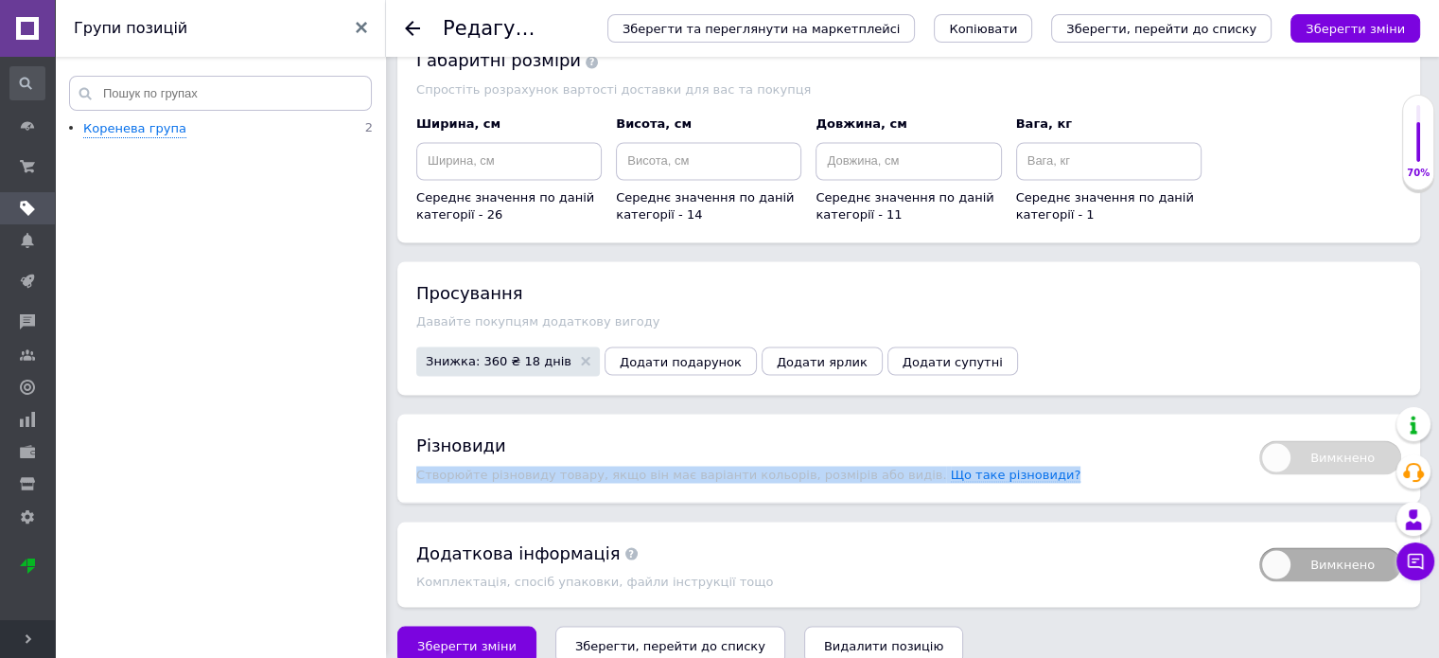
click at [1188, 449] on div "Різновиди Створюйте різновиду товару, якщо він має варіанти кольорів, розмірів …" at bounding box center [828, 457] width 824 height 50
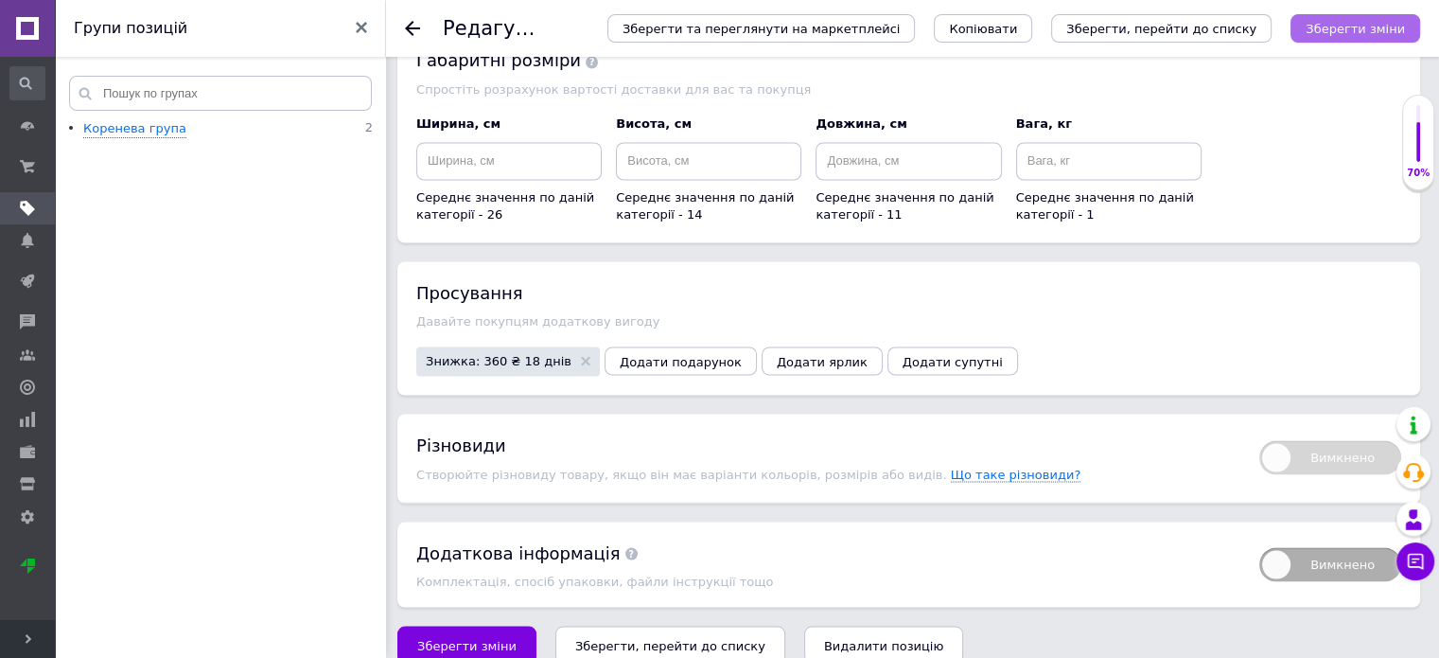
click at [1341, 23] on icon "Зберегти зміни" at bounding box center [1355, 29] width 99 height 14
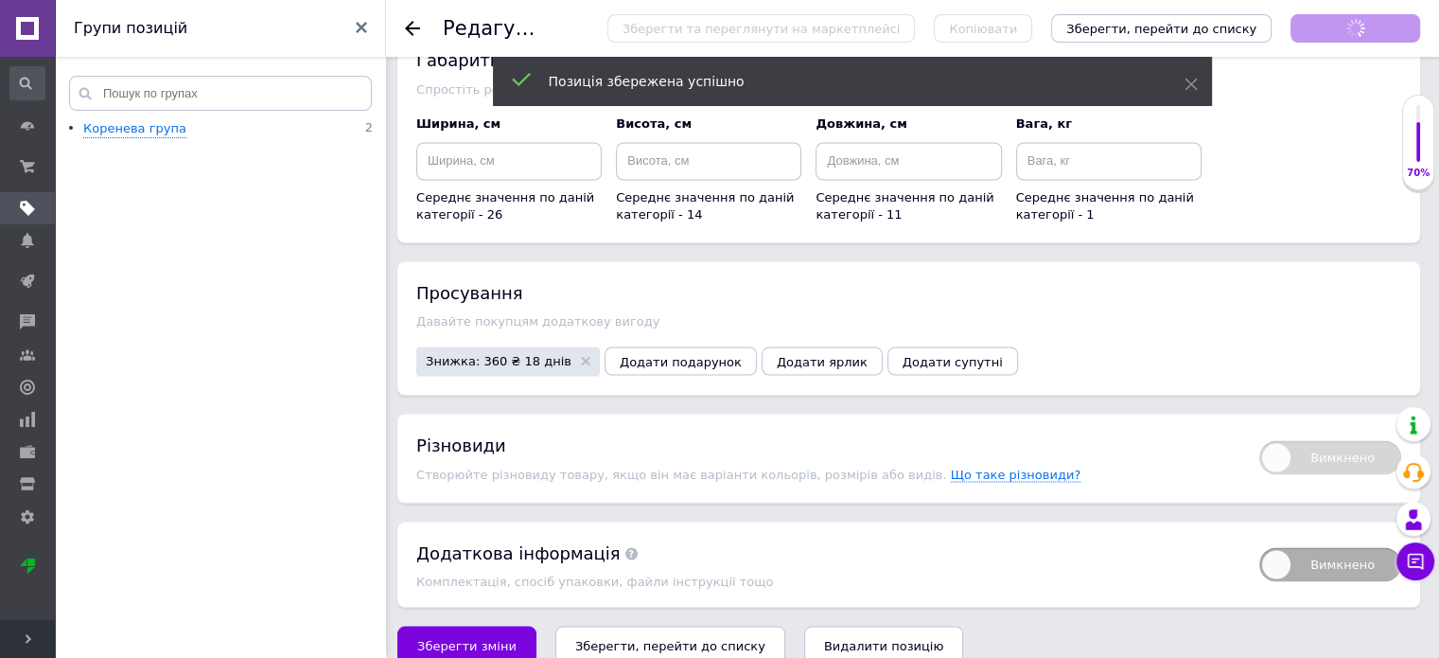
scroll to position [843, 0]
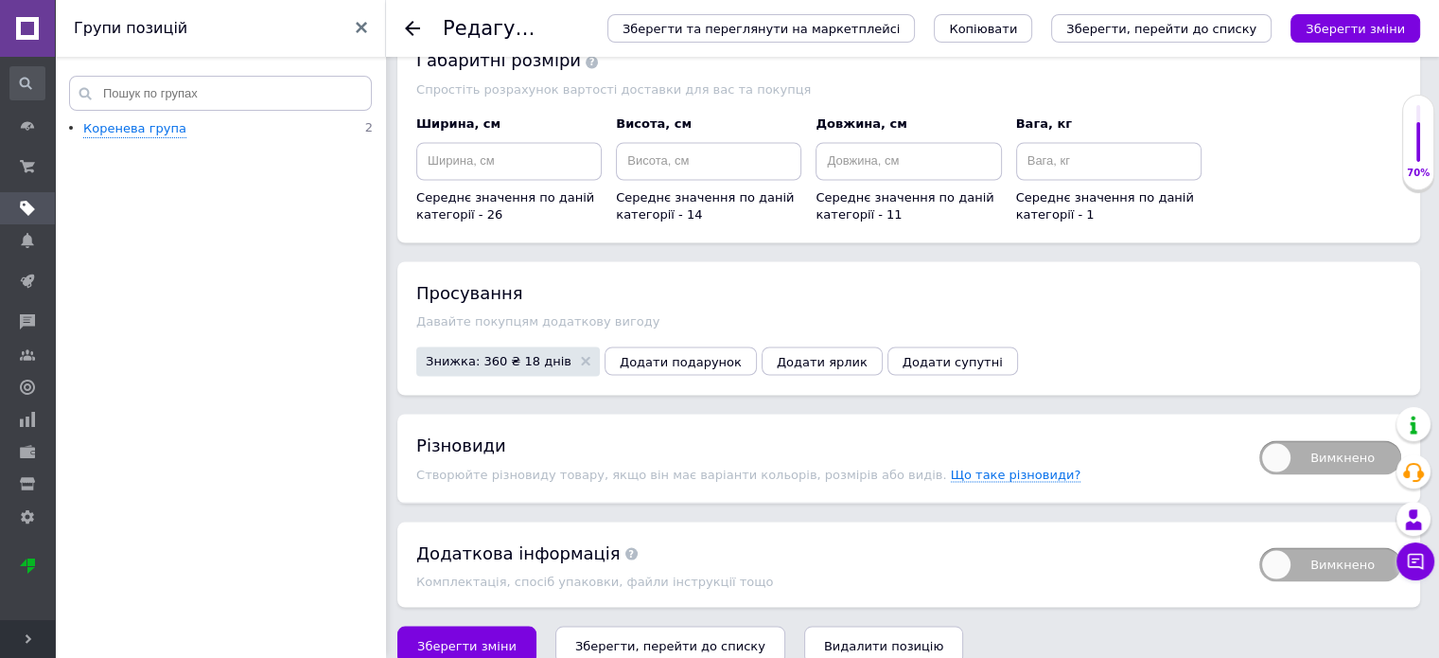
click at [1276, 440] on span "Вимкнено" at bounding box center [1331, 457] width 142 height 34
click at [1260, 439] on input "Вимкнено" at bounding box center [1253, 434] width 12 height 12
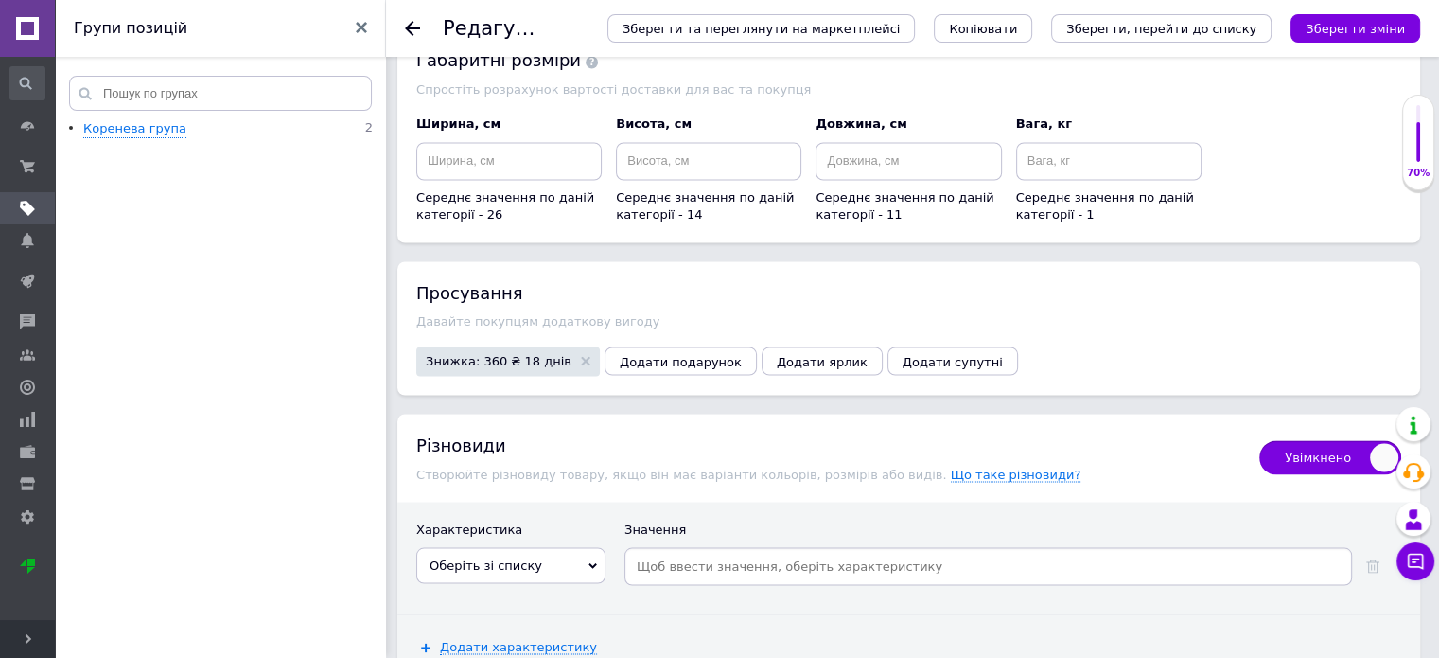
click at [1247, 428] on input "Увімкнено" at bounding box center [1253, 434] width 12 height 12
checkbox input "true"
click at [594, 547] on span "Оберіть зі списку" at bounding box center [510, 565] width 189 height 36
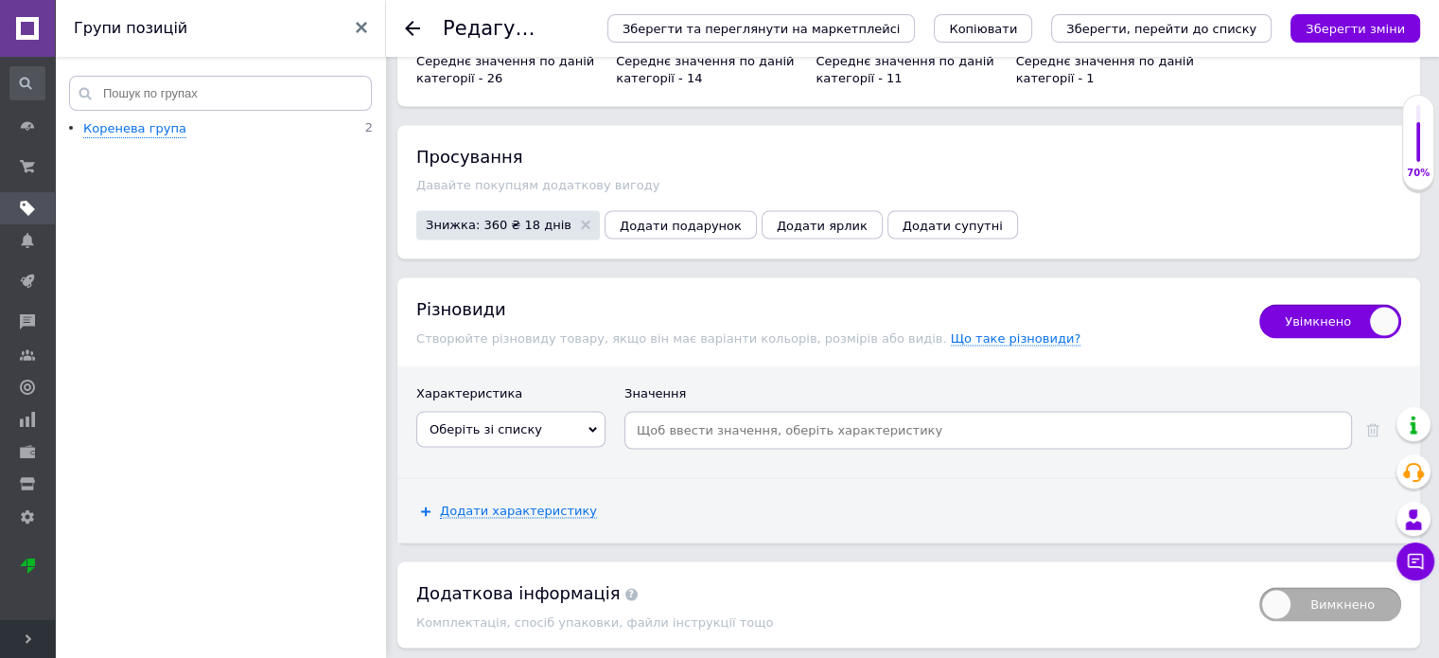
scroll to position [3495, 0]
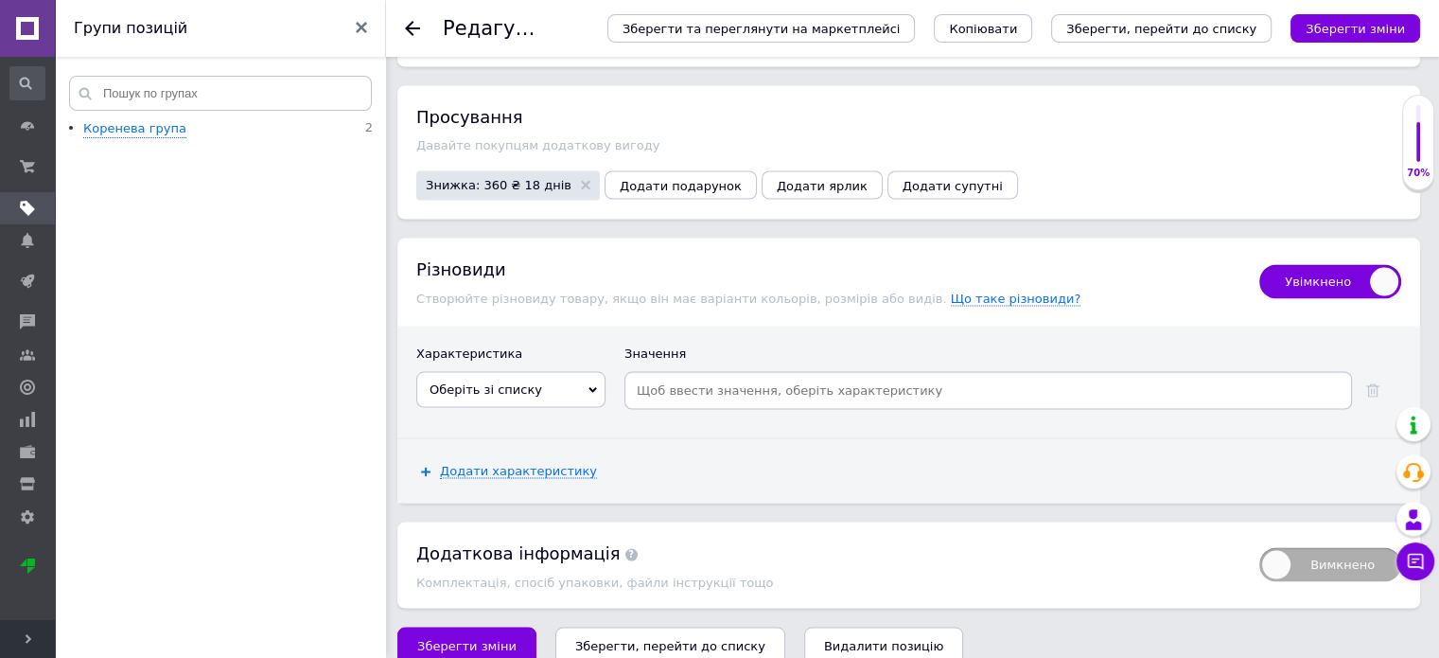
click at [602, 371] on span "Оберіть зі списку" at bounding box center [510, 389] width 189 height 36
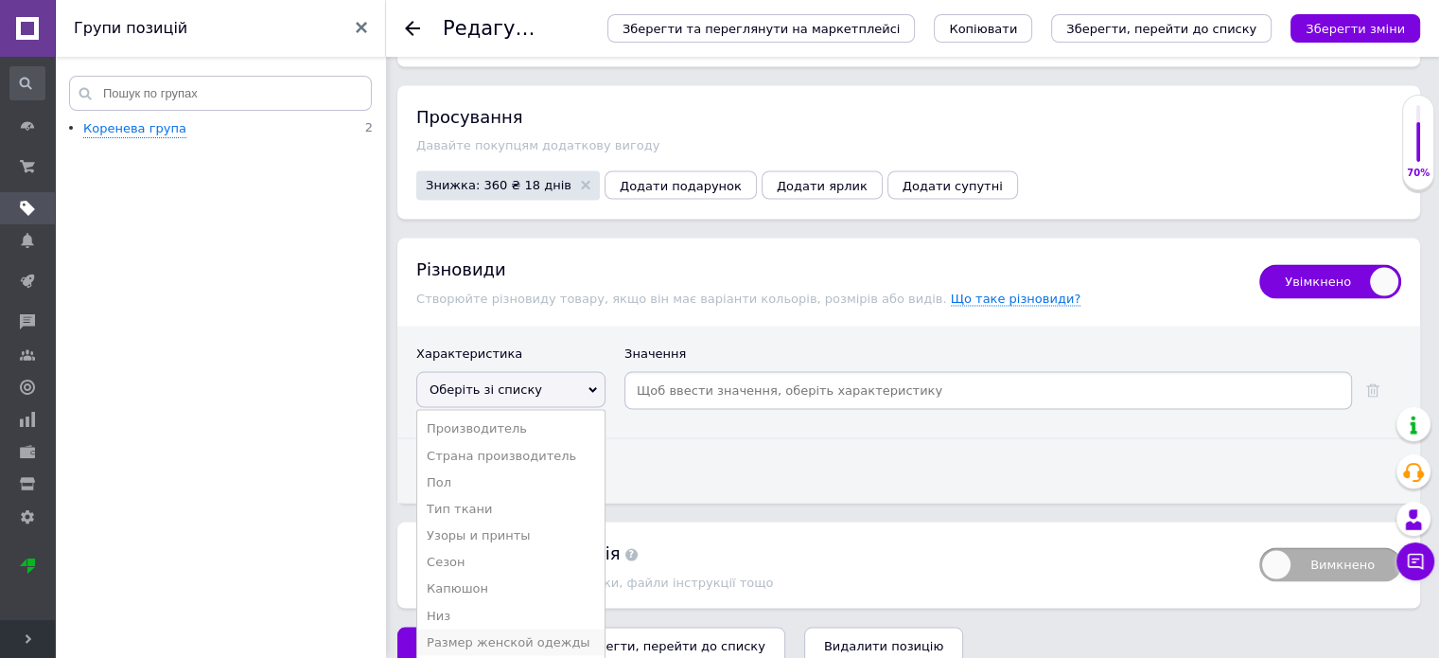
click at [507, 628] on li "Размер женской одежды" at bounding box center [510, 641] width 187 height 26
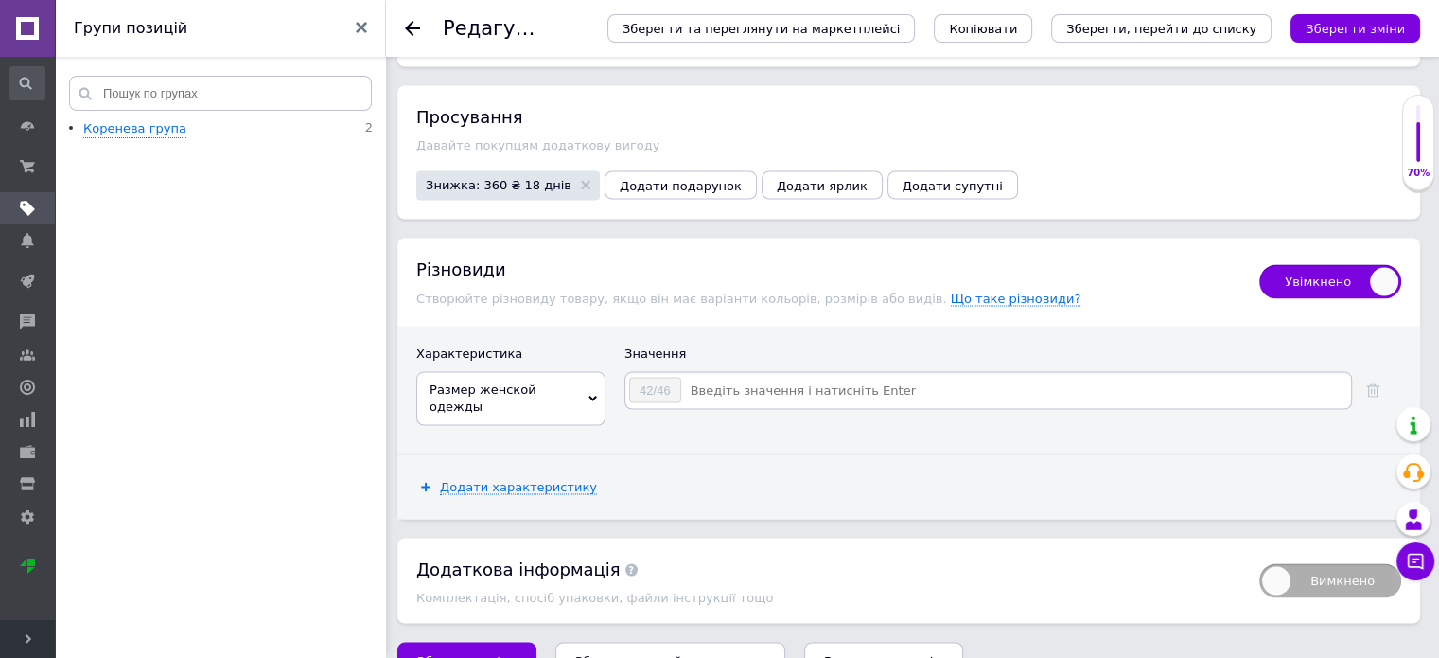
click at [750, 376] on input at bounding box center [1015, 390] width 666 height 28
click at [680, 454] on div "Додати характеристику" at bounding box center [908, 486] width 1023 height 64
click at [745, 376] on input "48-50" at bounding box center [1015, 390] width 666 height 28
click at [721, 376] on input "48-50" at bounding box center [1015, 390] width 666 height 28
type input "48-50"
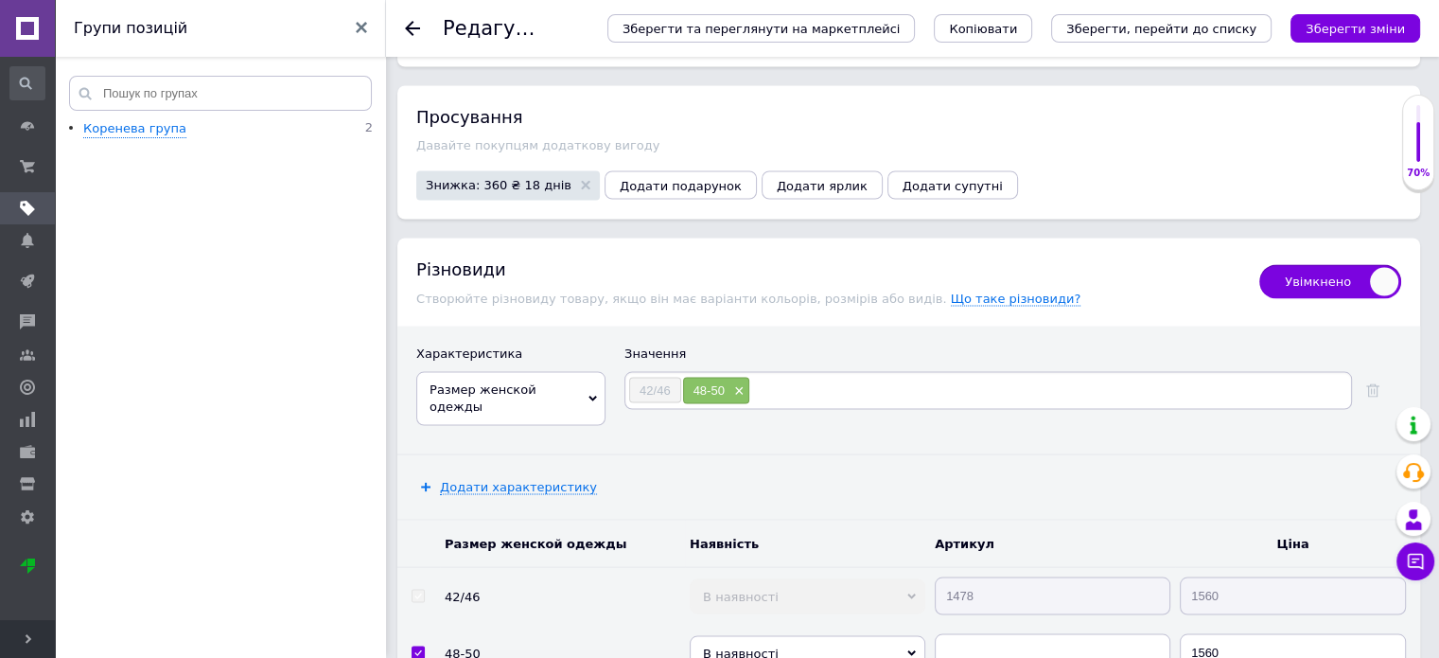
click at [627, 411] on div "Характеристика Значення Размер женской одежды Производитель Страна производител…" at bounding box center [908, 390] width 1023 height 128
click at [528, 479] on span "Додати характеристику" at bounding box center [518, 486] width 157 height 15
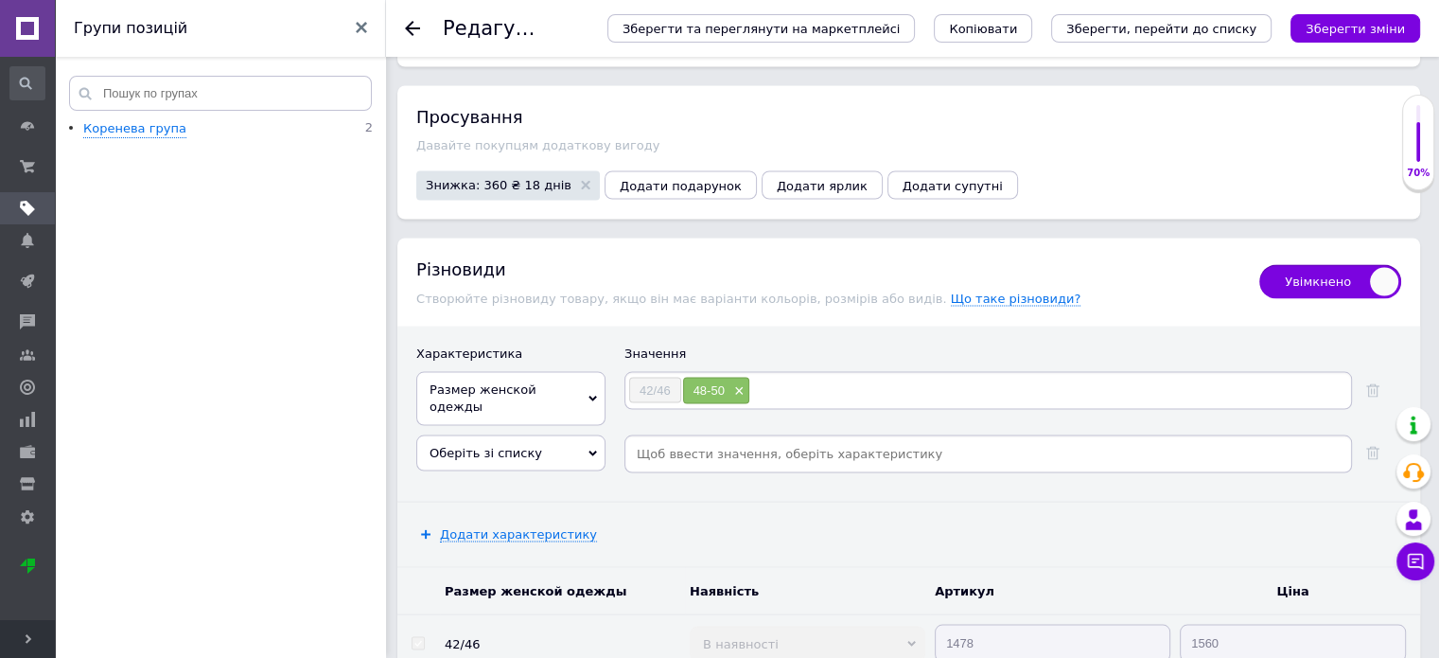
click at [597, 434] on span "Оберіть зі списку" at bounding box center [510, 452] width 189 height 36
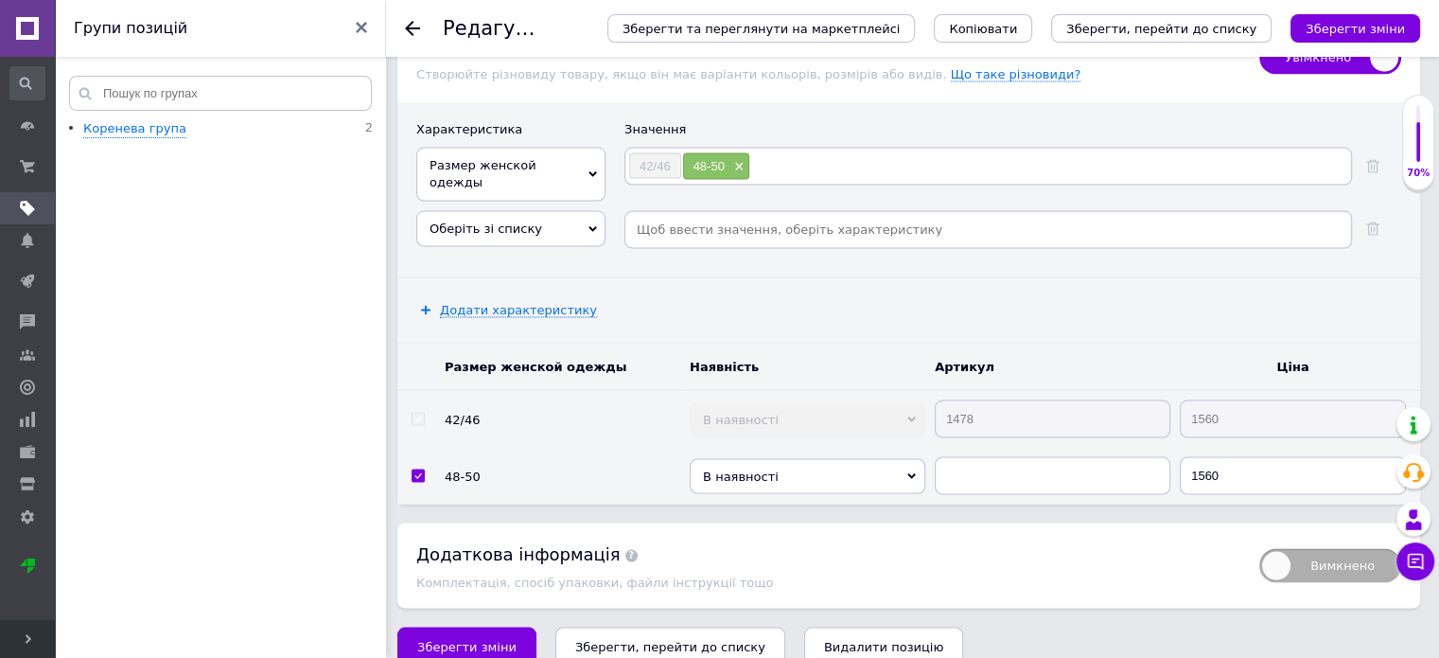
click at [592, 225] on icon at bounding box center [593, 229] width 9 height 9
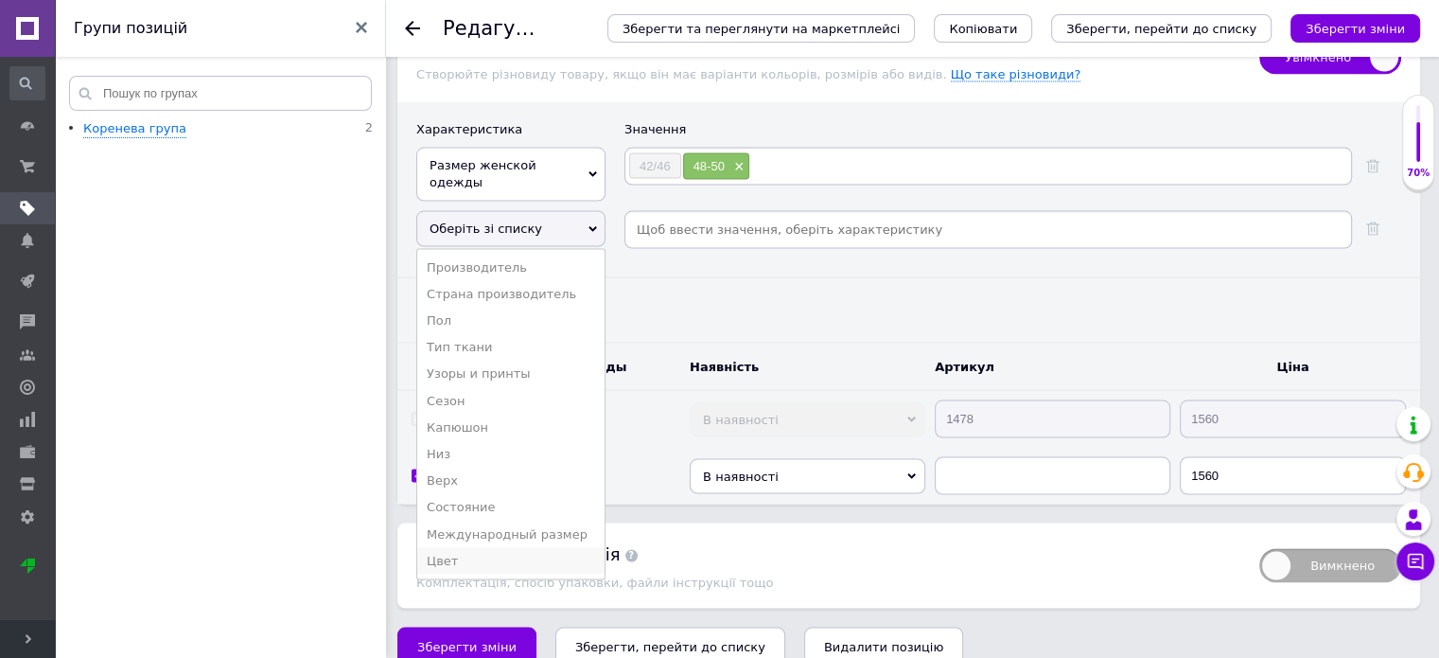
click at [488, 548] on li "Цвет" at bounding box center [510, 561] width 187 height 26
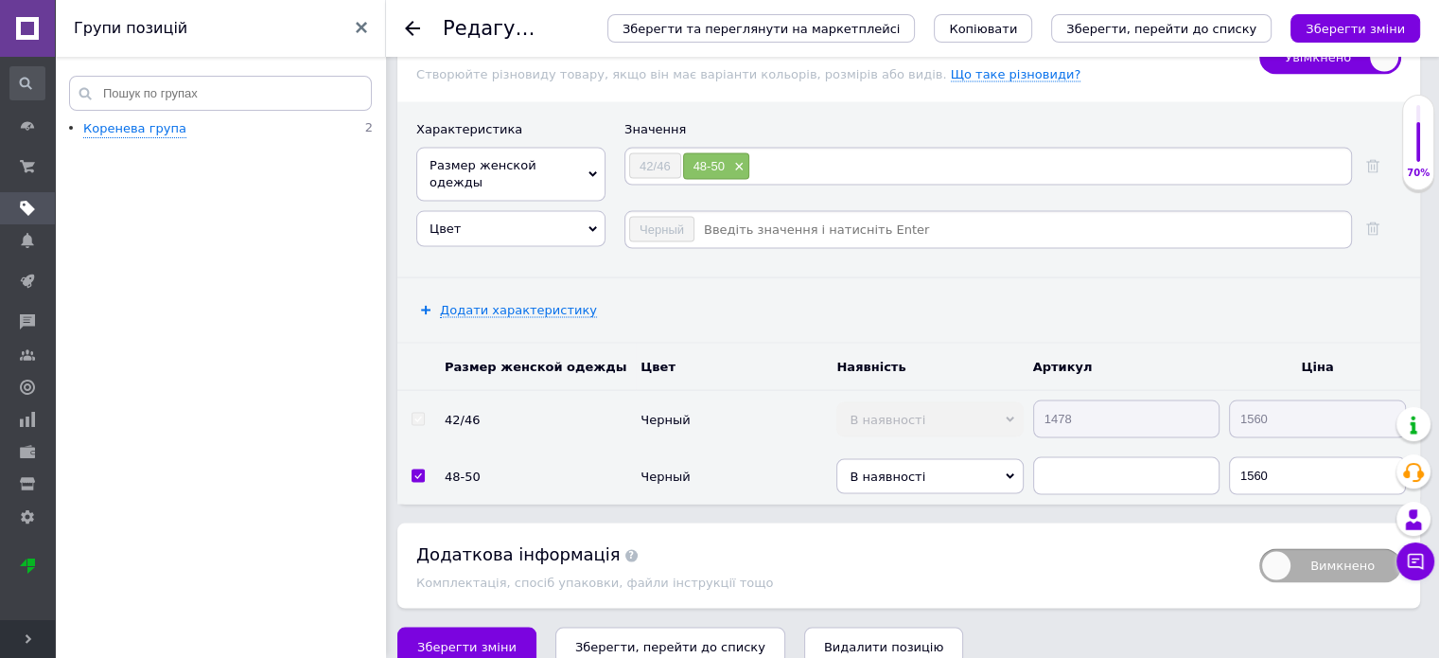
click at [757, 216] on input at bounding box center [1022, 230] width 653 height 28
type input "u"
type input "графіт"
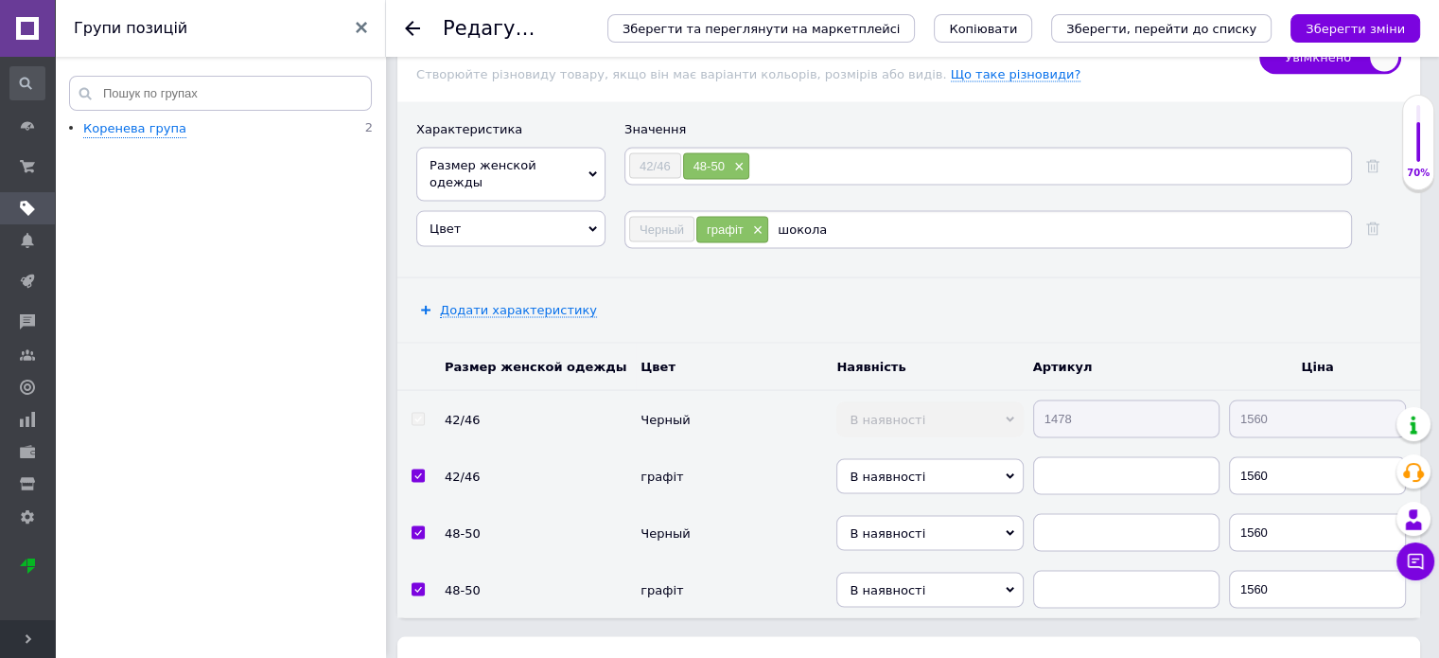
type input "шоколад"
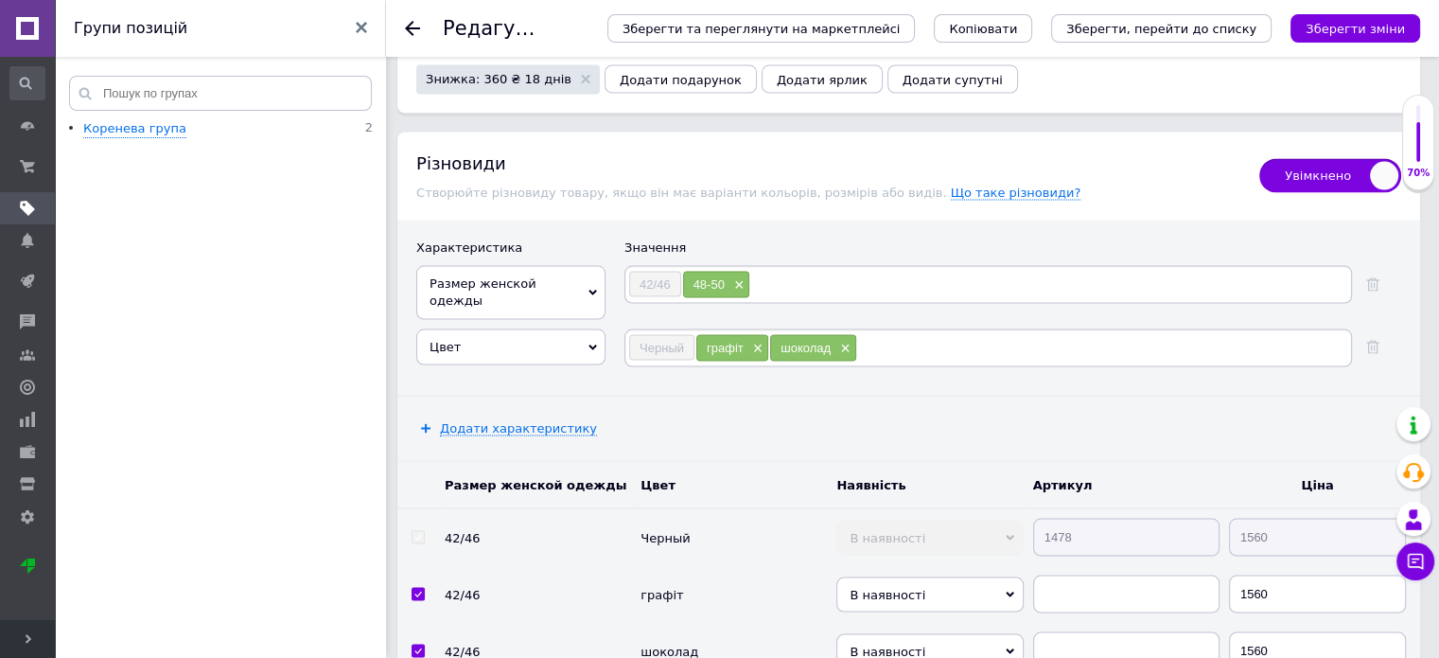
scroll to position [3945, 0]
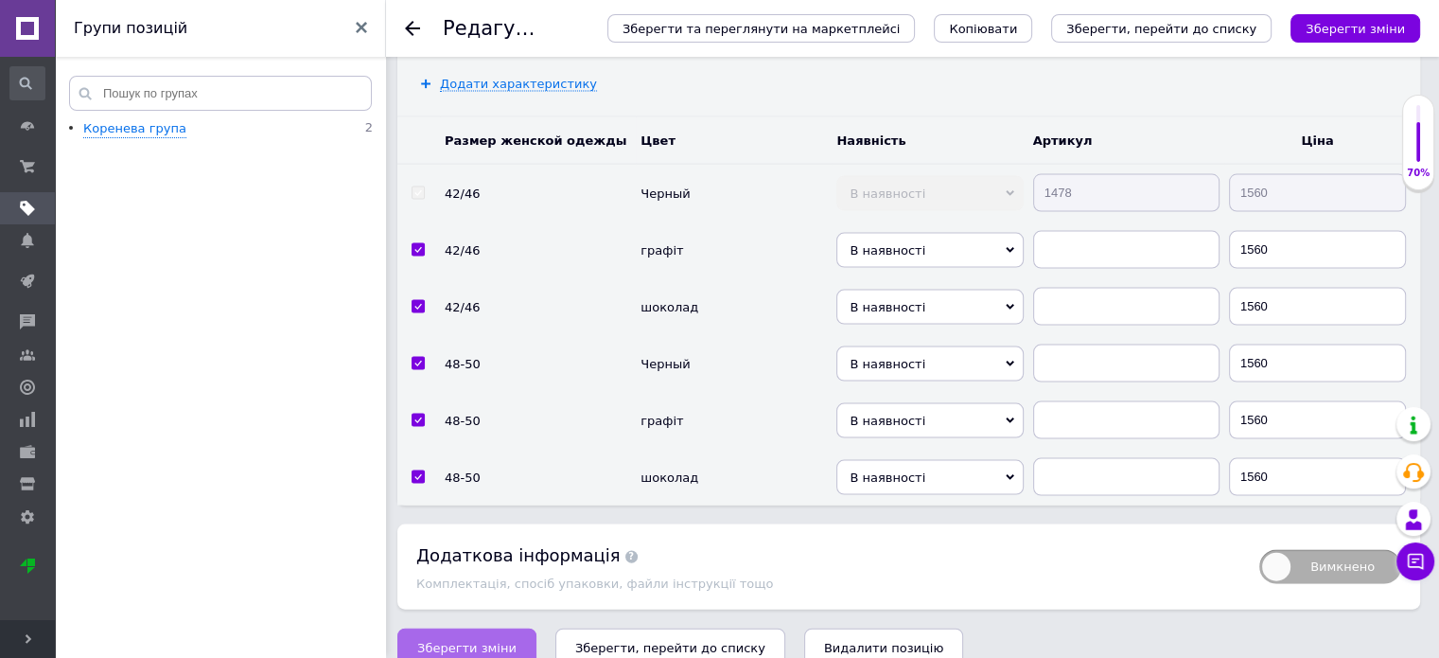
click at [441, 630] on button "Зберегти зміни" at bounding box center [466, 647] width 139 height 38
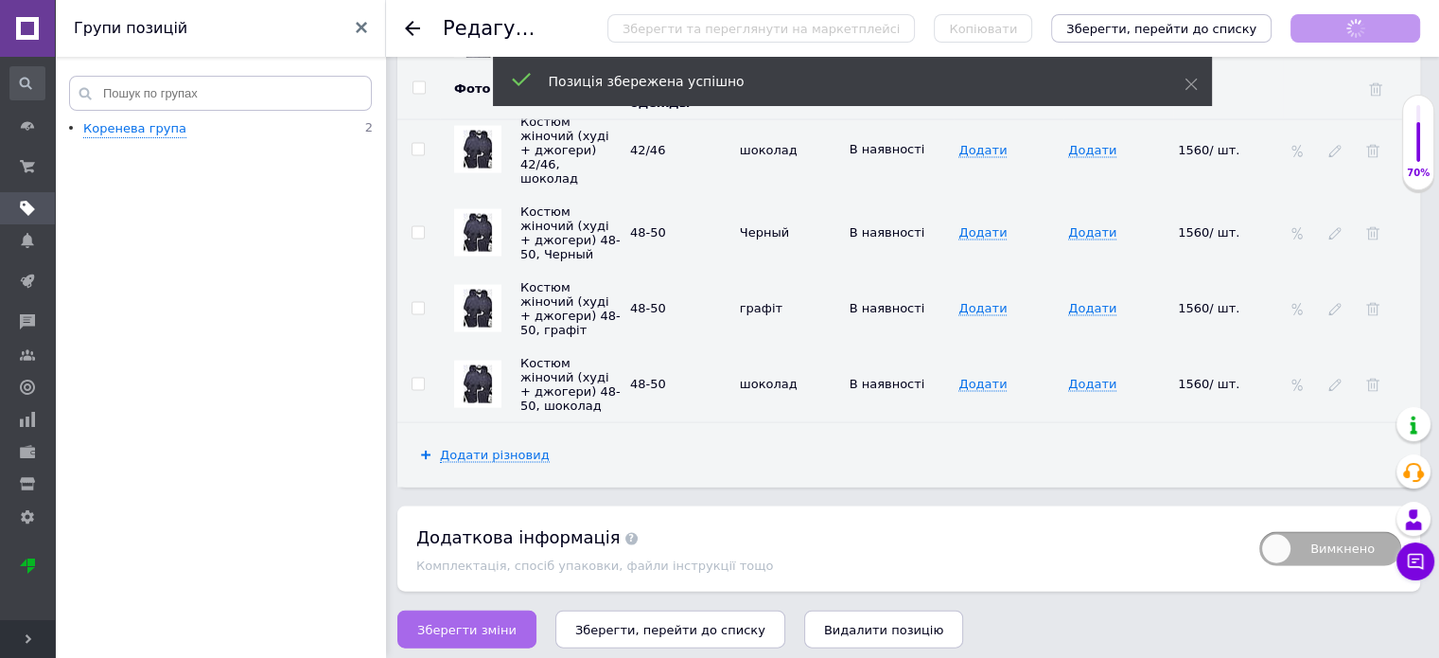
scroll to position [3892, 0]
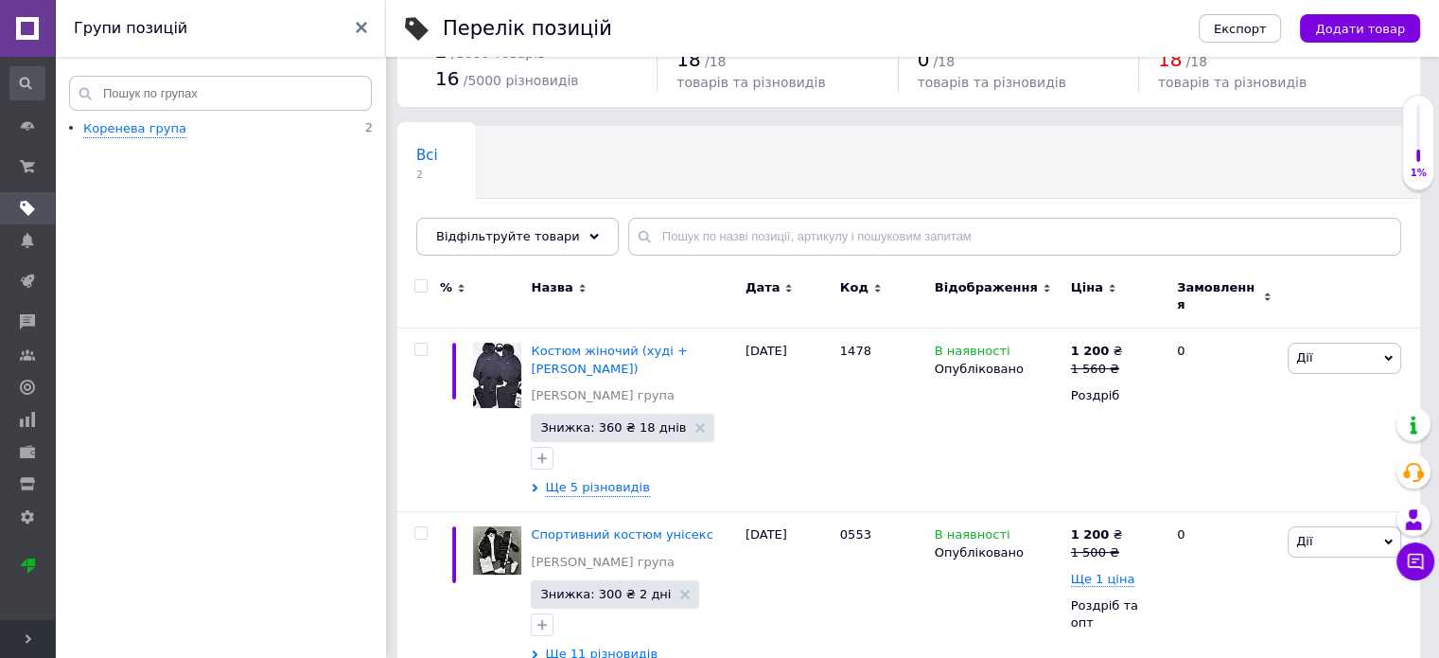
scroll to position [84, 0]
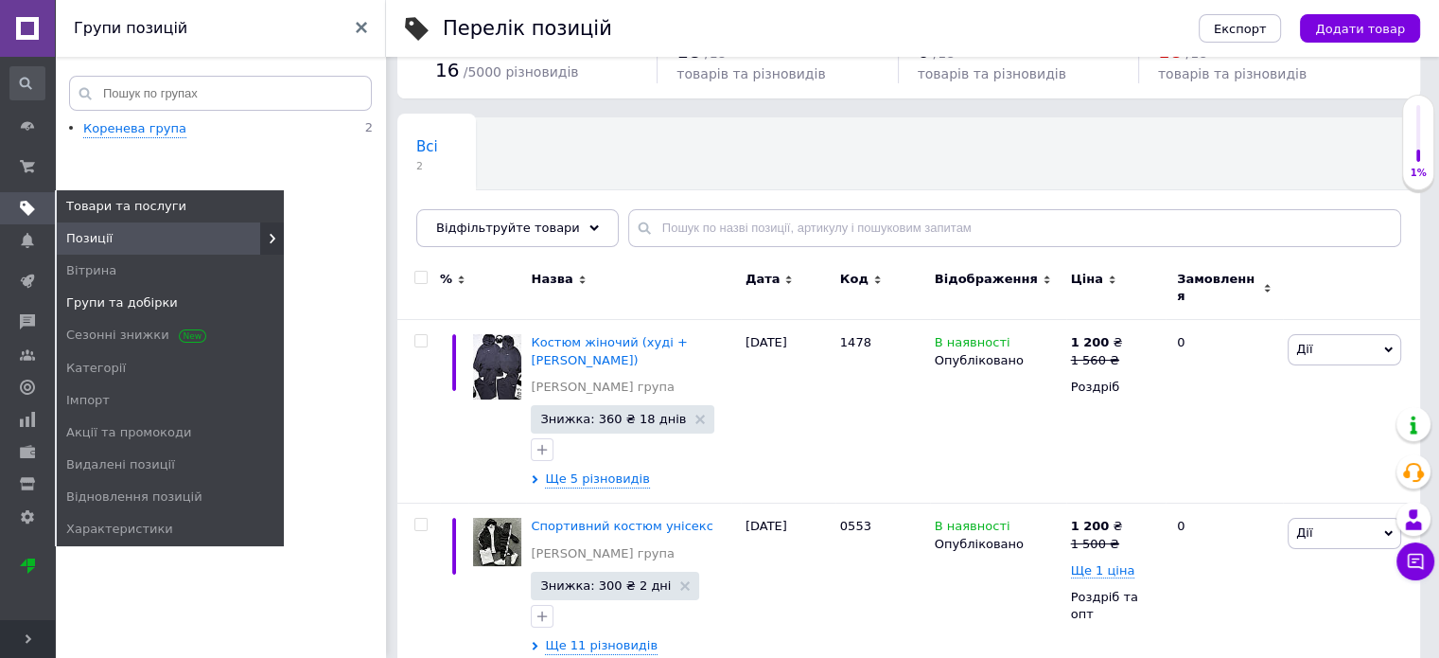
click at [129, 302] on span "Групи та добірки" at bounding box center [122, 302] width 112 height 17
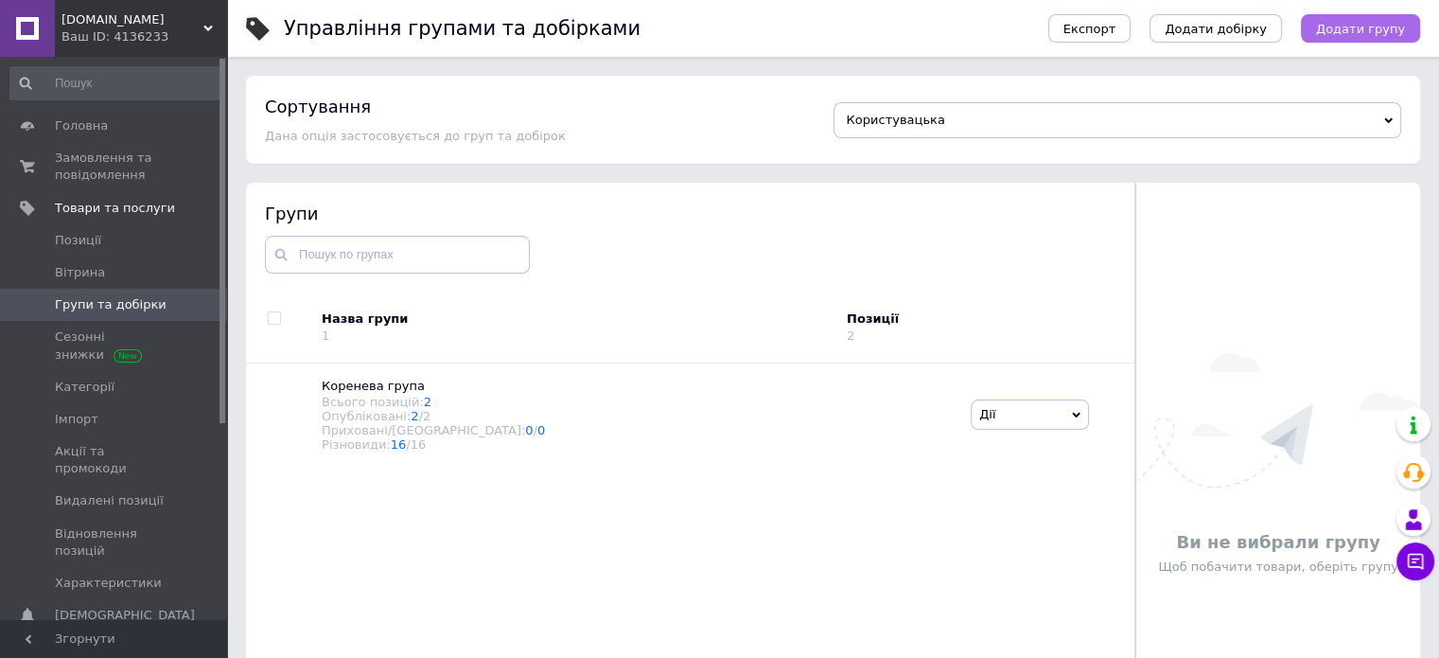
click at [1358, 28] on span "Додати групу" at bounding box center [1360, 29] width 89 height 14
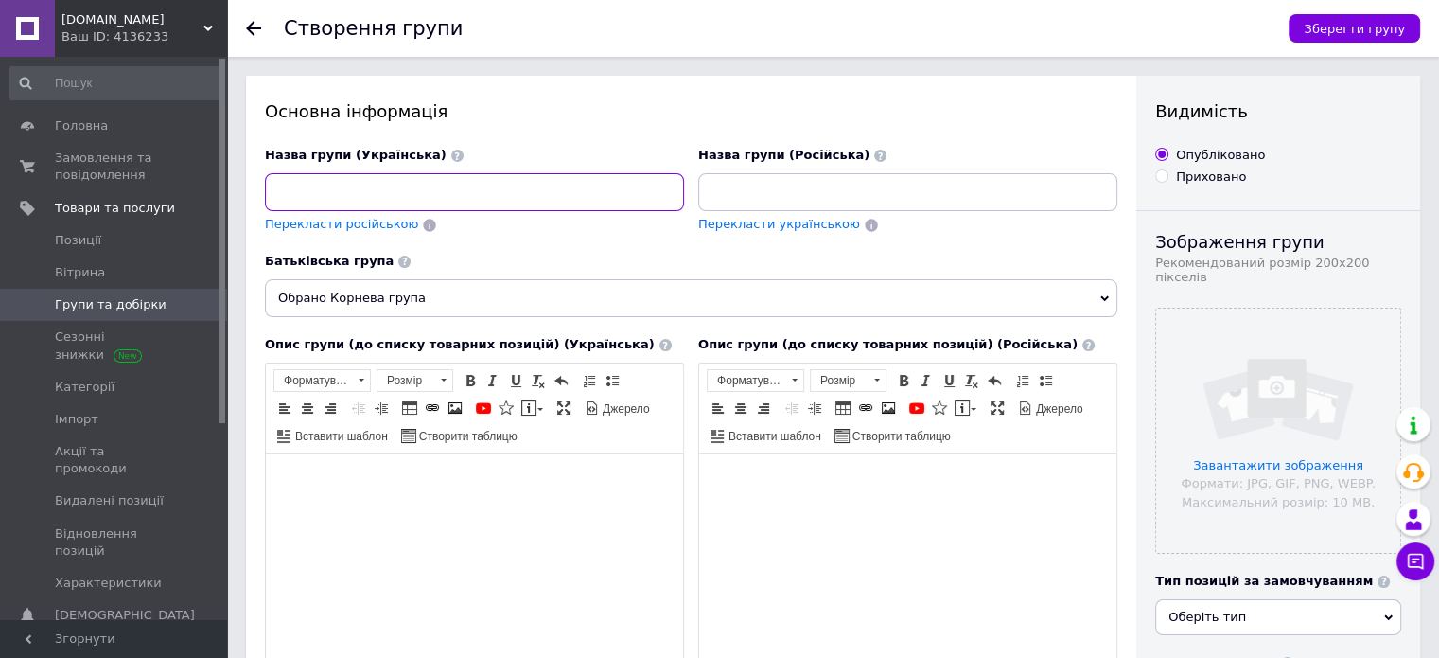
click at [424, 201] on input at bounding box center [474, 192] width 419 height 38
type input "одяг"
click at [1103, 296] on icon at bounding box center [1105, 298] width 9 height 9
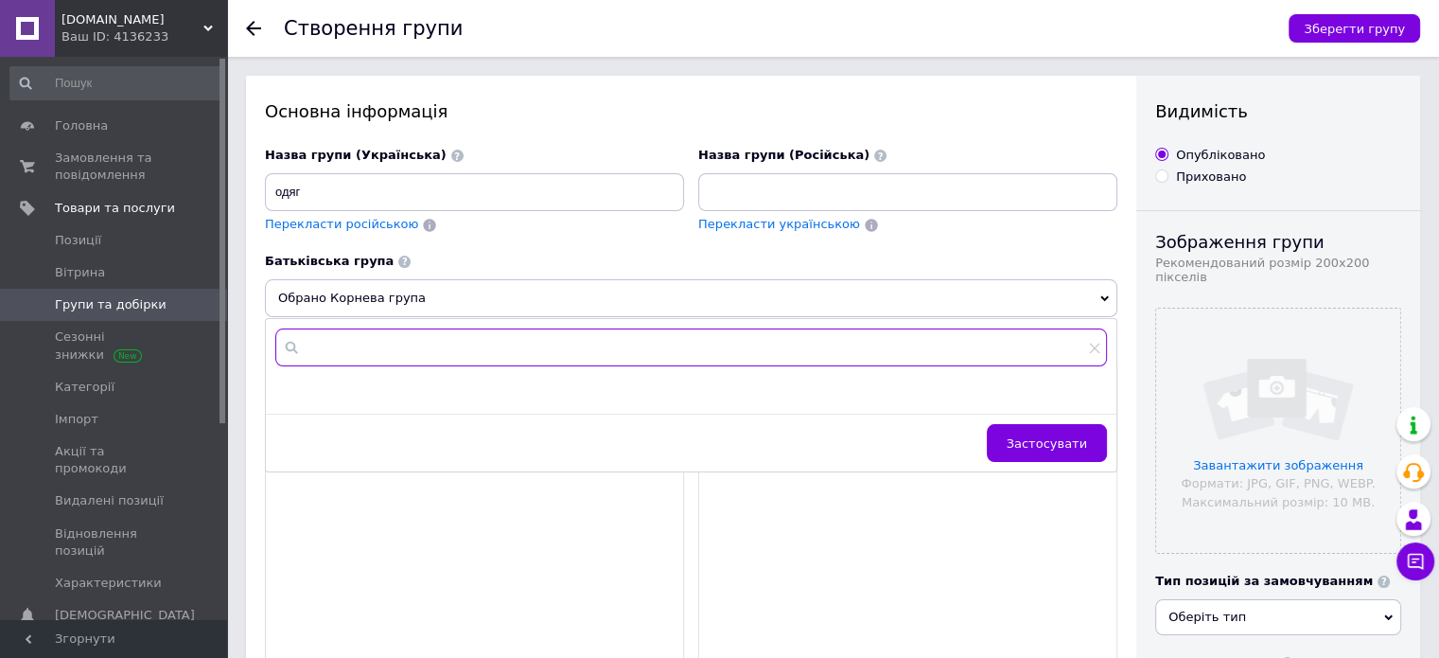
click at [584, 346] on input "text" at bounding box center [691, 347] width 832 height 38
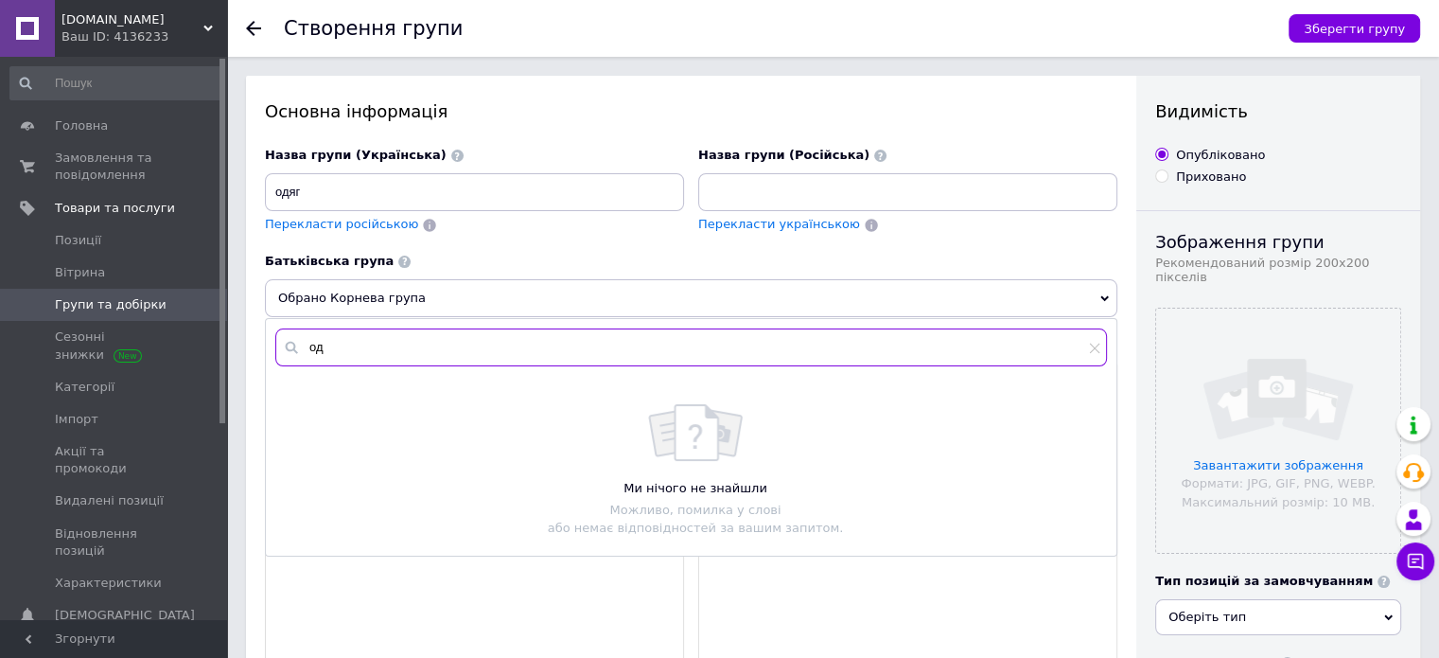
type input "о"
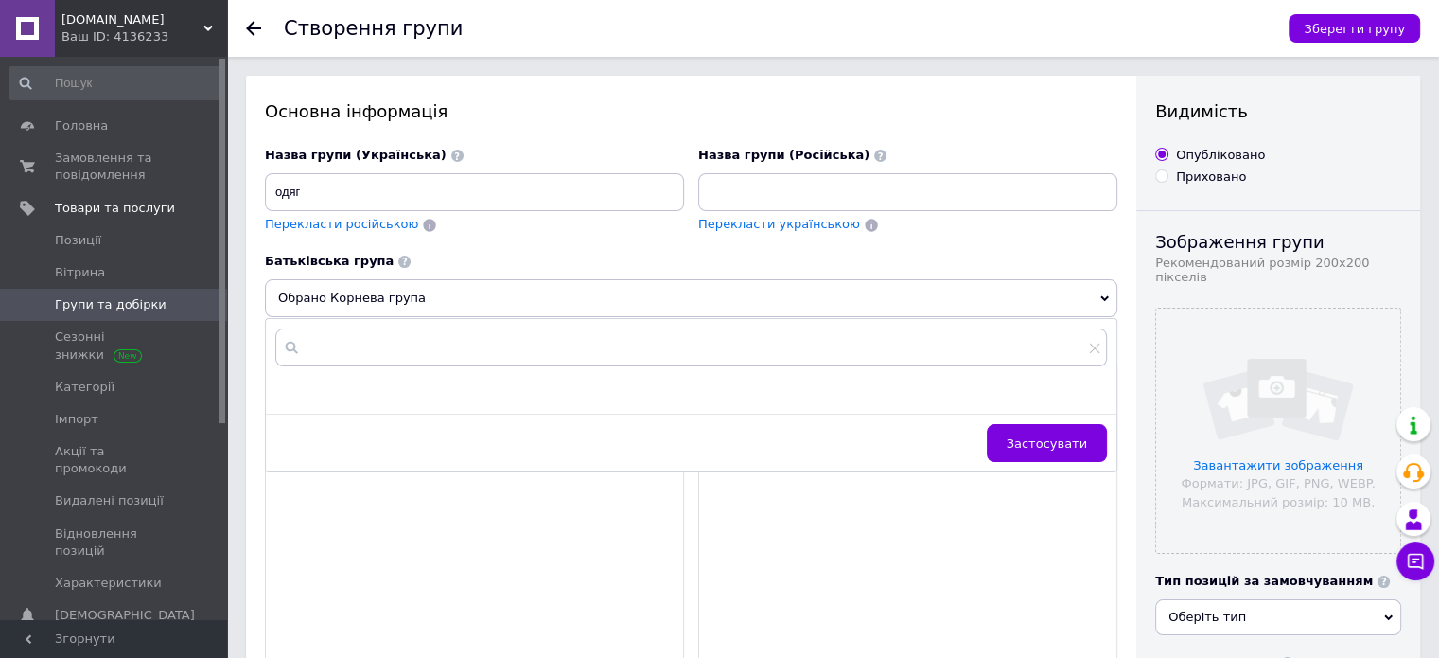
click at [840, 512] on html at bounding box center [907, 483] width 417 height 58
click at [535, 207] on input "одяг" at bounding box center [474, 192] width 419 height 38
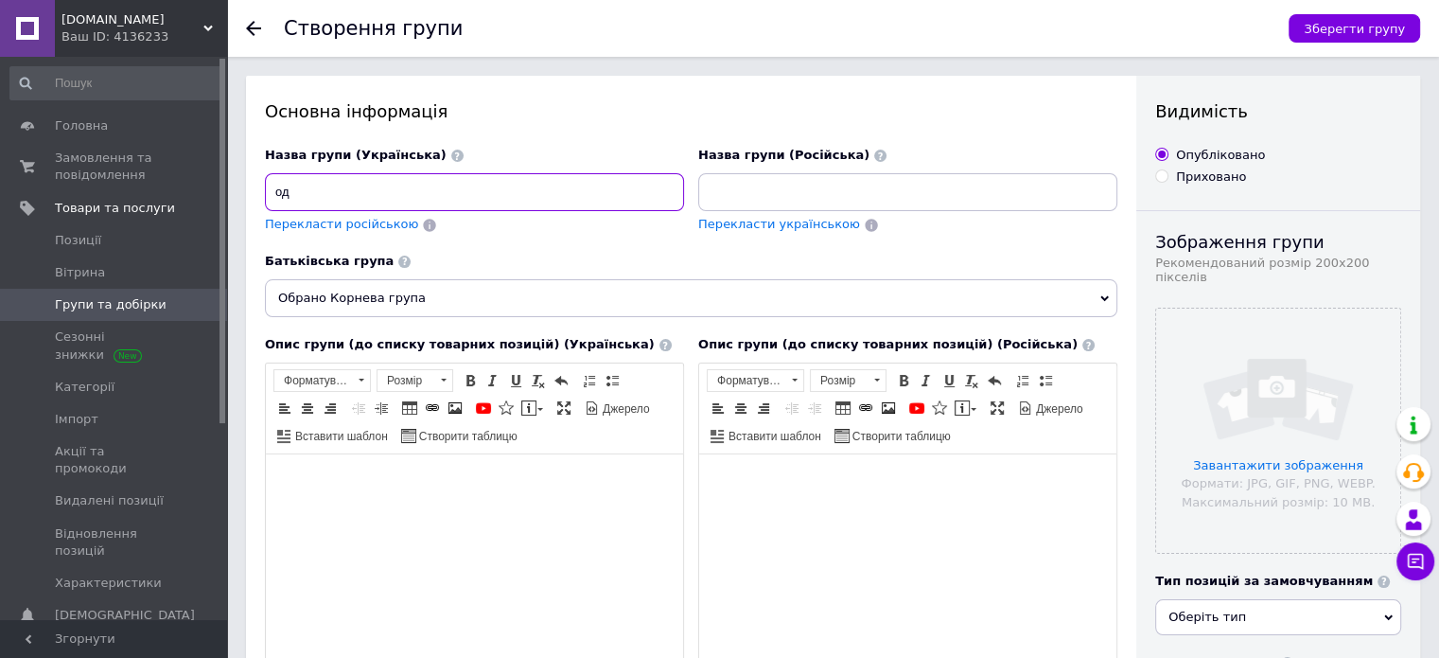
type input "о"
click at [451, 157] on span at bounding box center [457, 156] width 12 height 12
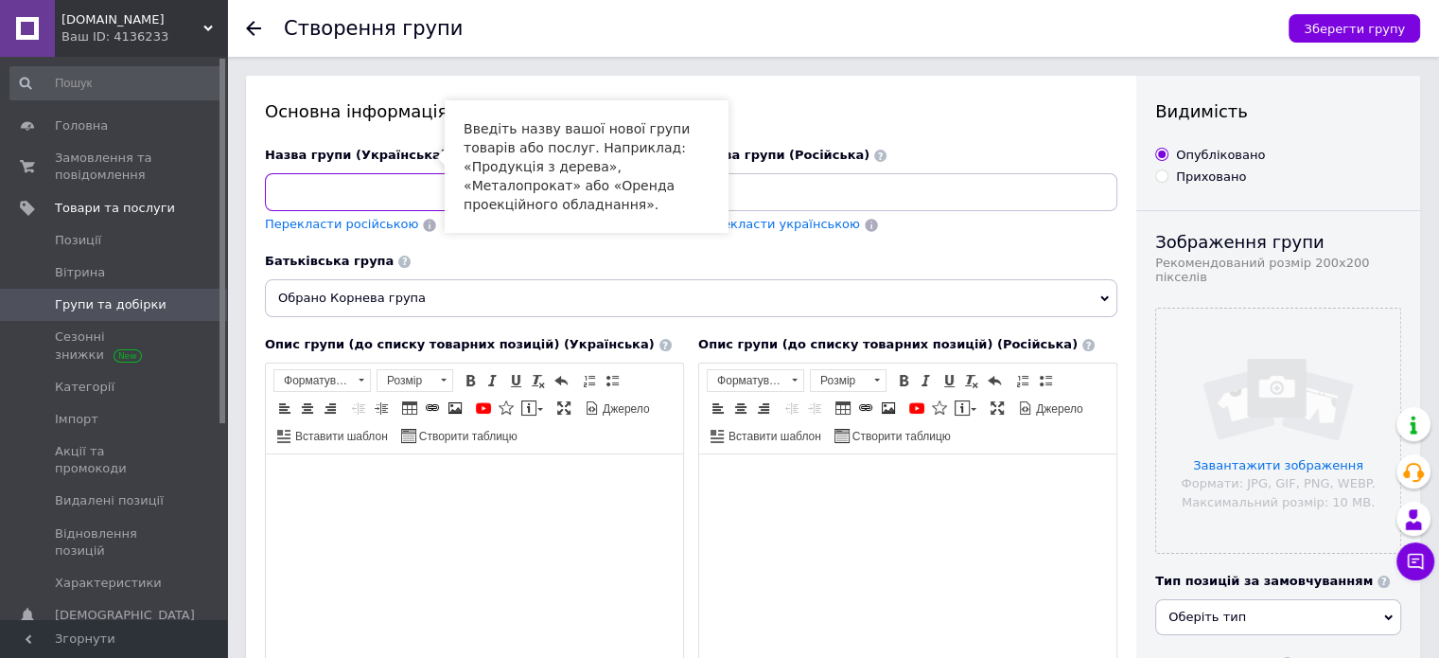
click at [400, 193] on input at bounding box center [474, 192] width 419 height 38
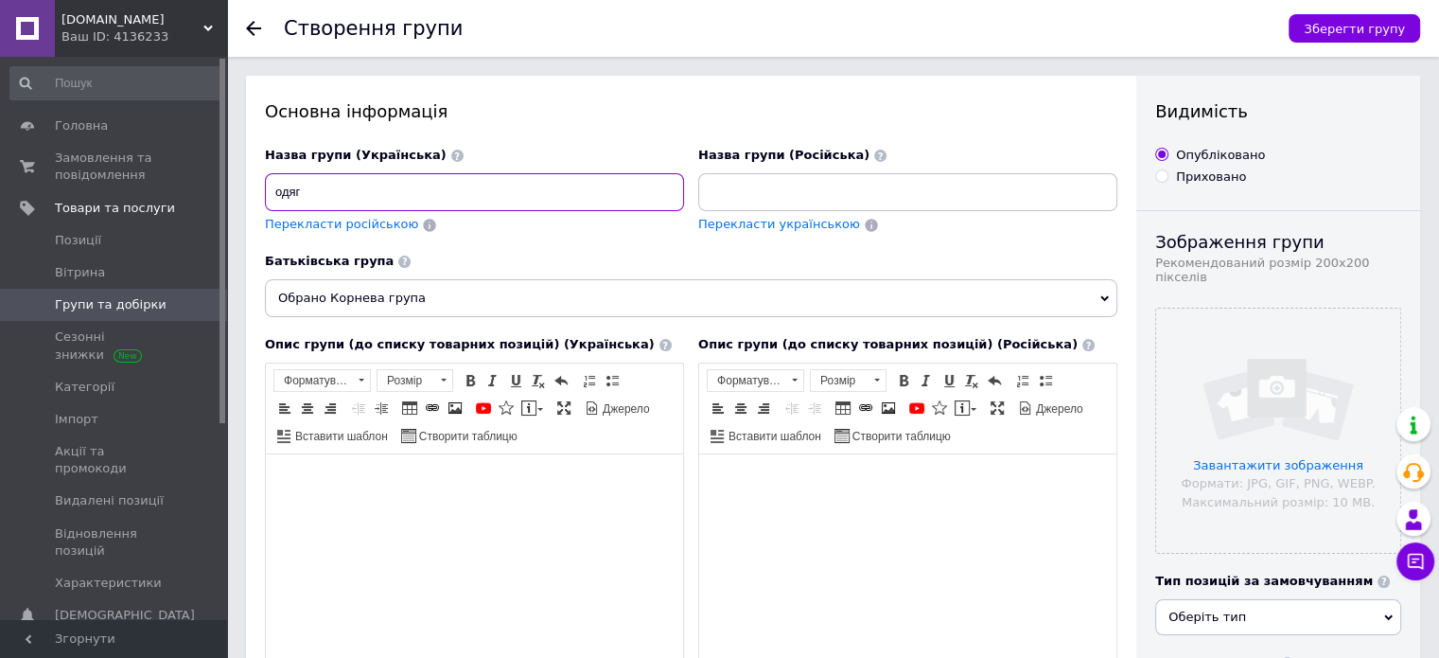
type input "одяг"
click at [576, 244] on div "Назва групи (Українська) одяг Перекласти російською" at bounding box center [474, 200] width 433 height 120
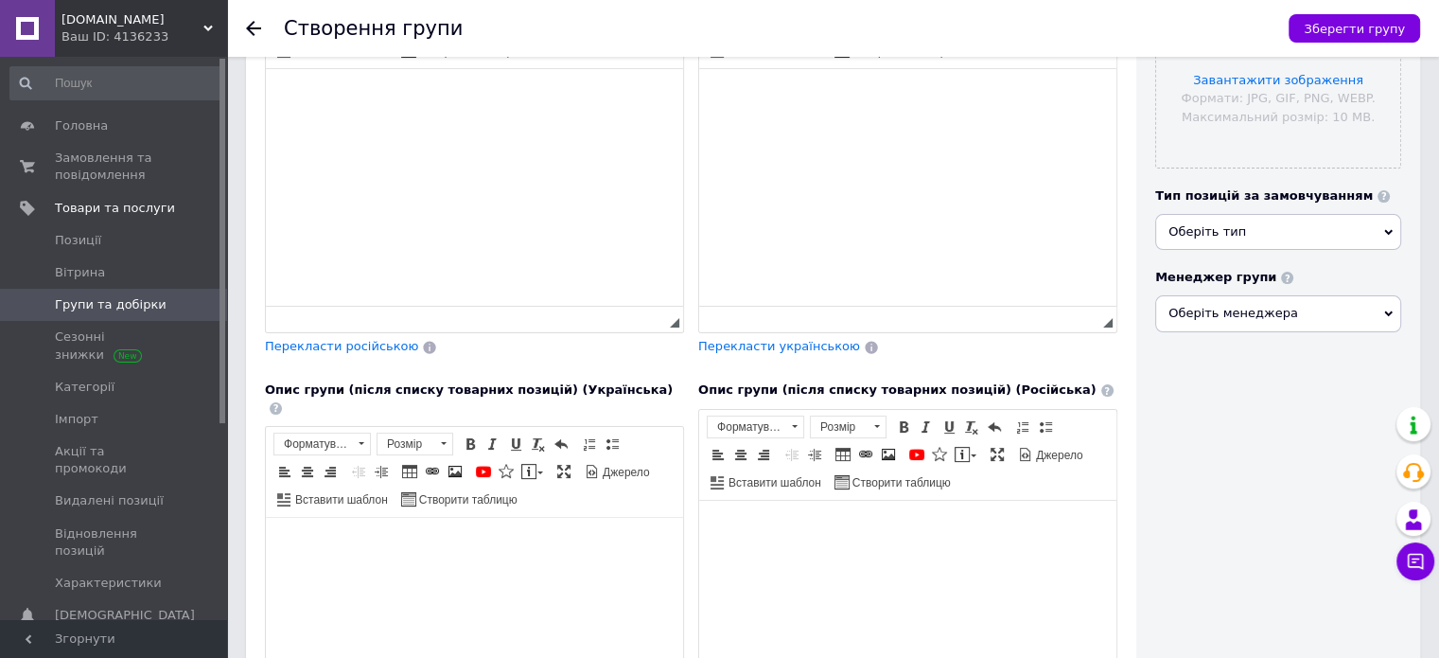
scroll to position [388, 0]
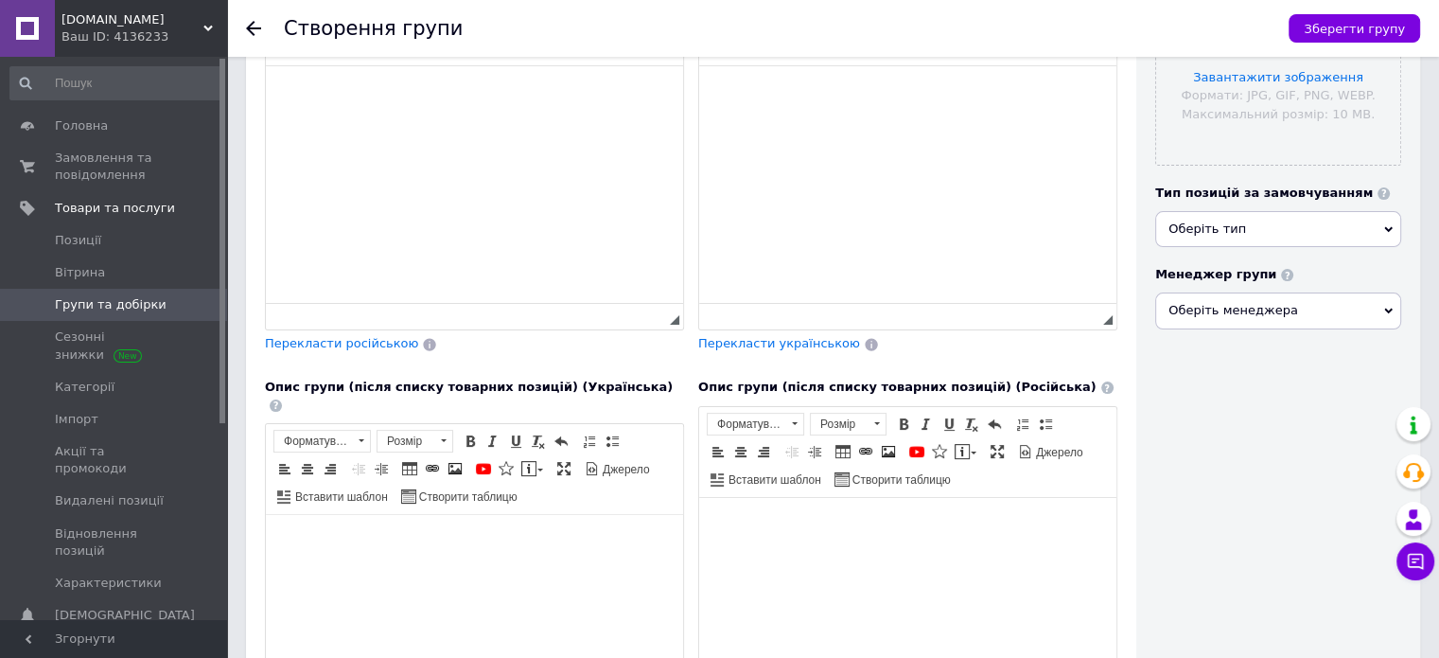
click at [1391, 211] on span "Оберіть тип" at bounding box center [1279, 229] width 246 height 36
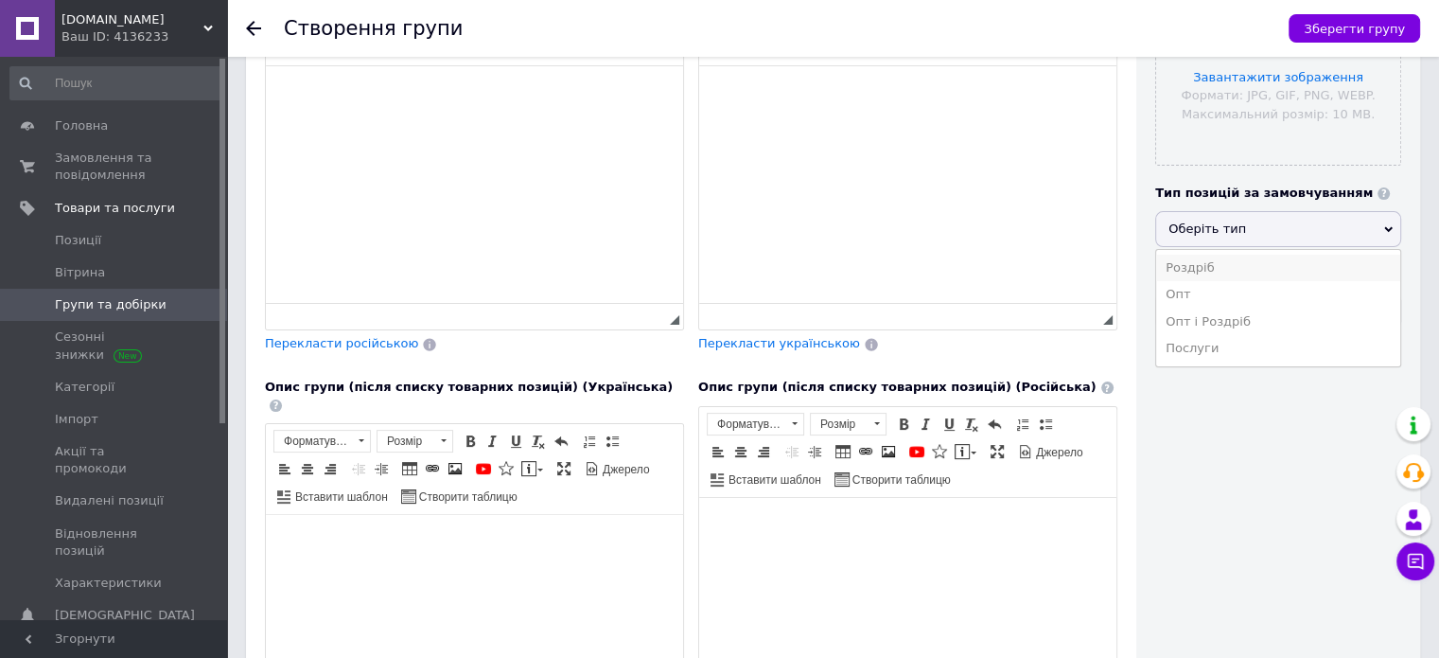
click at [1262, 260] on li "Роздріб" at bounding box center [1278, 268] width 244 height 26
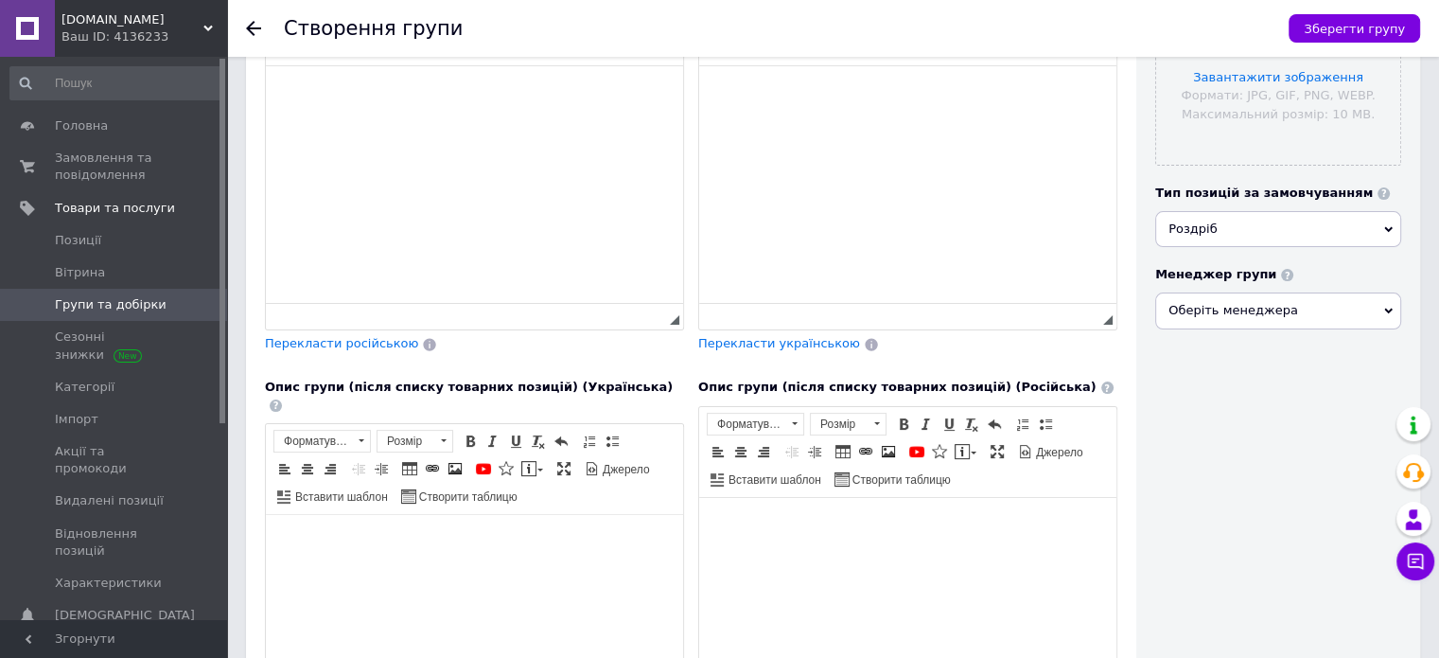
click at [1380, 292] on span "Оберіть менеджера" at bounding box center [1279, 310] width 246 height 36
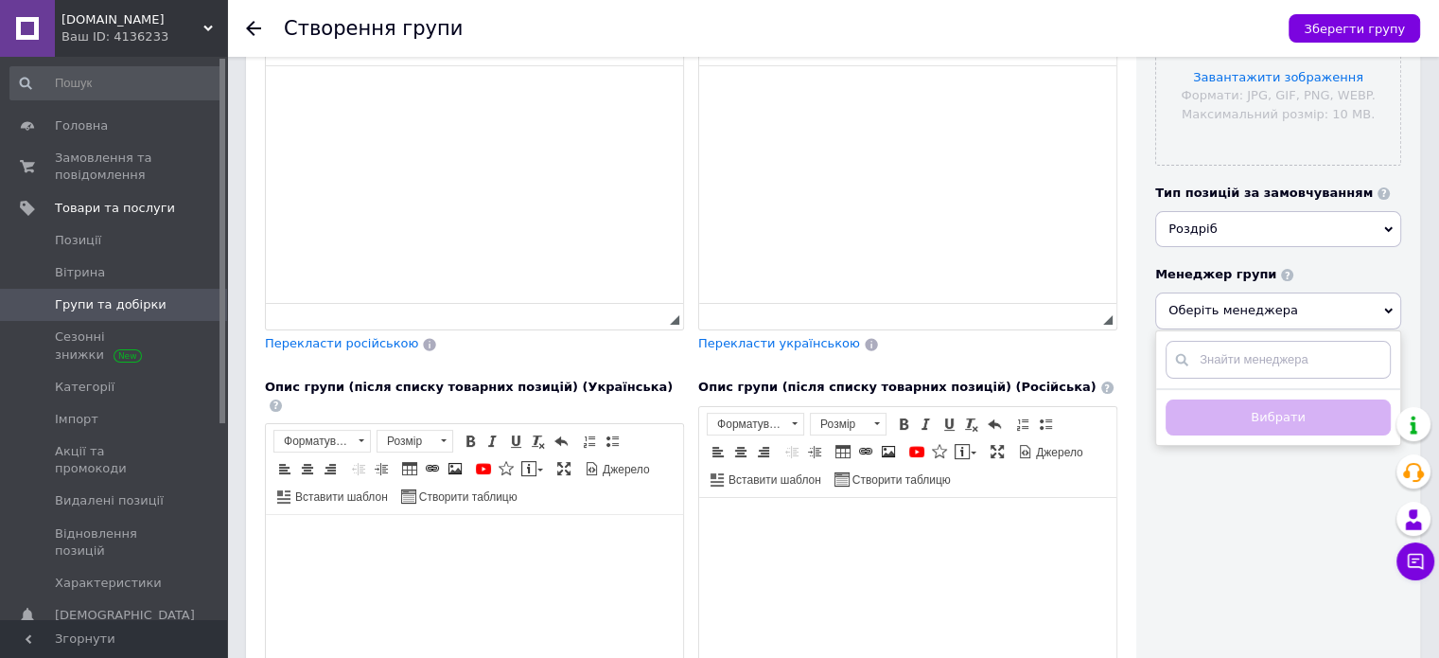
click at [1302, 493] on div "Видимість Опубліковано Приховано Зображення групи Рекомендований розмір 200х200…" at bounding box center [1279, 266] width 284 height 1156
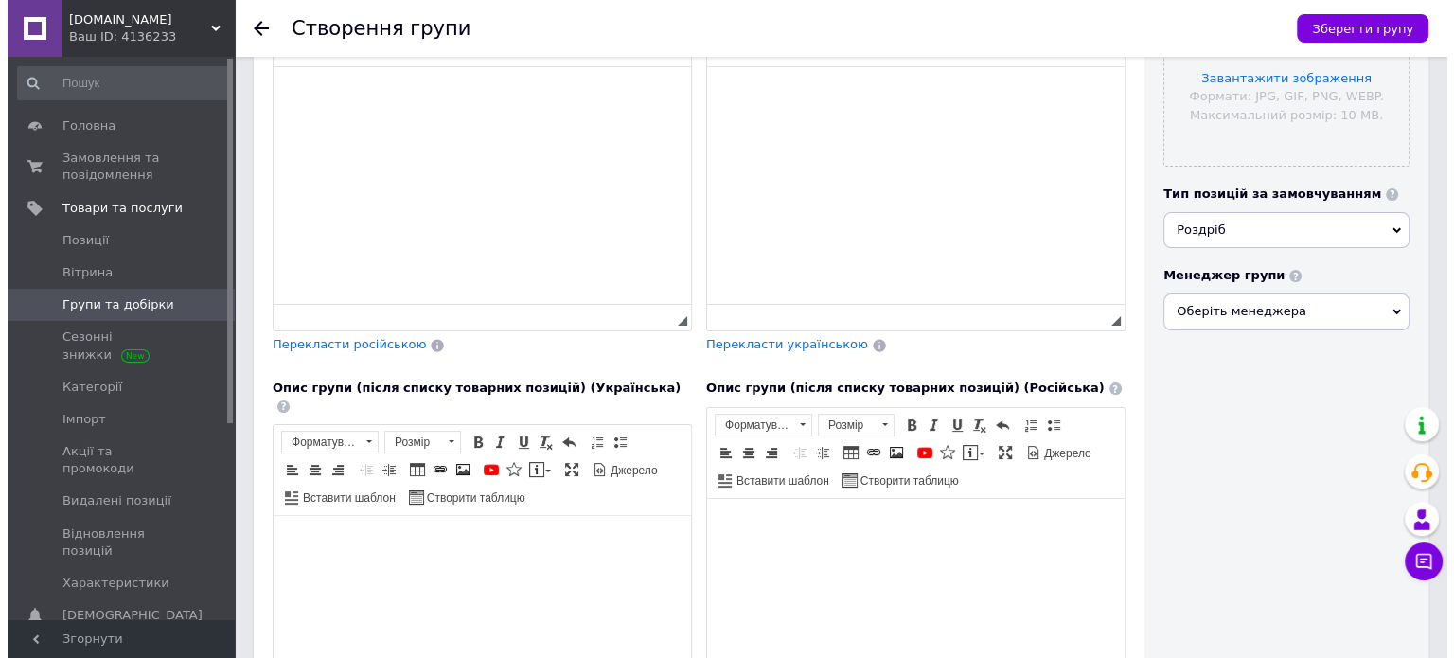
scroll to position [627, 0]
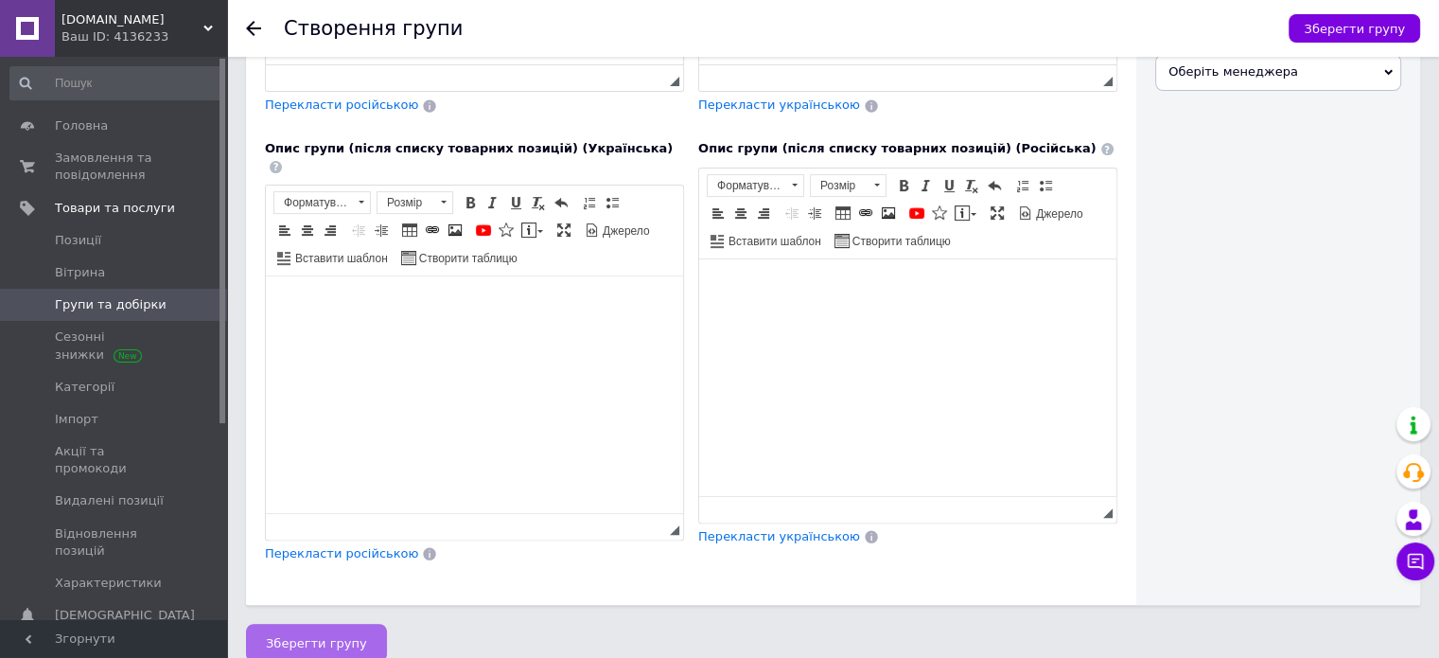
click at [321, 636] on span "Зберегти групу" at bounding box center [316, 643] width 101 height 14
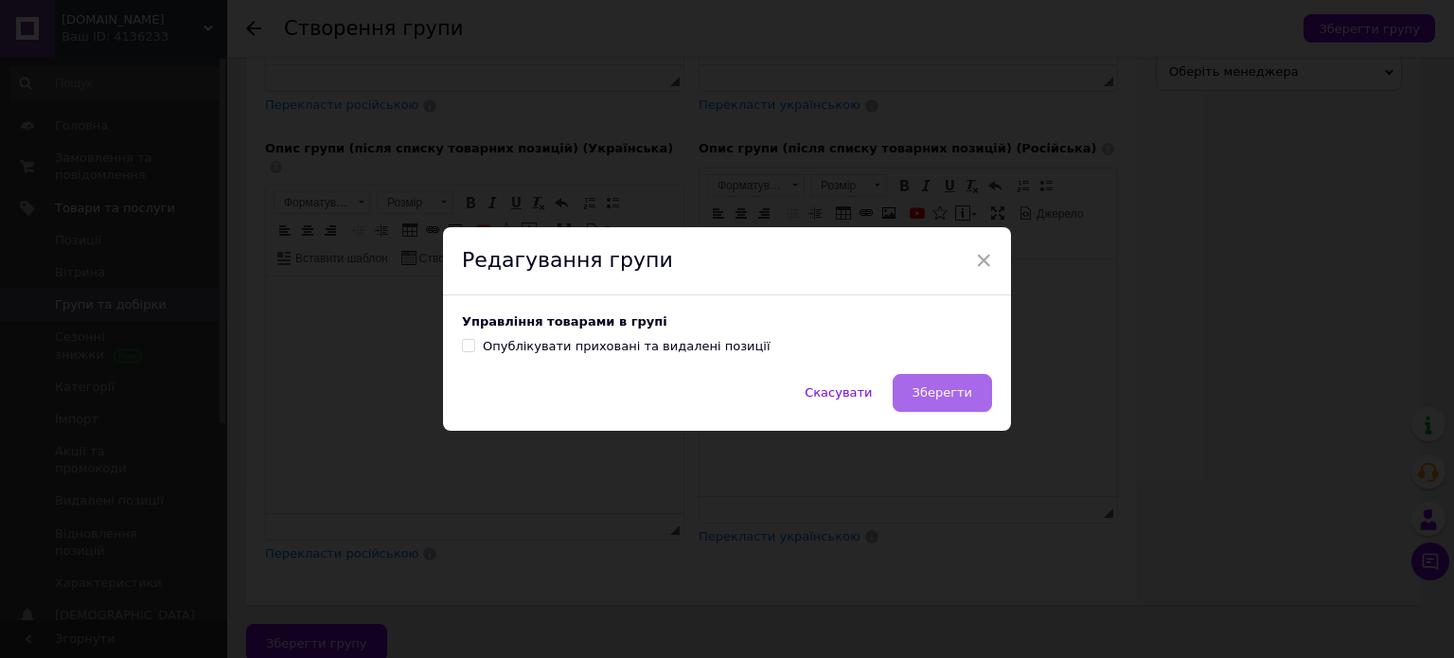
click at [950, 381] on button "Зберегти" at bounding box center [941, 393] width 99 height 38
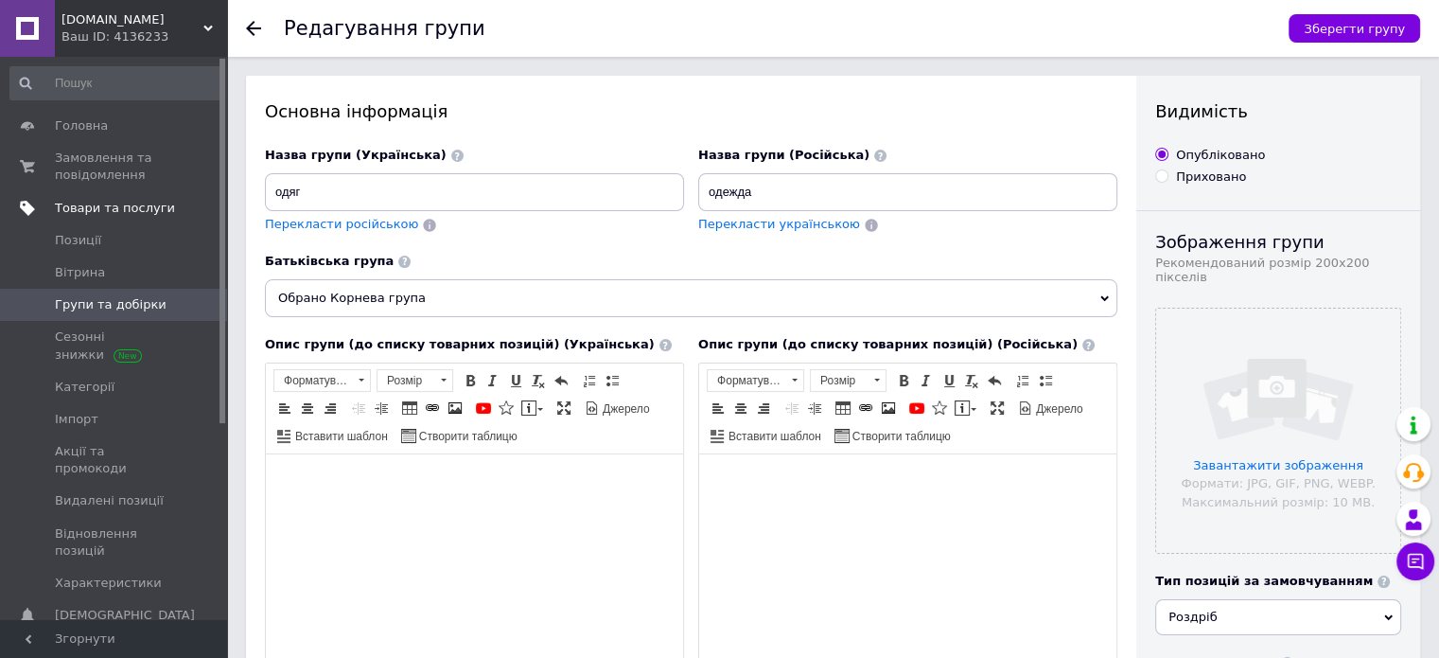
click at [113, 212] on span "Товари та послуги" at bounding box center [115, 208] width 120 height 17
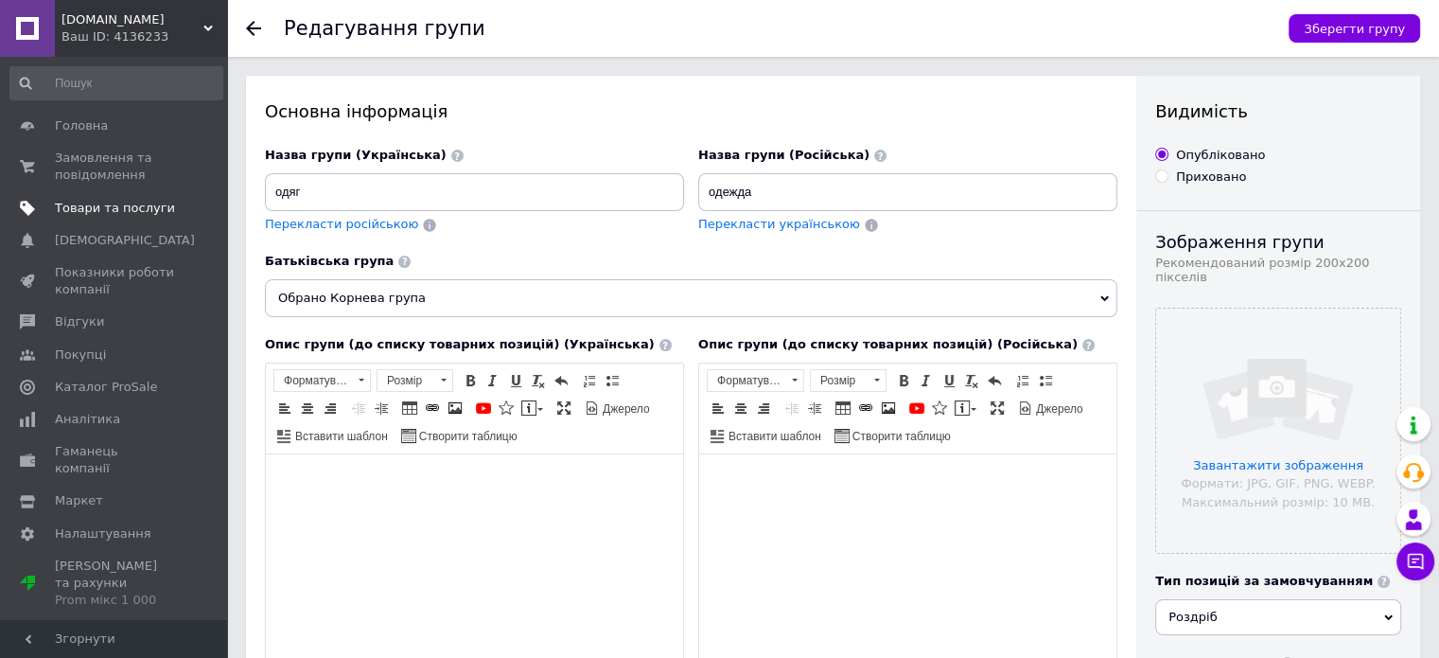
click at [113, 212] on span "Товари та послуги" at bounding box center [115, 208] width 120 height 17
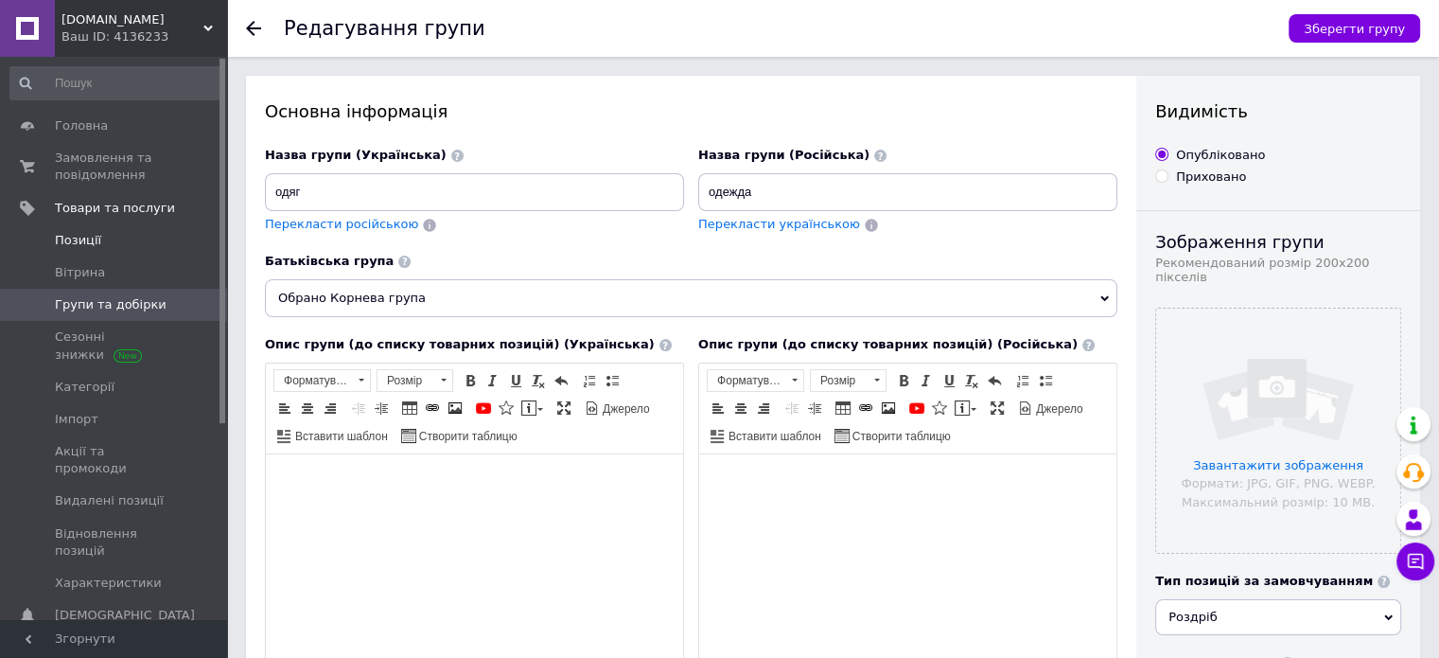
click at [97, 228] on link "Позиції" at bounding box center [116, 240] width 233 height 32
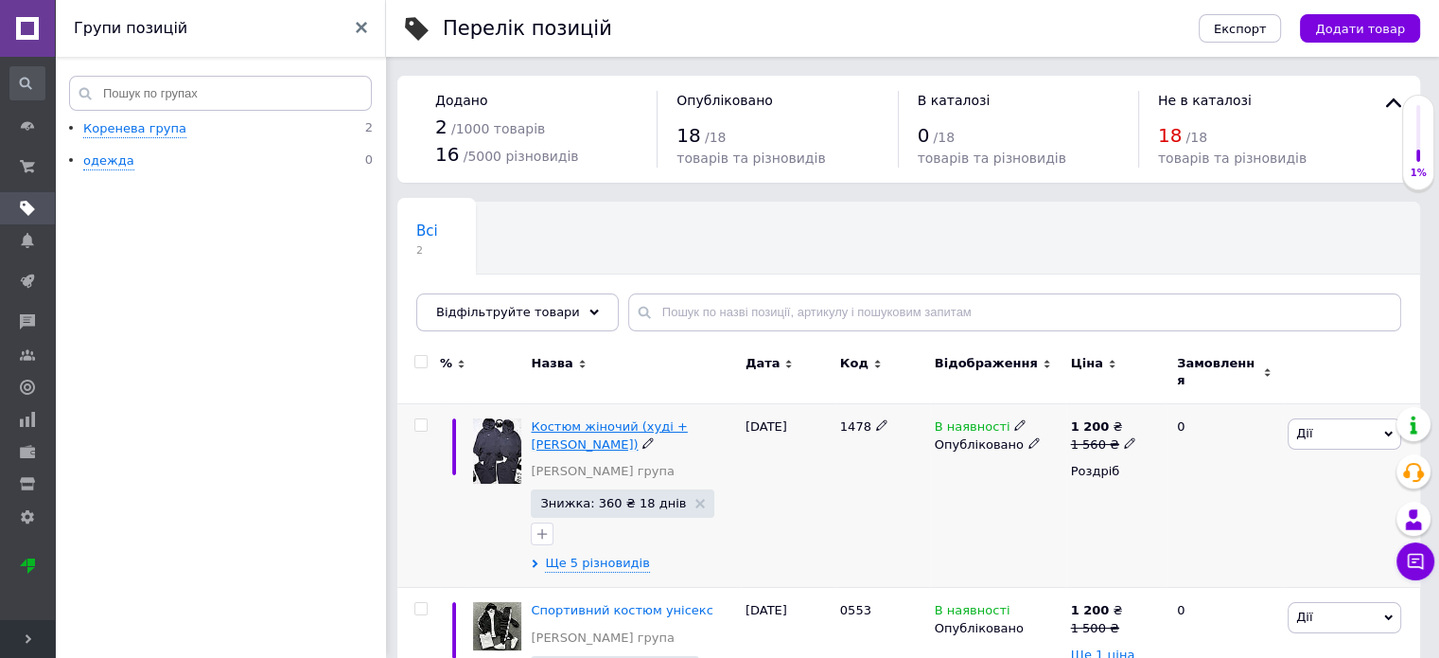
click at [636, 419] on span "Костюм жіночий (худі + [PERSON_NAME])" at bounding box center [609, 434] width 156 height 31
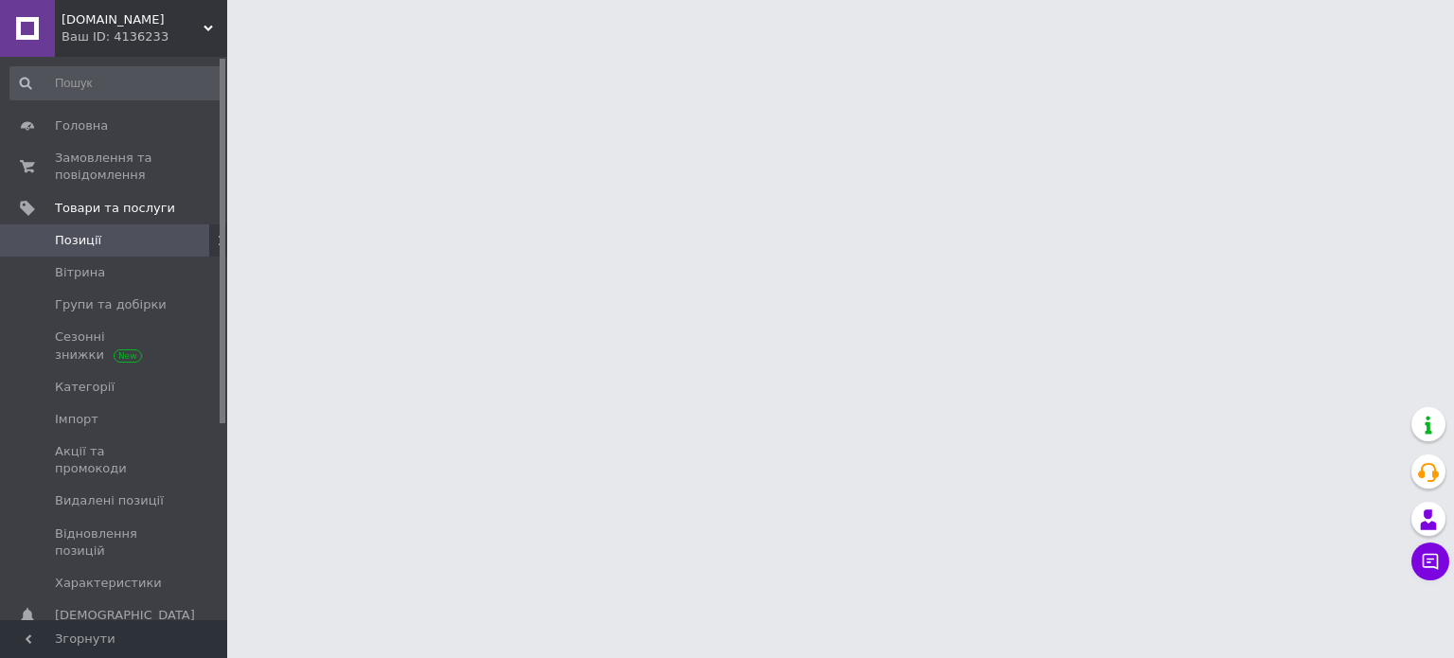
click at [636, 47] on html "[DOMAIN_NAME] Ваш ID: 4136233 Кабінет покупця Перевірити стан системи Сторінка …" at bounding box center [727, 23] width 1454 height 47
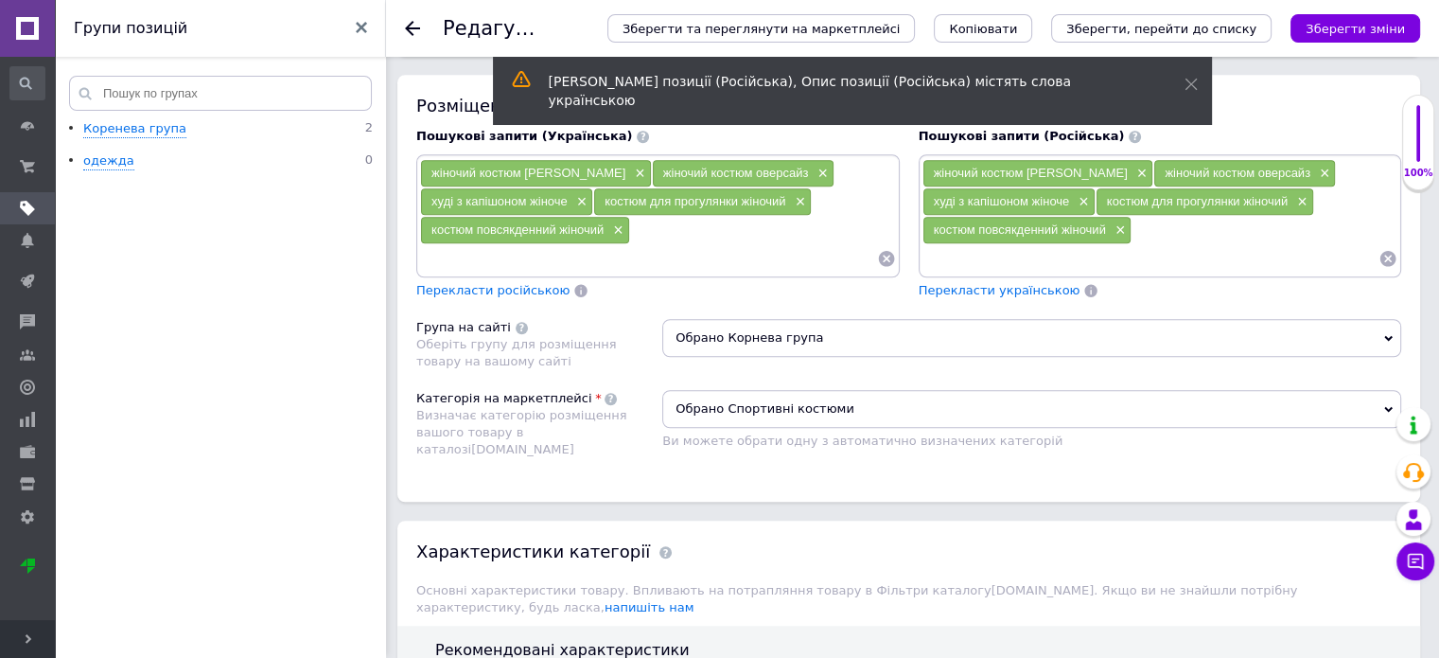
scroll to position [1310, 0]
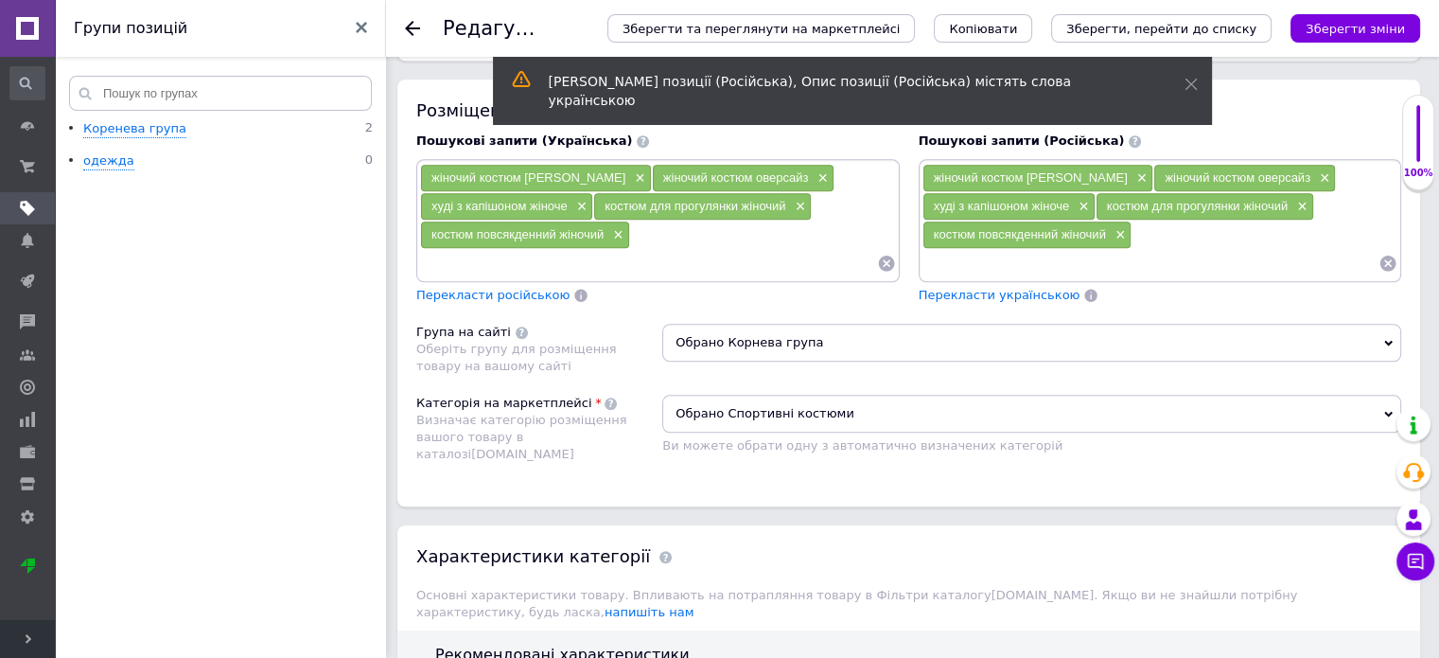
click at [1389, 339] on icon at bounding box center [1389, 343] width 9 height 9
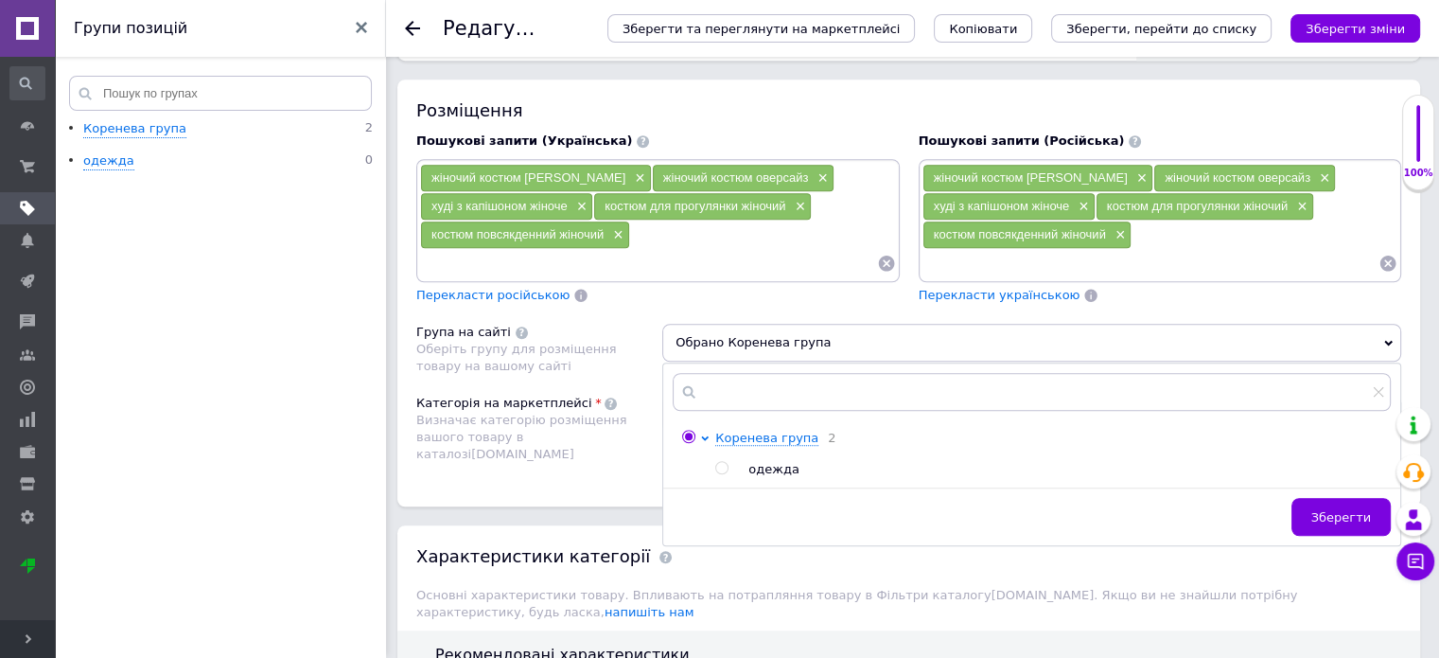
click at [720, 462] on input "radio" at bounding box center [721, 468] width 12 height 12
radio input "true"
radio input "false"
click at [1330, 510] on span "Зберегти" at bounding box center [1342, 517] width 60 height 14
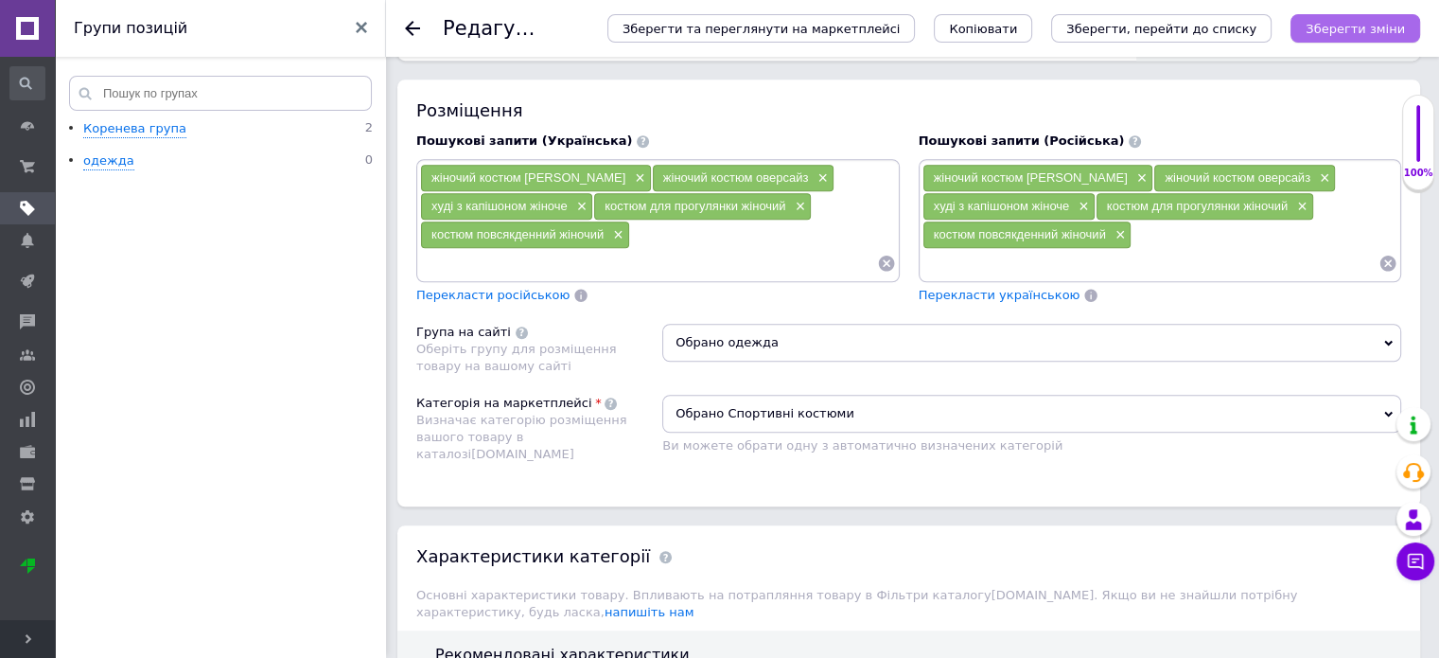
click at [1358, 33] on icon "Зберегти зміни" at bounding box center [1355, 29] width 99 height 14
click at [413, 29] on icon at bounding box center [412, 28] width 15 height 15
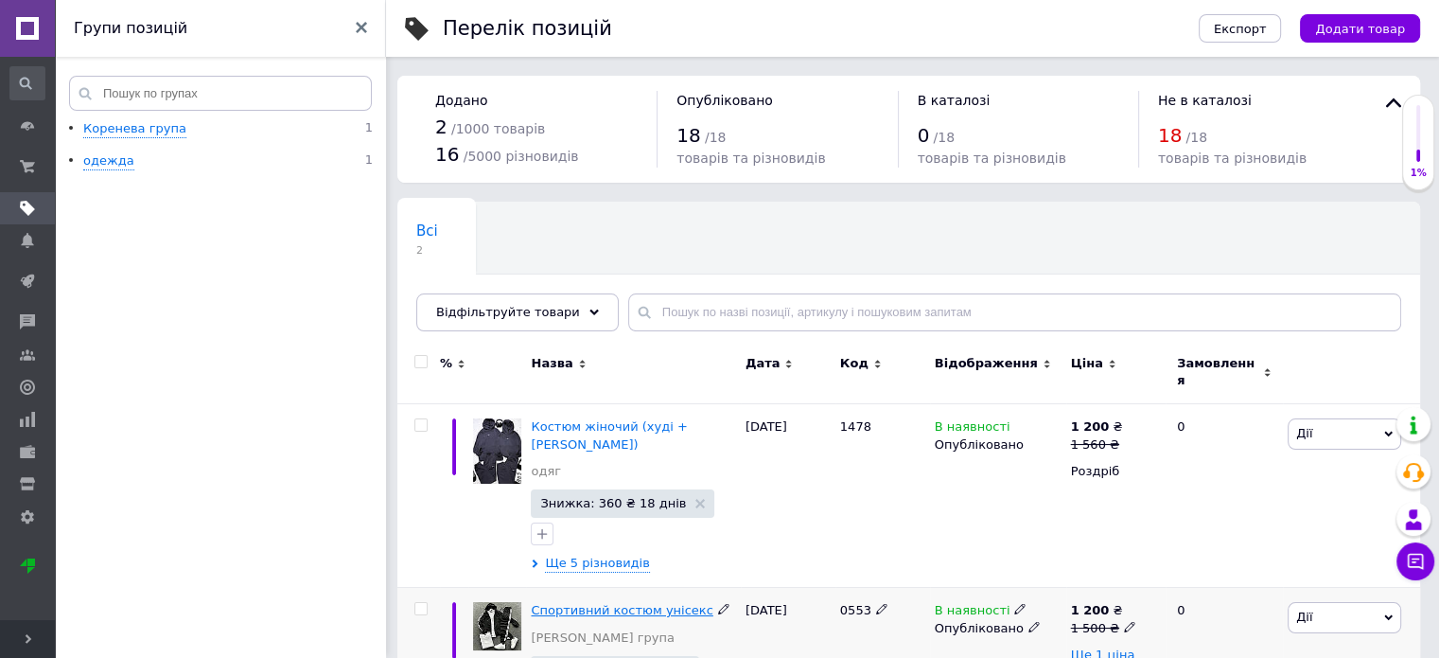
click at [644, 603] on span "Спортивний костюм унісекс" at bounding box center [622, 610] width 182 height 14
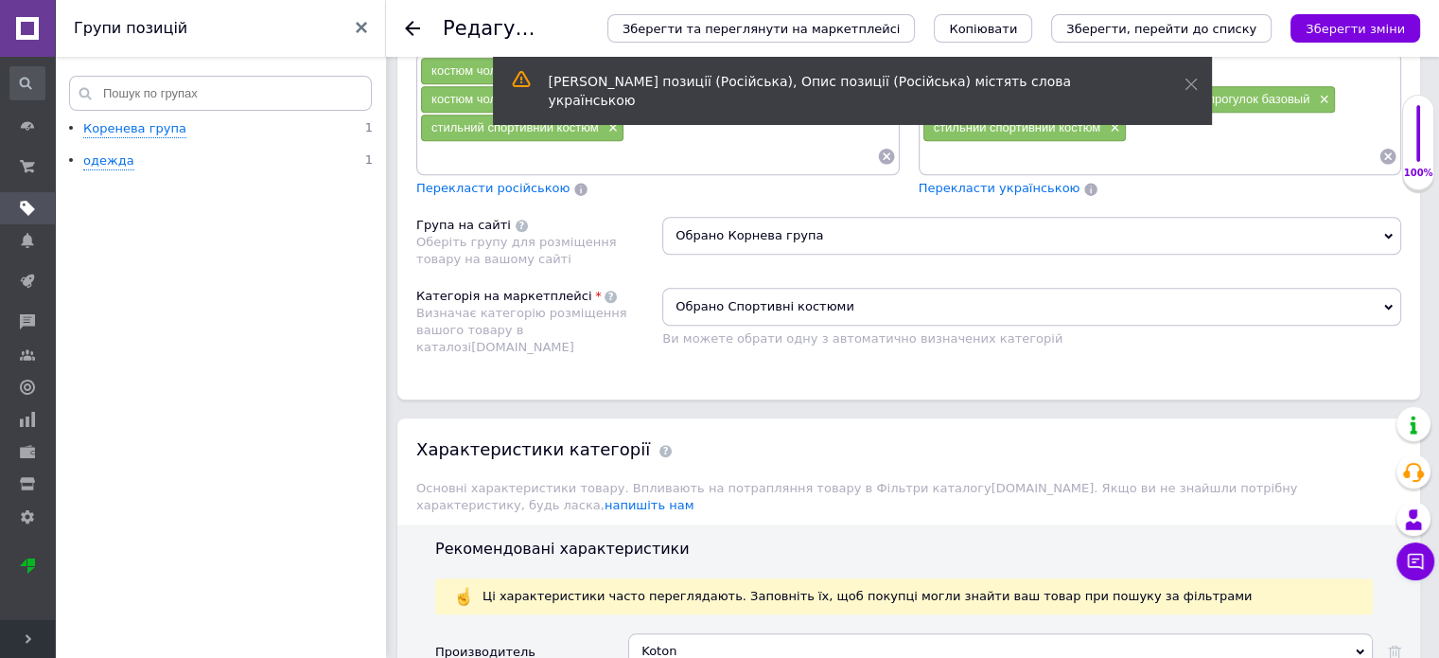
scroll to position [1412, 0]
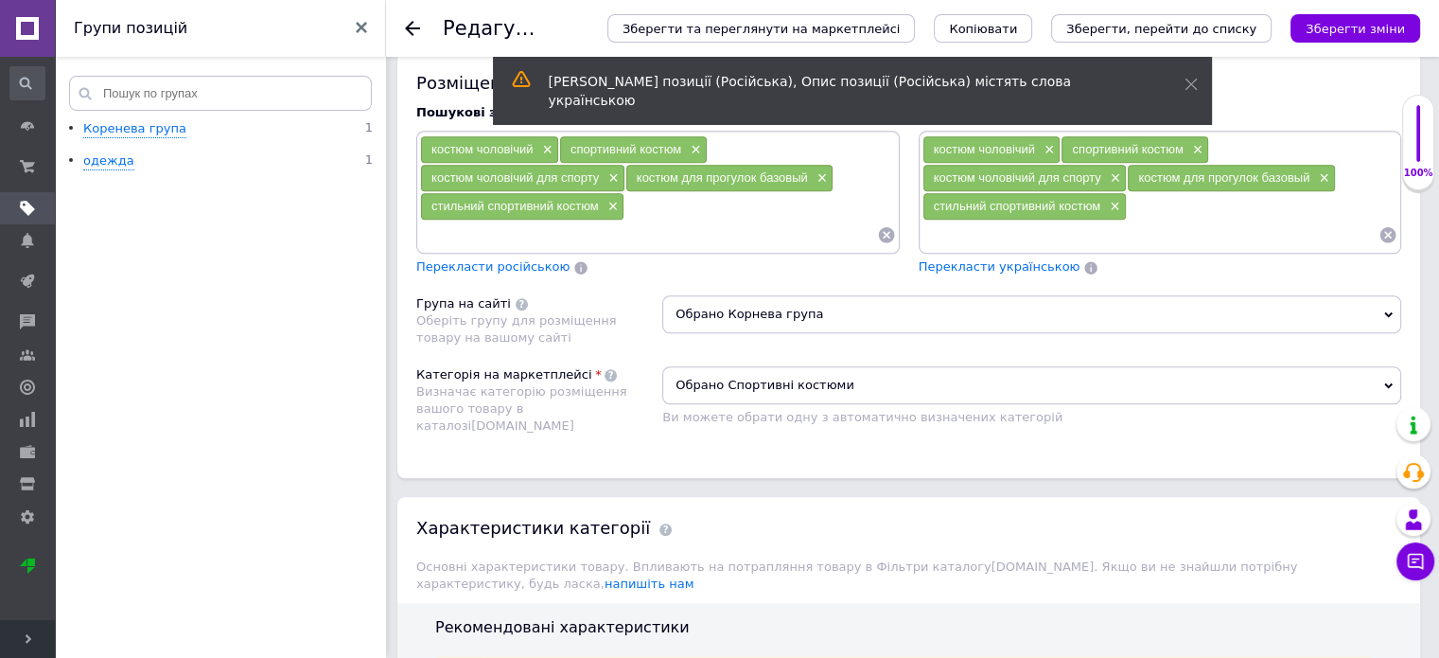
click at [1386, 311] on icon at bounding box center [1389, 314] width 9 height 6
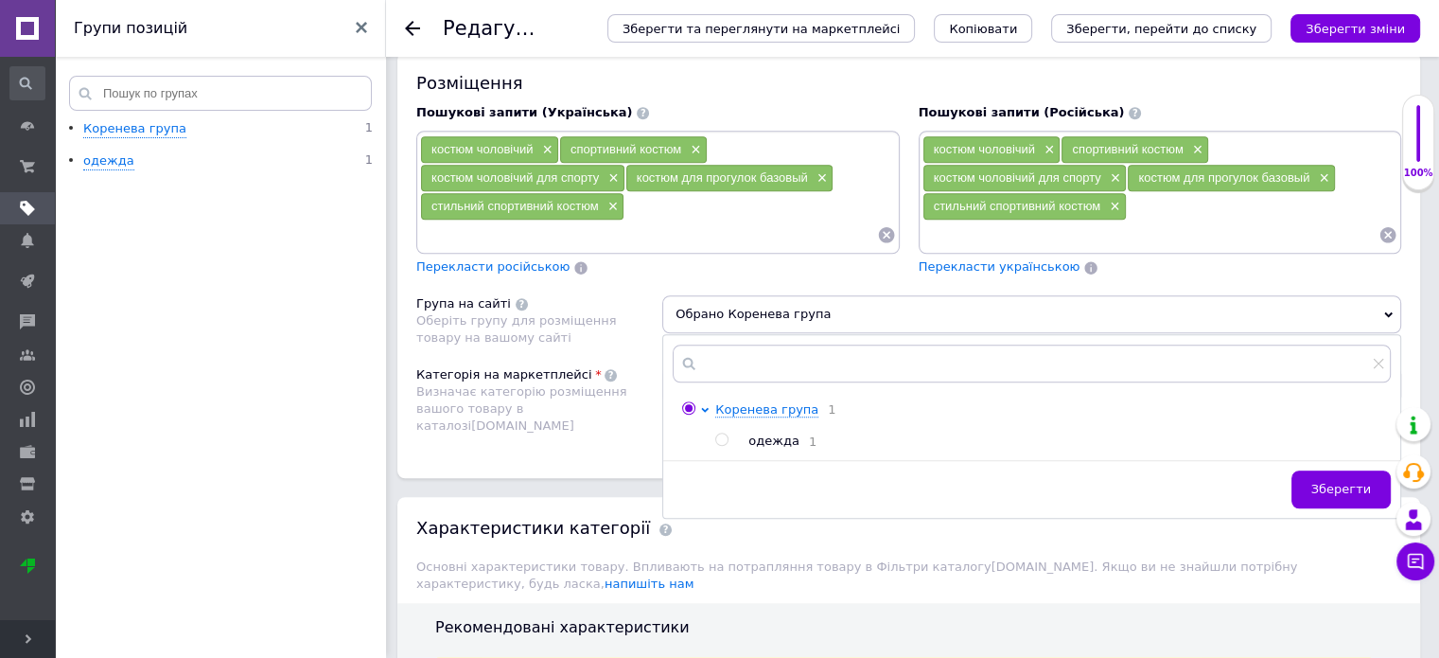
click at [721, 433] on input "radio" at bounding box center [721, 439] width 12 height 12
radio input "true"
radio input "false"
click at [1344, 482] on span "Зберегти" at bounding box center [1342, 489] width 60 height 14
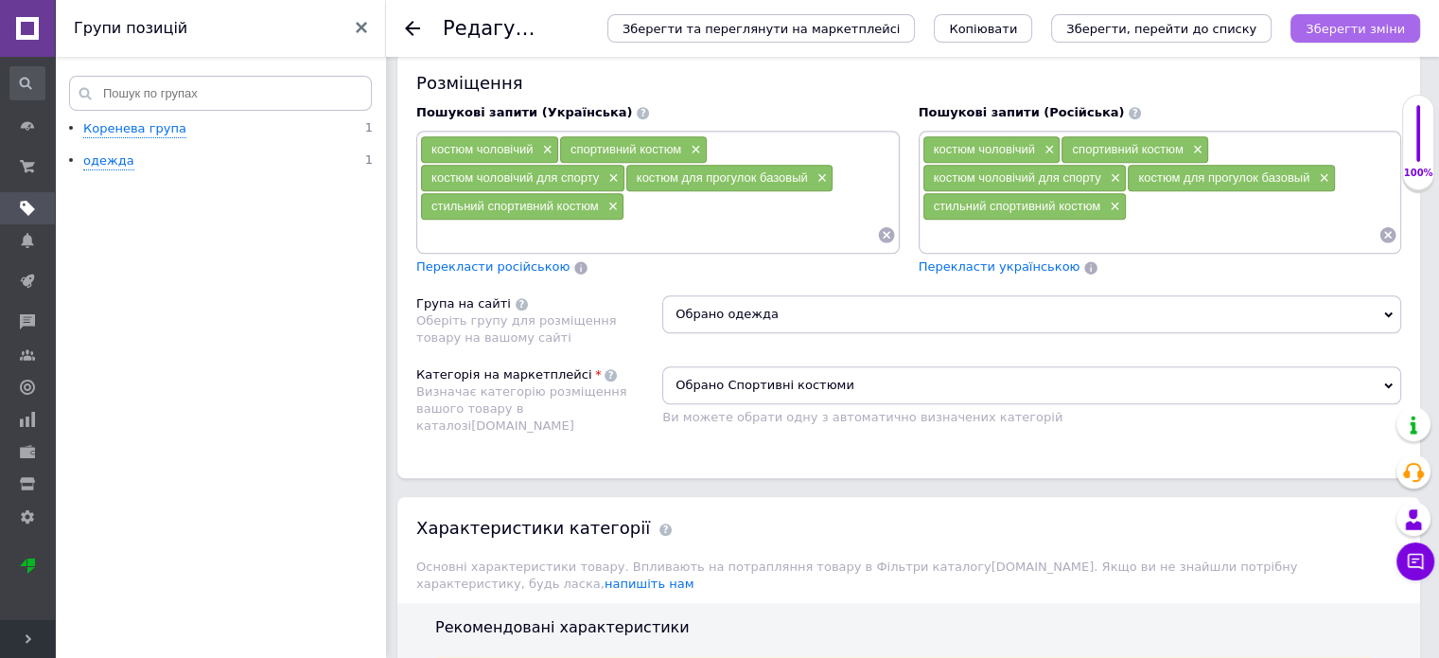
click at [1346, 33] on icon "Зберегти зміни" at bounding box center [1355, 29] width 99 height 14
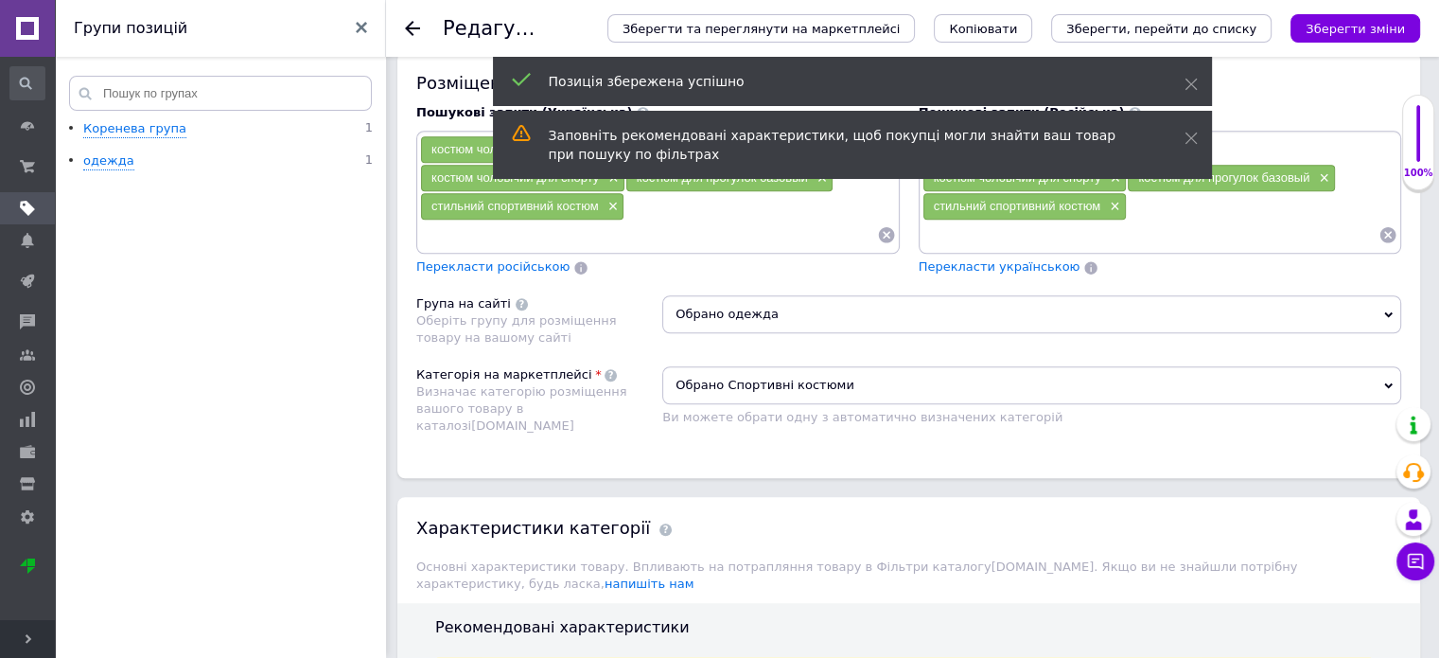
click at [414, 31] on icon at bounding box center [412, 28] width 15 height 15
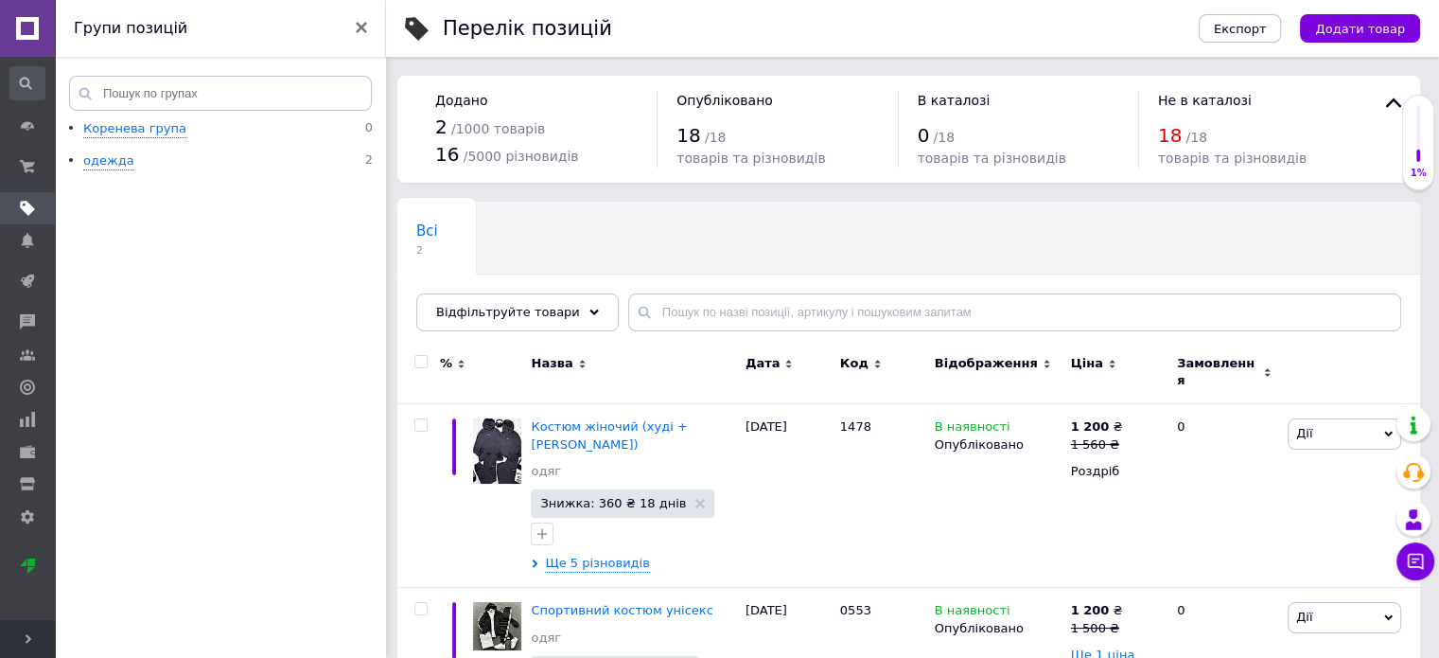
scroll to position [84, 0]
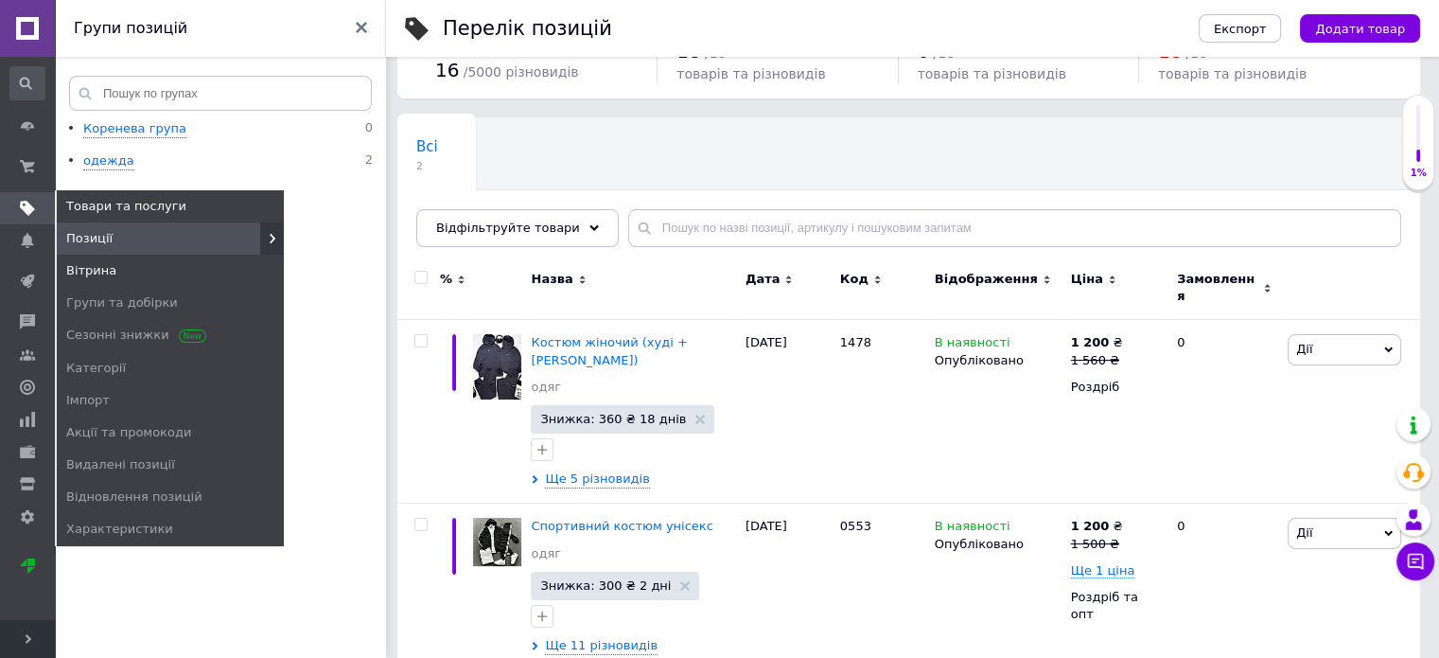
click at [91, 268] on span "Вітрина" at bounding box center [91, 270] width 50 height 17
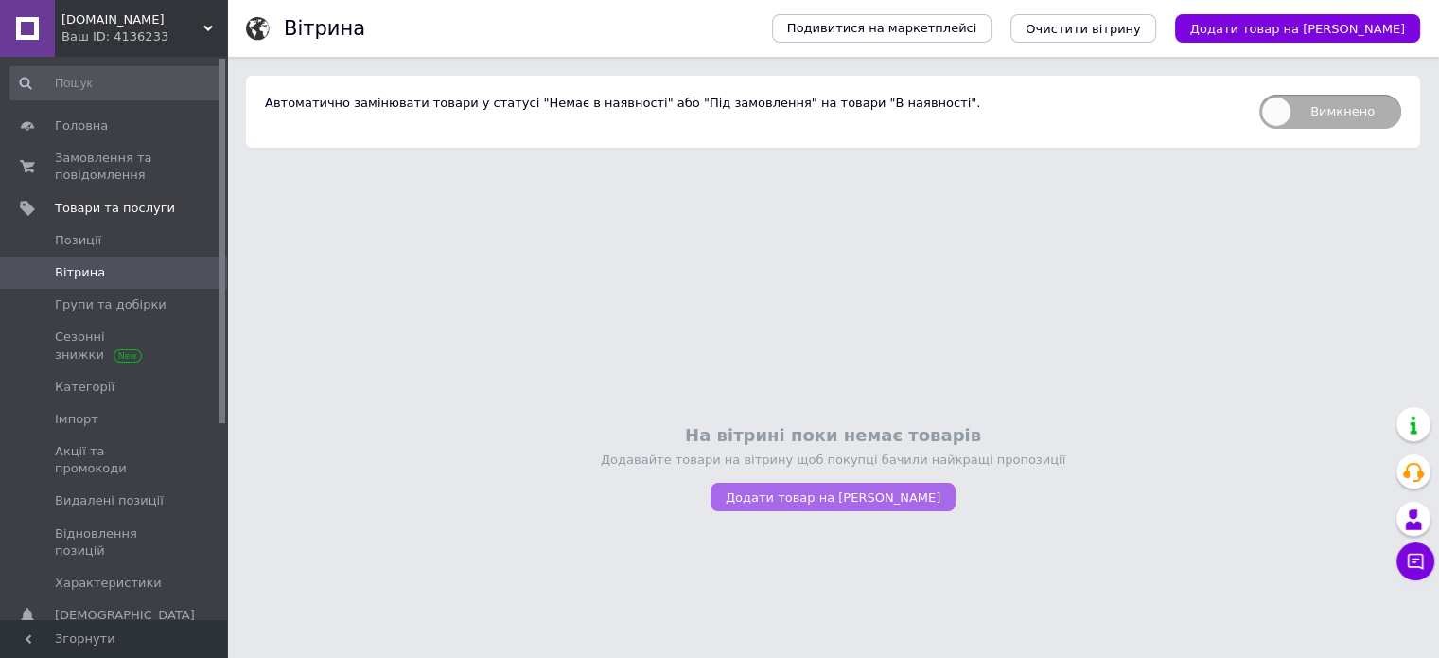
click at [825, 504] on span "Додати товар на [PERSON_NAME]" at bounding box center [833, 497] width 215 height 14
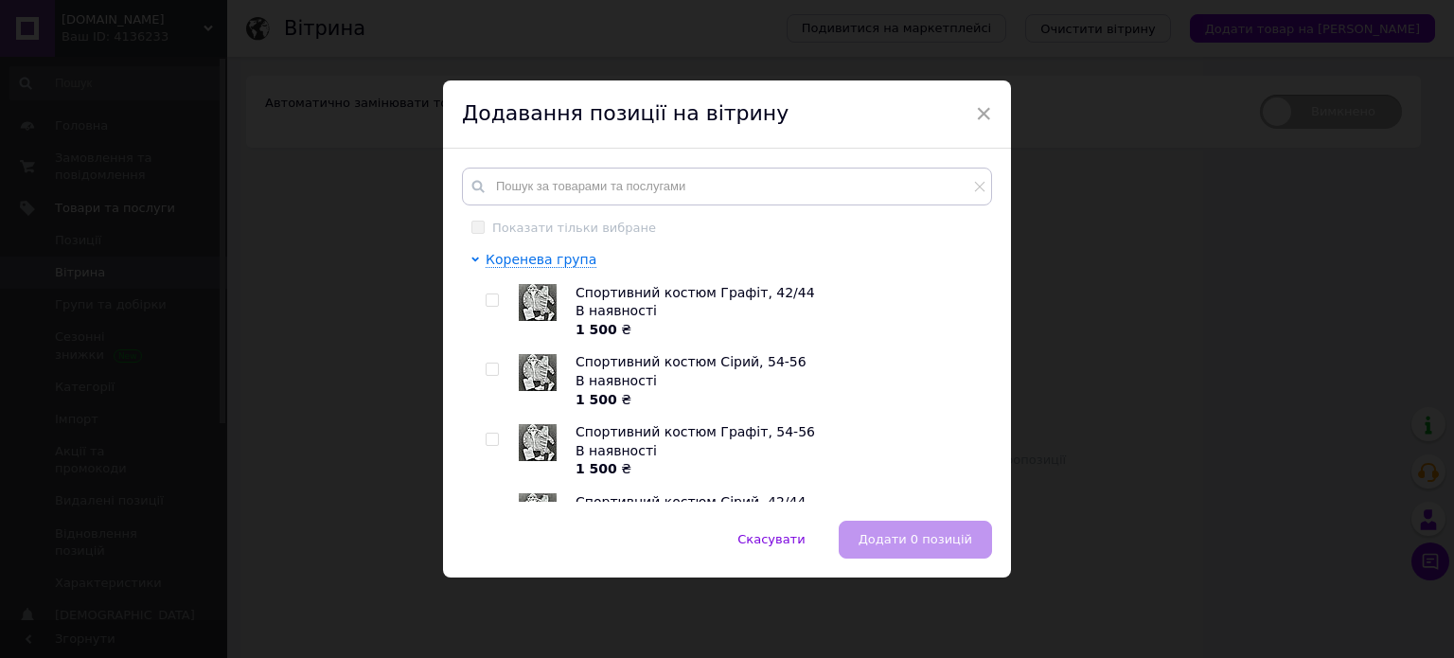
scroll to position [221, 0]
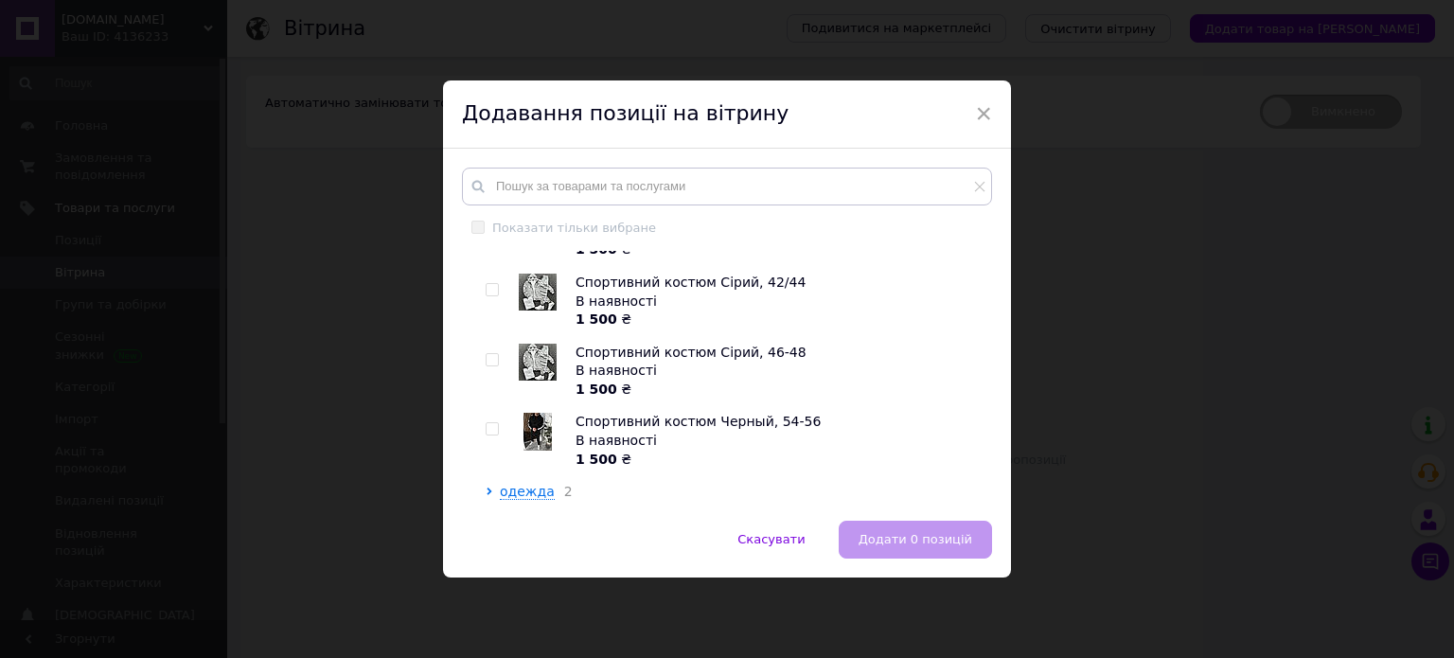
click at [481, 424] on div at bounding box center [478, 266] width 14 height 470
click at [491, 429] on input "checkbox" at bounding box center [491, 429] width 12 height 12
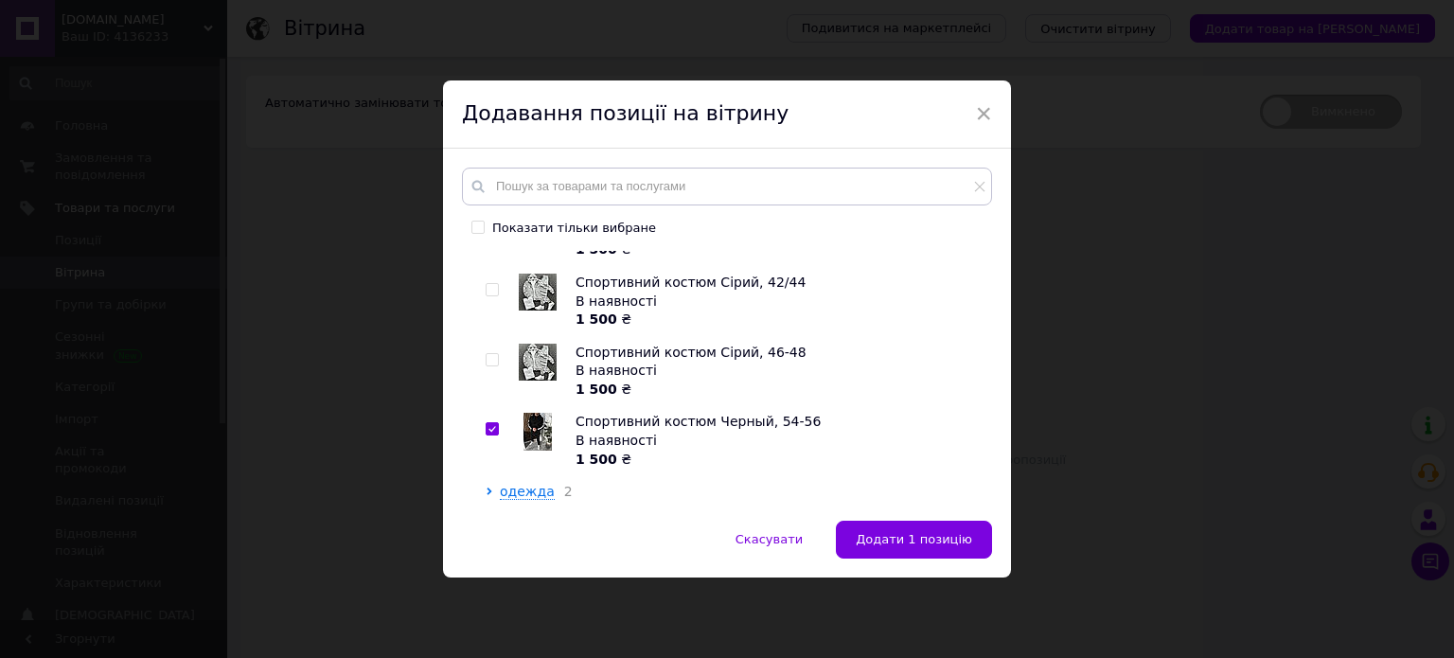
click at [487, 427] on input "checkbox" at bounding box center [491, 429] width 12 height 12
checkbox input "false"
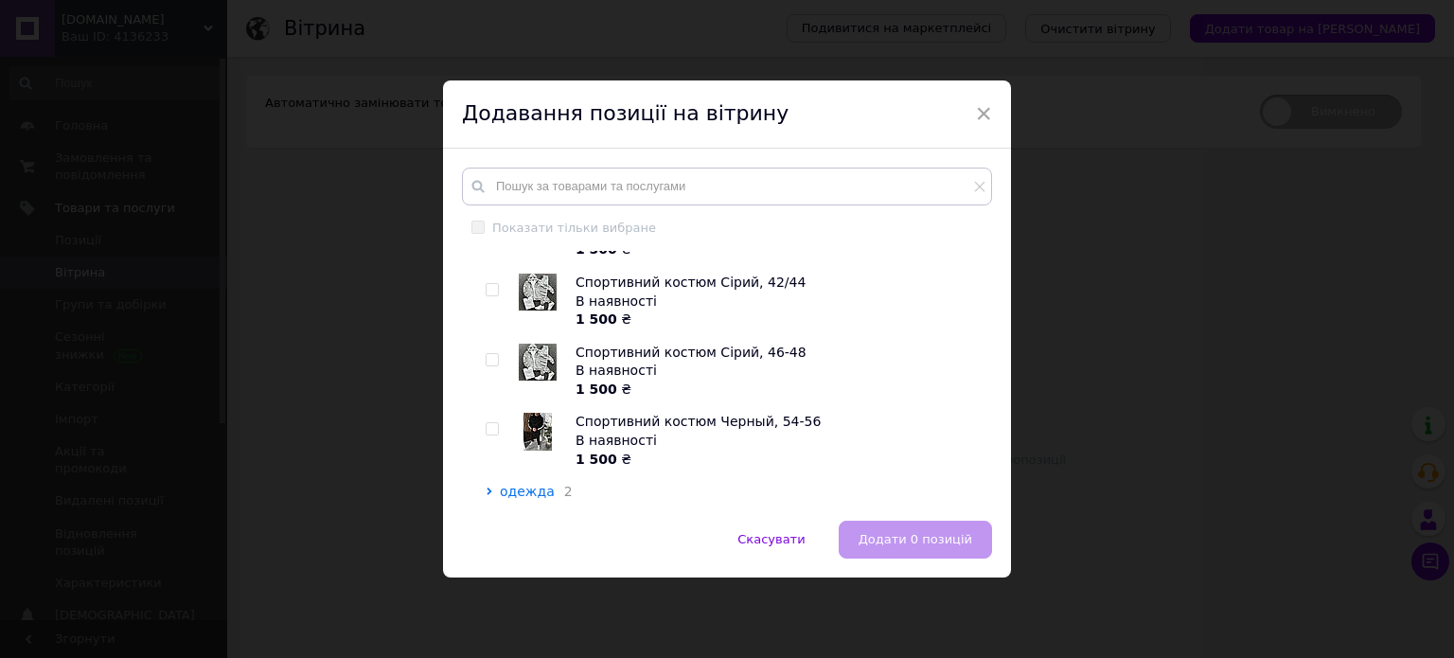
click at [521, 485] on span "одежда" at bounding box center [527, 491] width 55 height 15
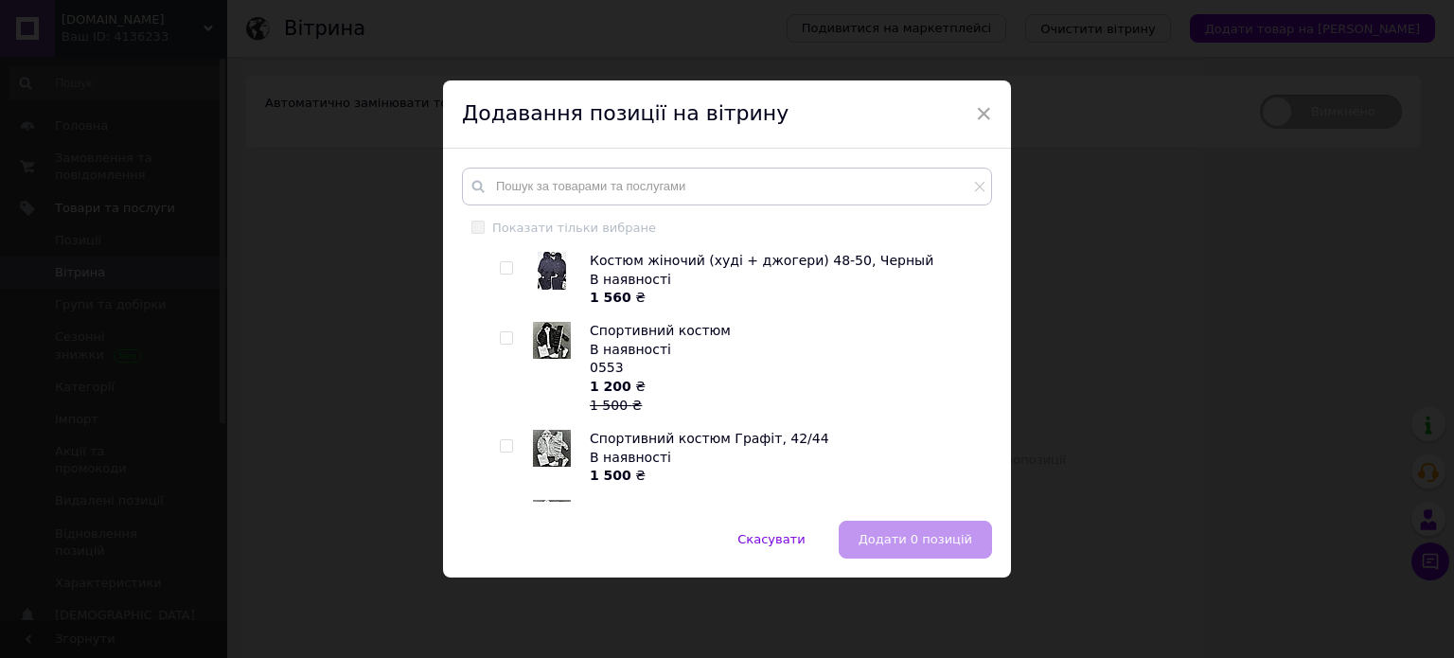
scroll to position [725, 0]
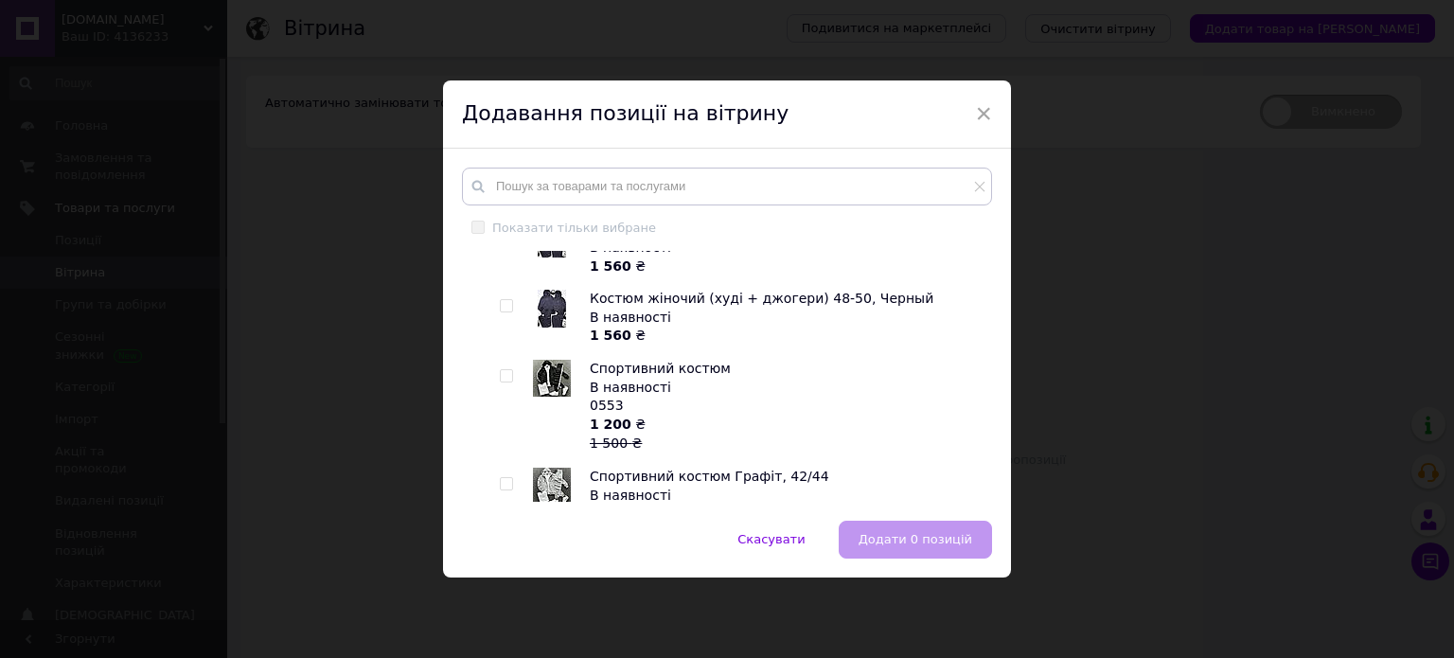
click at [504, 376] on input "checkbox" at bounding box center [506, 376] width 12 height 12
checkbox input "true"
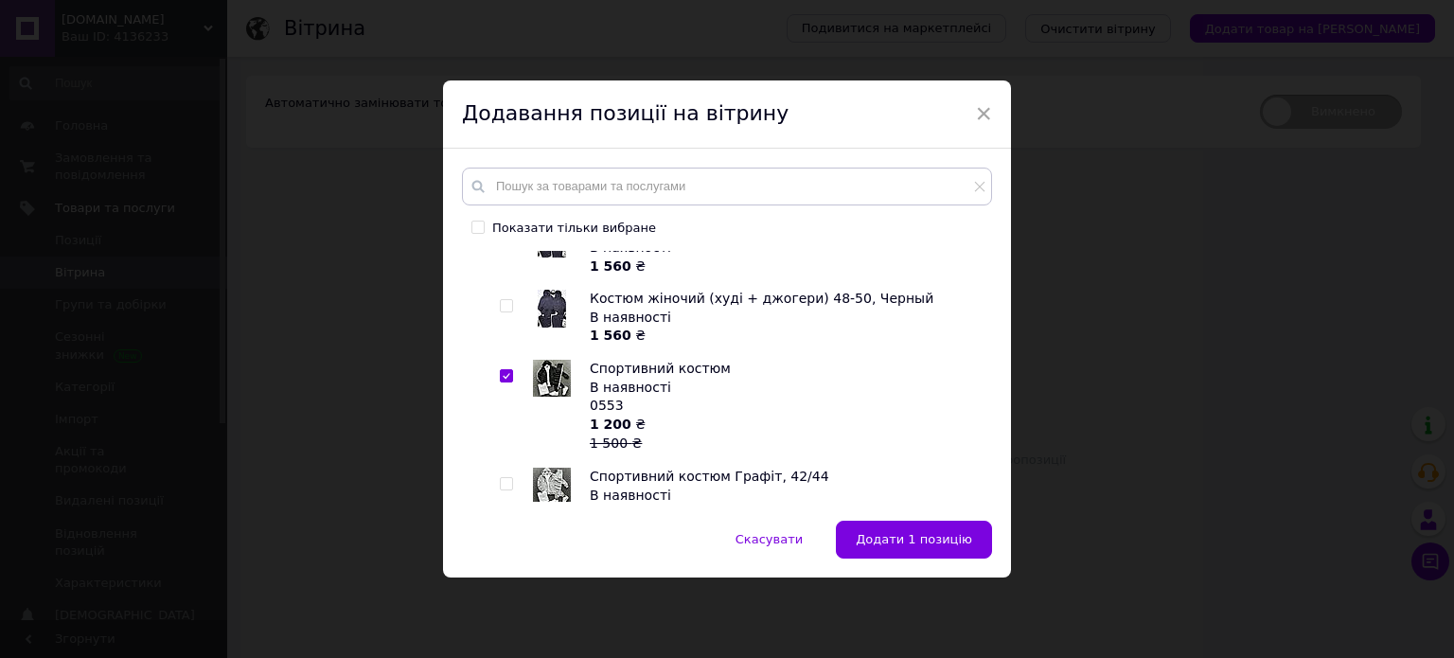
click at [983, 373] on div "Показати тільки вибране Коренева група Спортивний костюм Графіт, 42/44 В наявно…" at bounding box center [727, 335] width 530 height 334
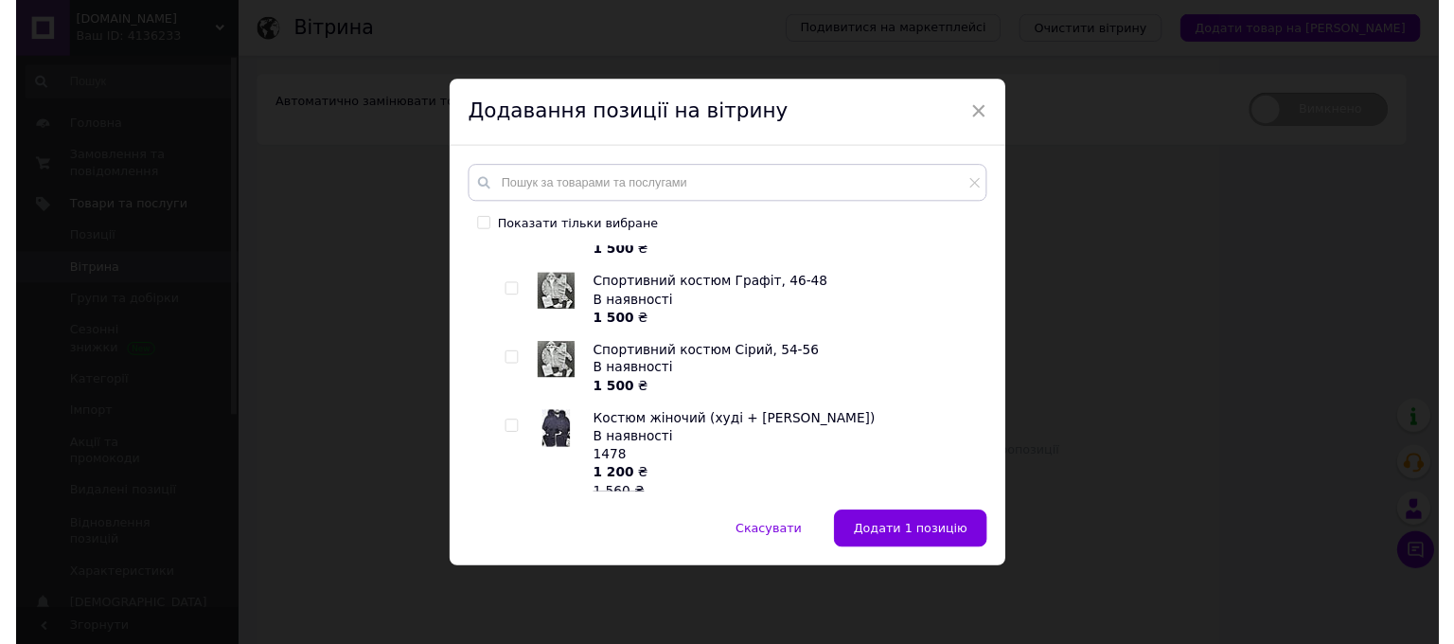
scroll to position [1554, 0]
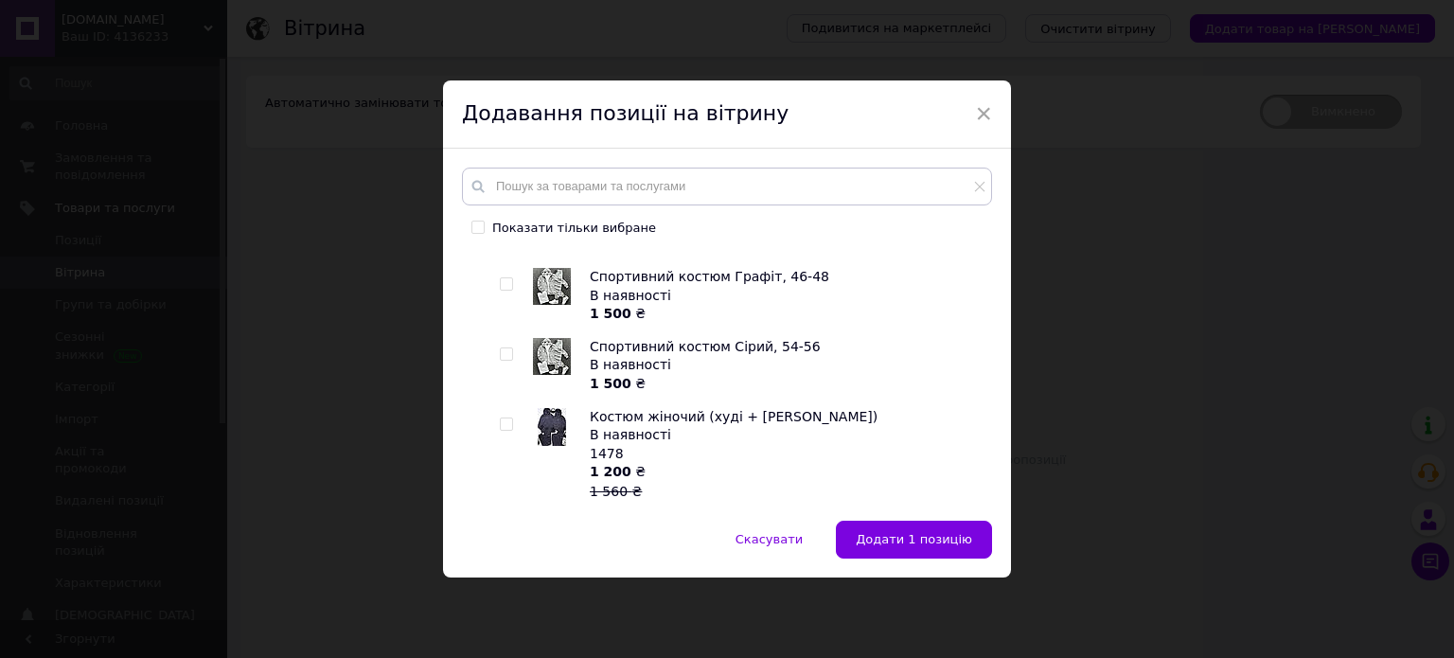
click at [508, 423] on input "checkbox" at bounding box center [506, 424] width 12 height 12
checkbox input "true"
click at [889, 533] on span "Додати 2 позиції" at bounding box center [917, 539] width 110 height 14
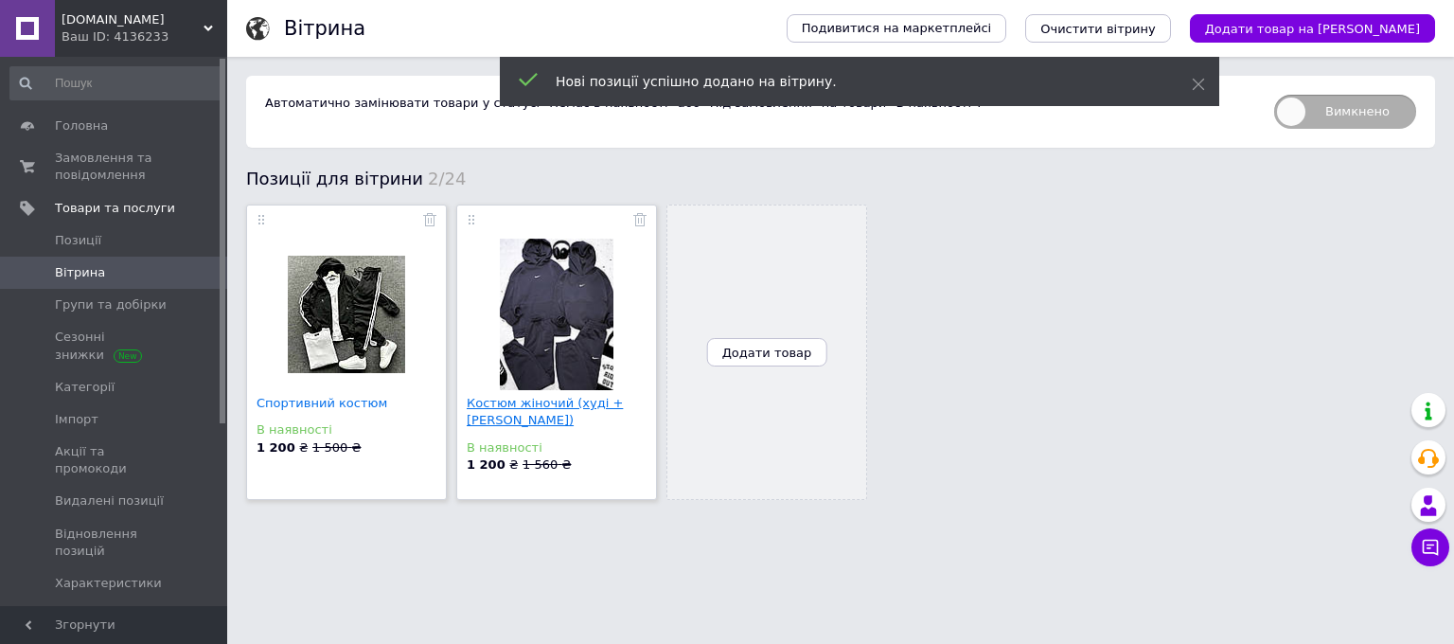
click at [515, 397] on link "Костюм жіночий (худі + [PERSON_NAME])" at bounding box center [545, 411] width 156 height 31
